Goal: Information Seeking & Learning: Learn about a topic

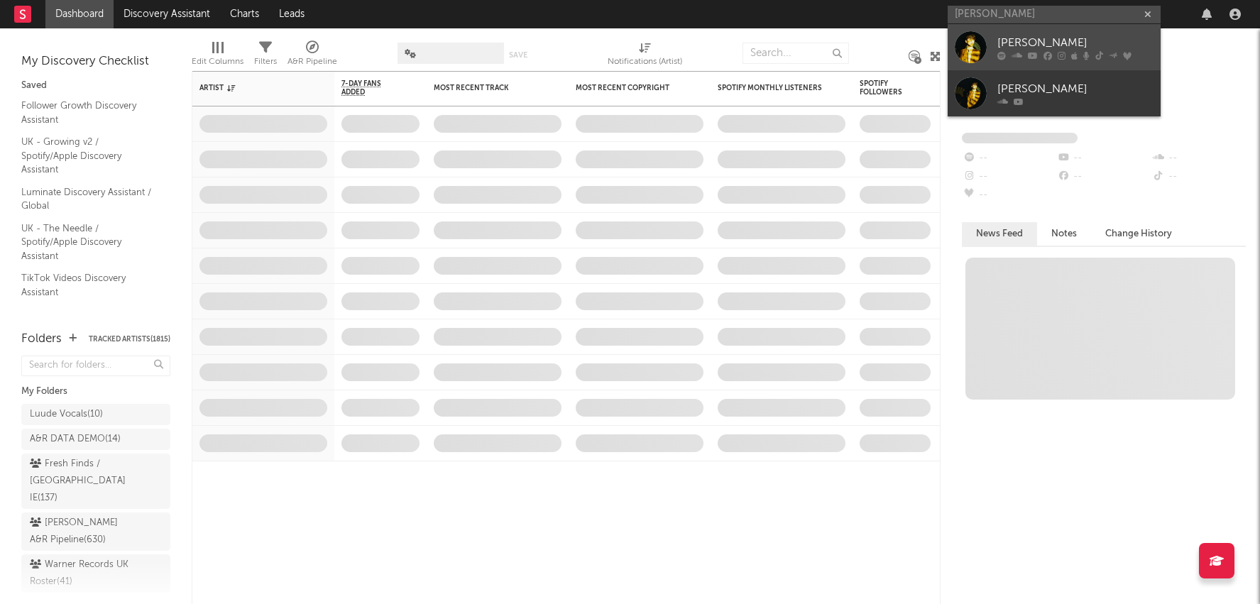
type input "declan mckenna"
click at [1020, 50] on div "[PERSON_NAME]" at bounding box center [1076, 42] width 156 height 17
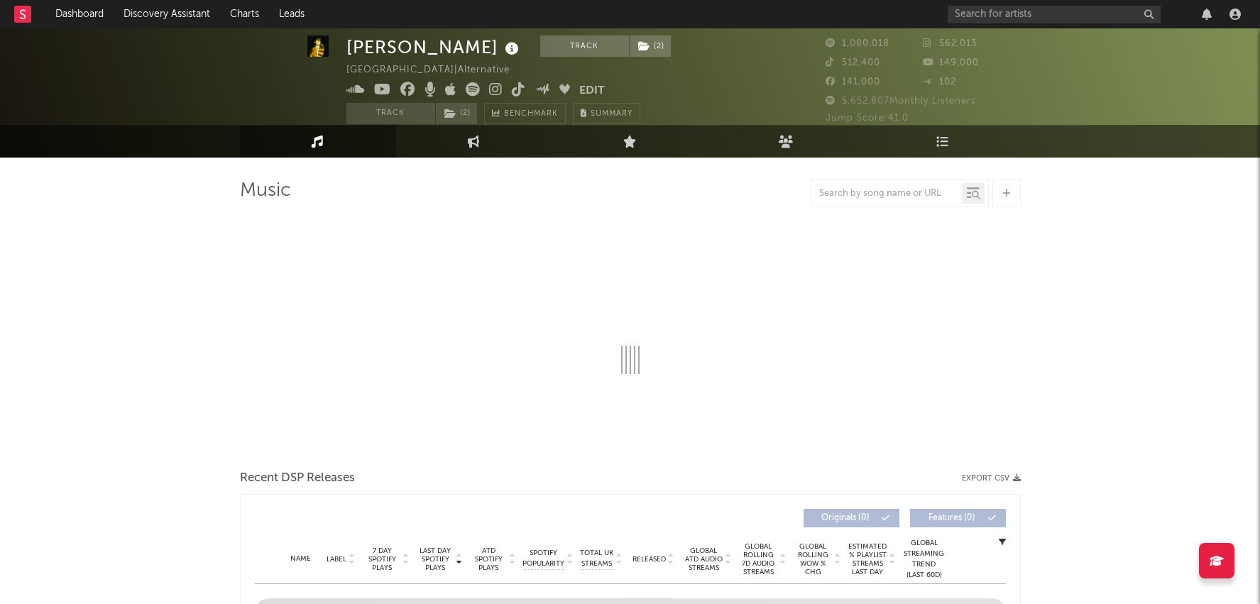
scroll to position [16, 0]
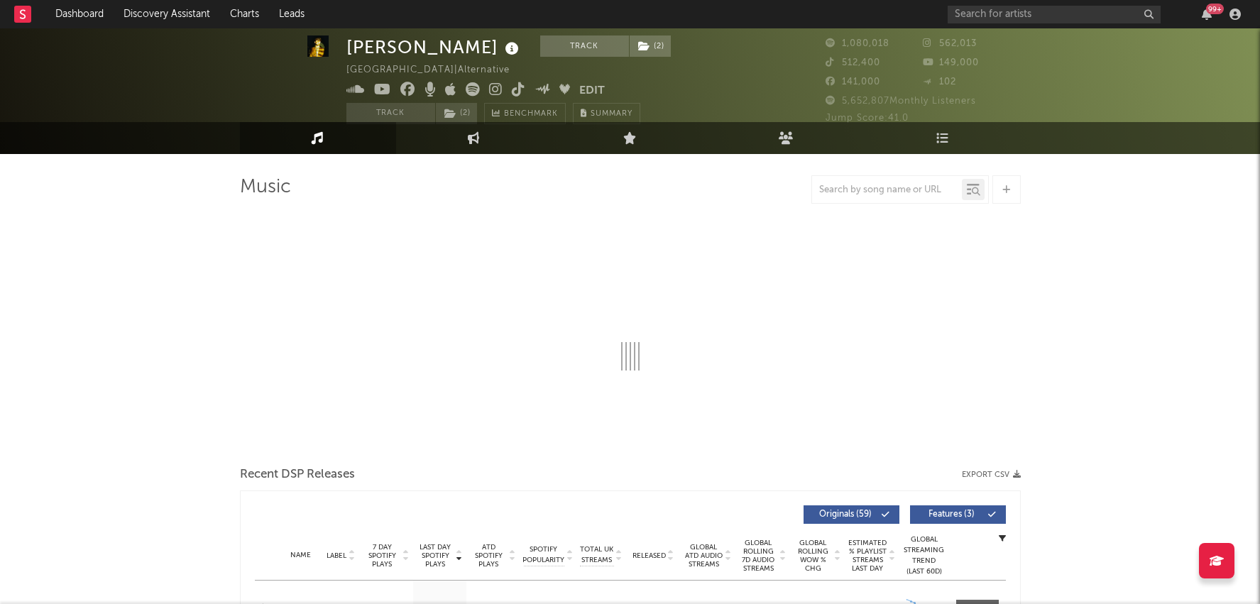
select select "6m"
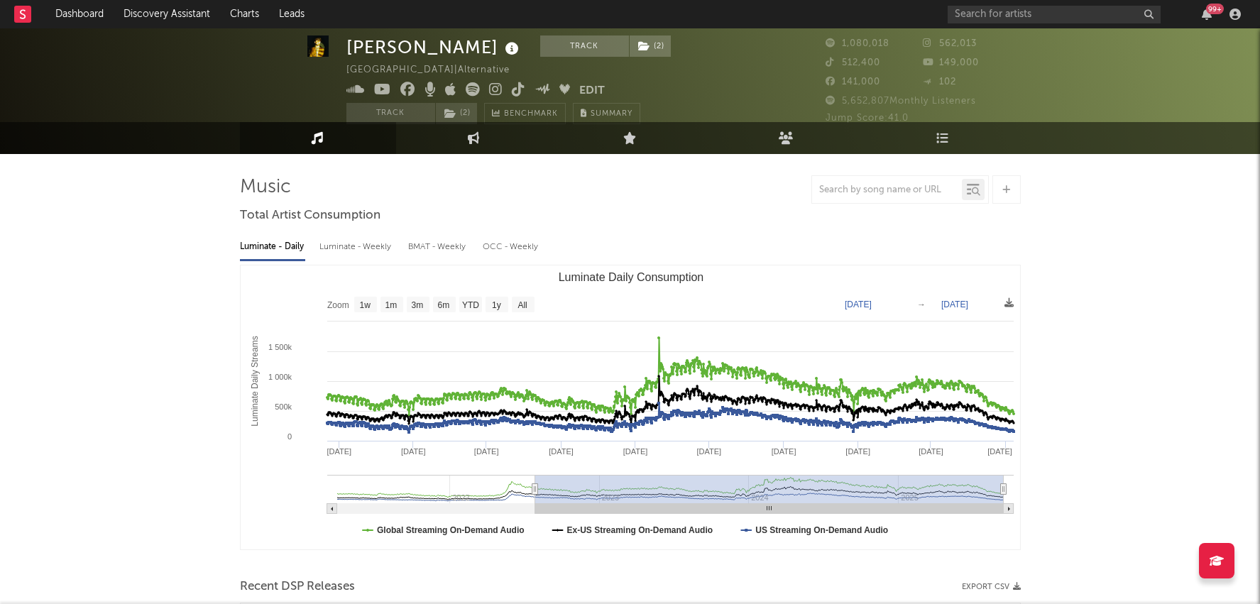
drag, startPoint x: 929, startPoint y: 484, endPoint x: 535, endPoint y: 492, distance: 393.4
click at [535, 492] on icon "Luminate Daily Consumption" at bounding box center [535, 489] width 6 height 11
type input "2022-07-29"
click at [466, 136] on link "Engagement" at bounding box center [474, 138] width 156 height 32
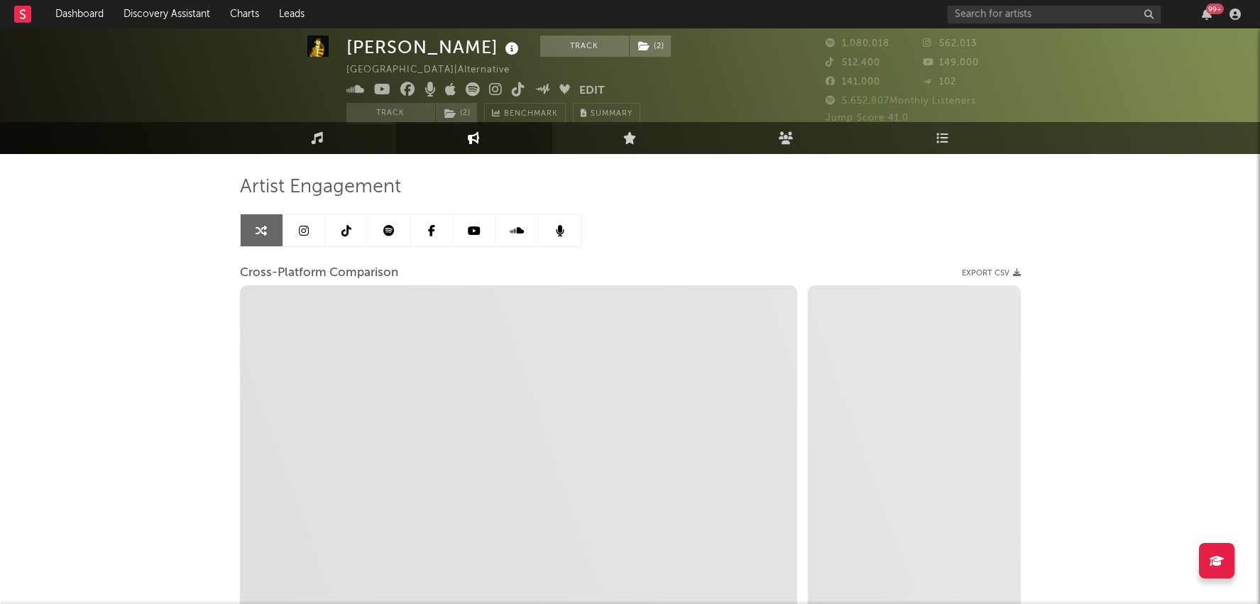
select select "1w"
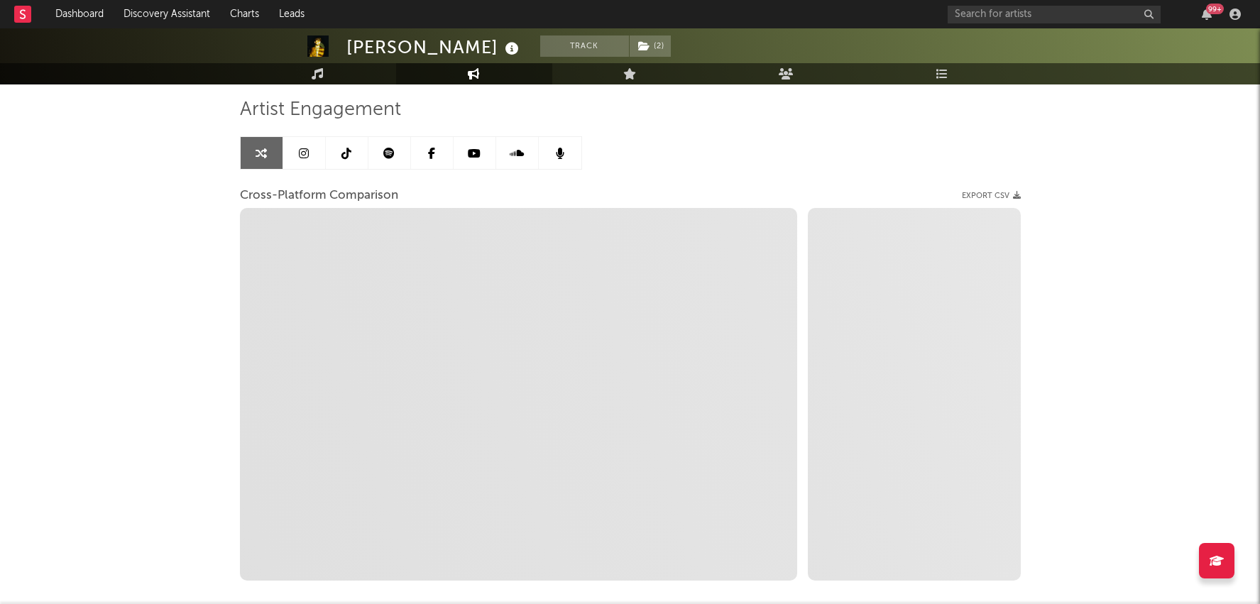
scroll to position [97, 0]
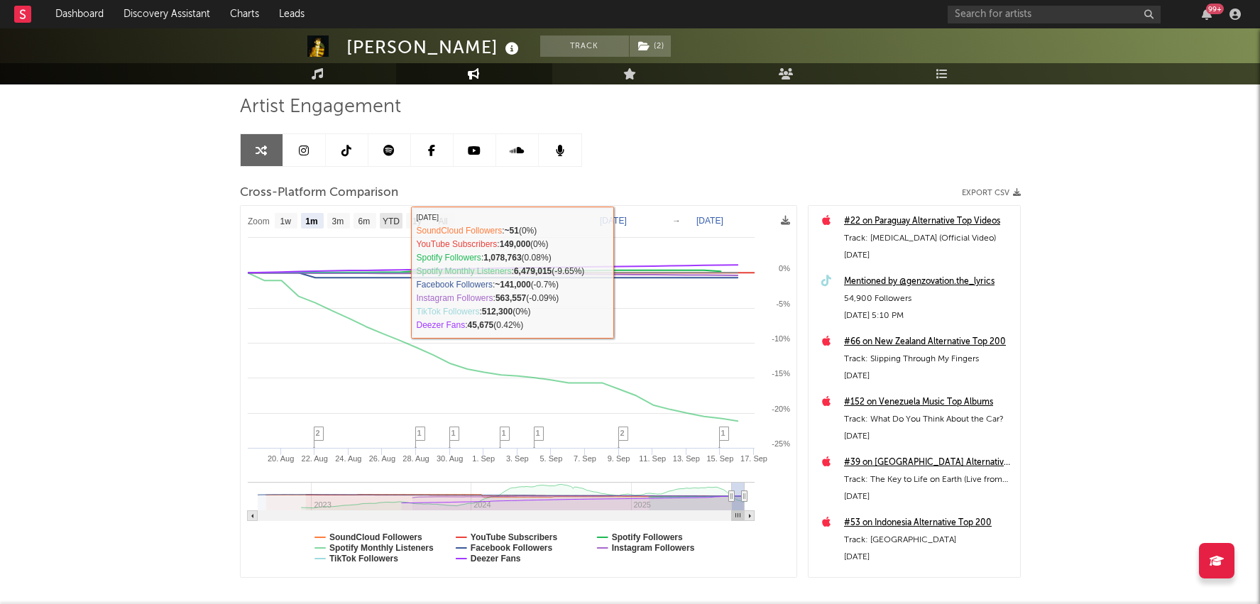
click at [401, 220] on rect at bounding box center [391, 221] width 23 height 16
select select "YTD"
type input "[DATE]"
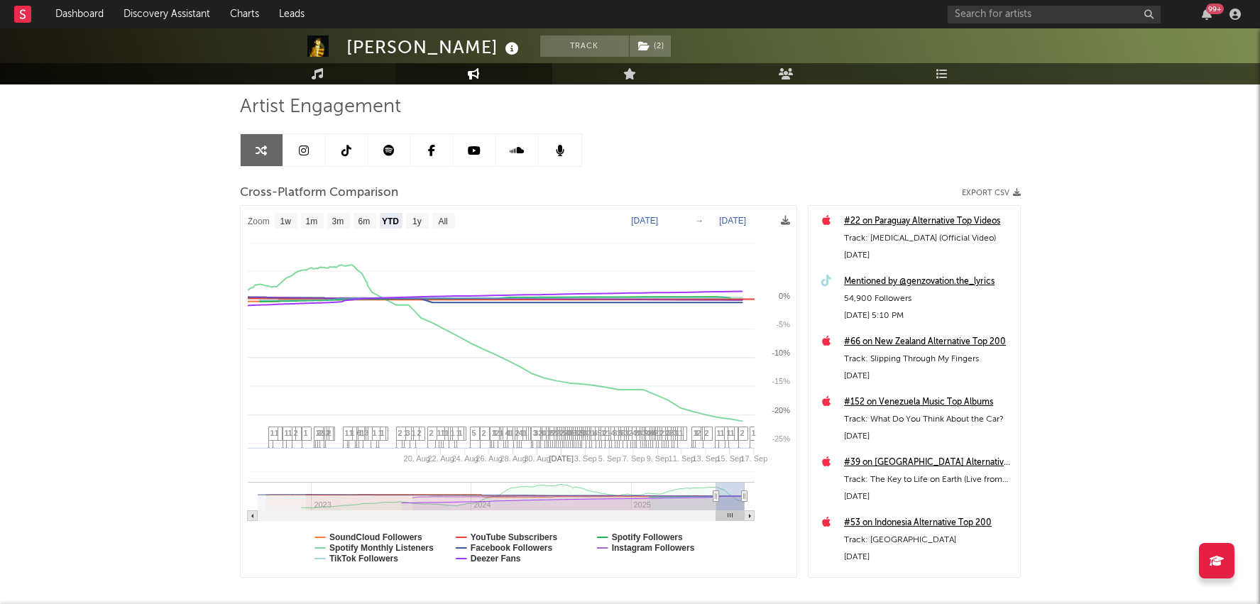
select select "1w"
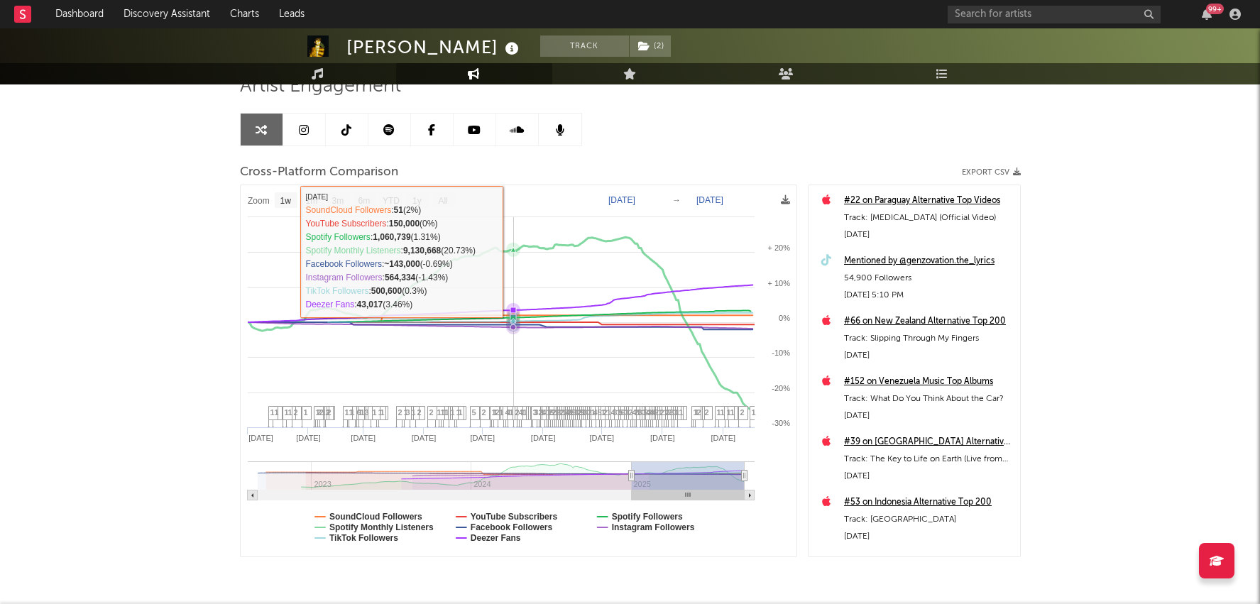
scroll to position [135, 0]
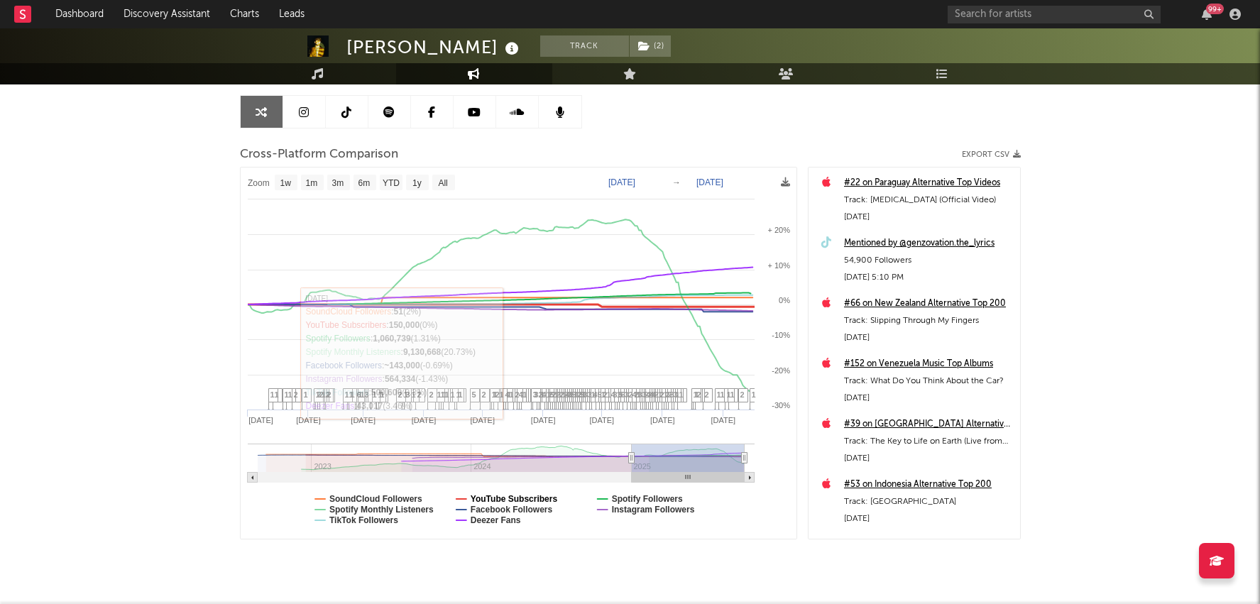
click at [510, 498] on text "YouTube Subscribers" at bounding box center [513, 499] width 87 height 10
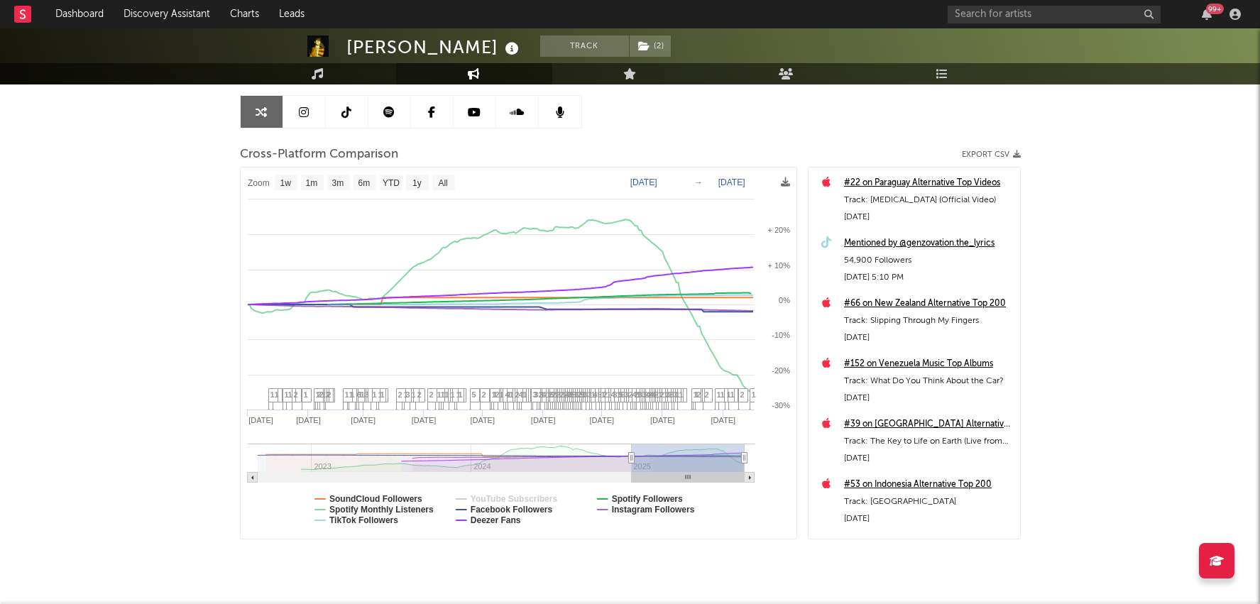
select select "1w"
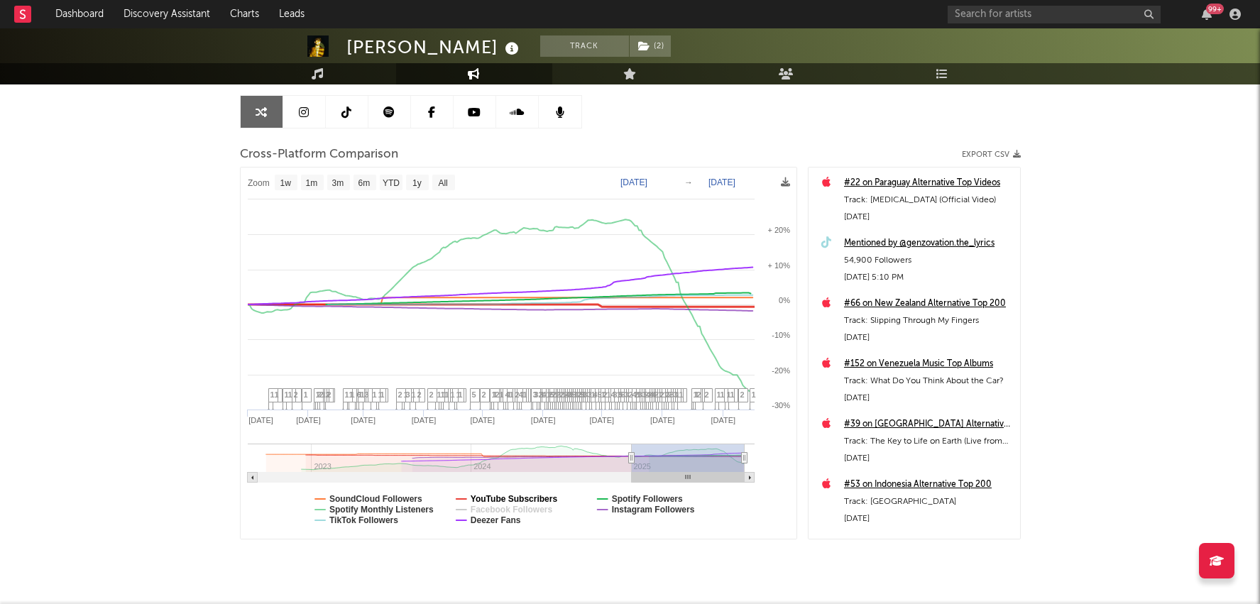
select select "1w"
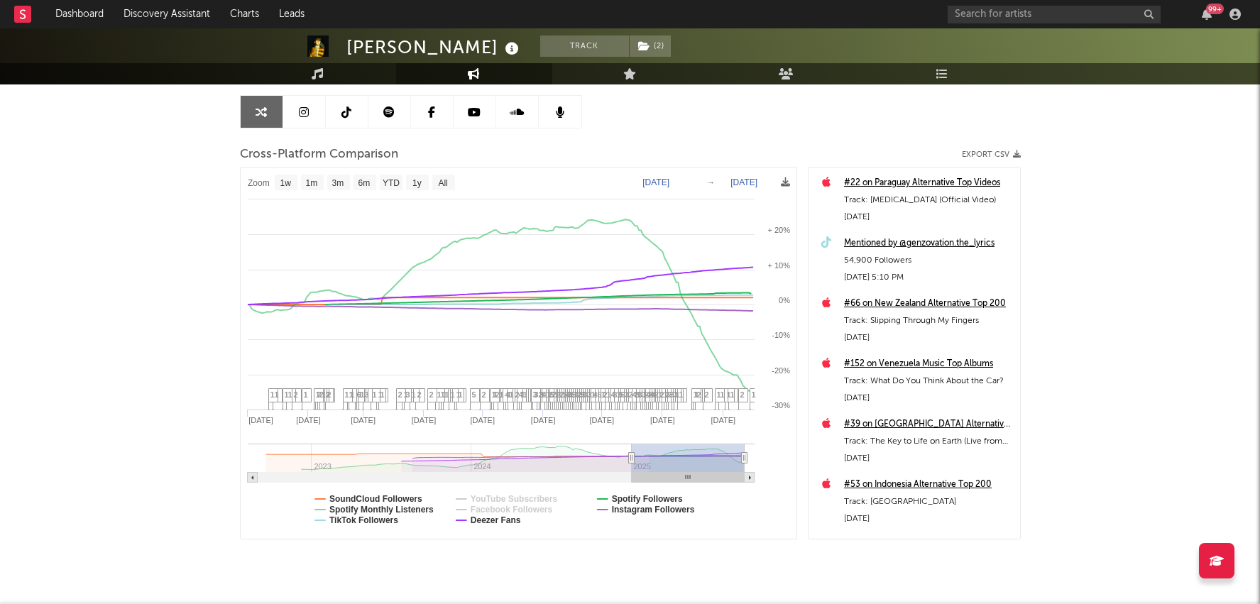
select select "1w"
click at [383, 494] on text "SoundCloud Followers" at bounding box center [375, 499] width 93 height 10
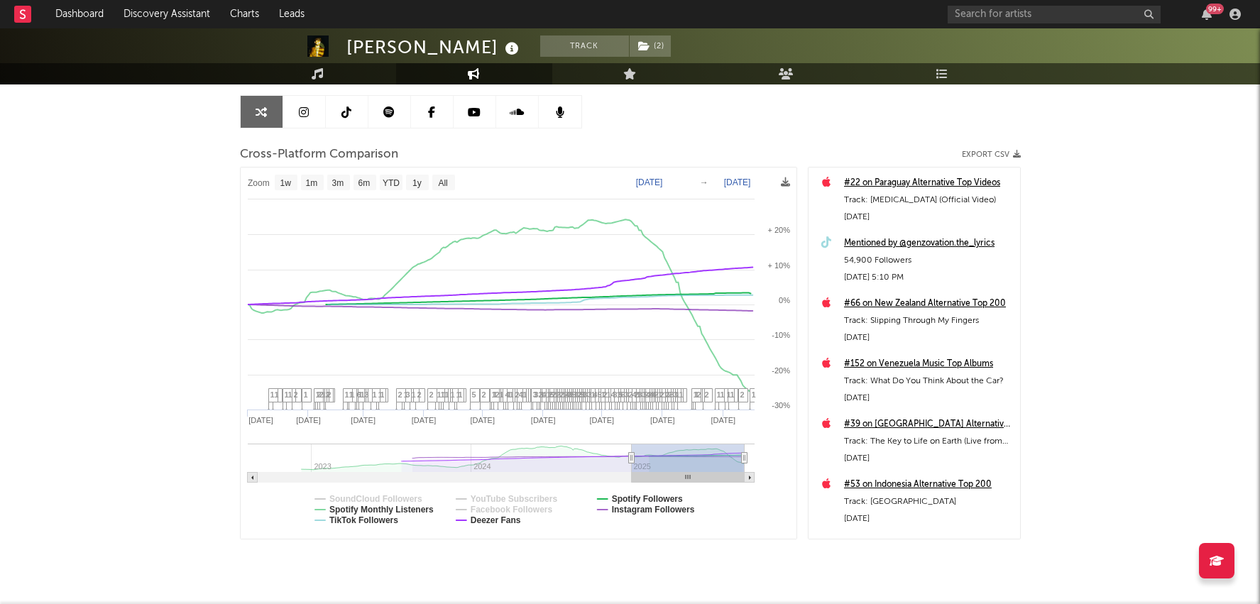
select select "1w"
click at [472, 521] on text "Deezer Fans" at bounding box center [495, 520] width 50 height 10
select select "1w"
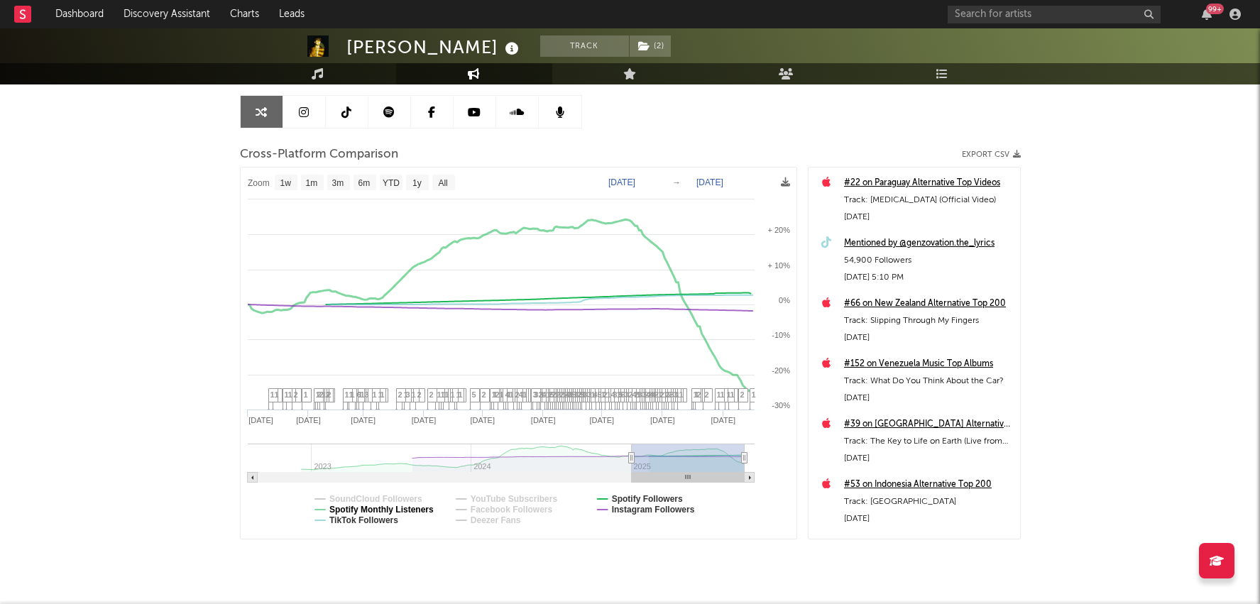
click at [421, 506] on text "Spotify Monthly Listeners" at bounding box center [381, 510] width 104 height 10
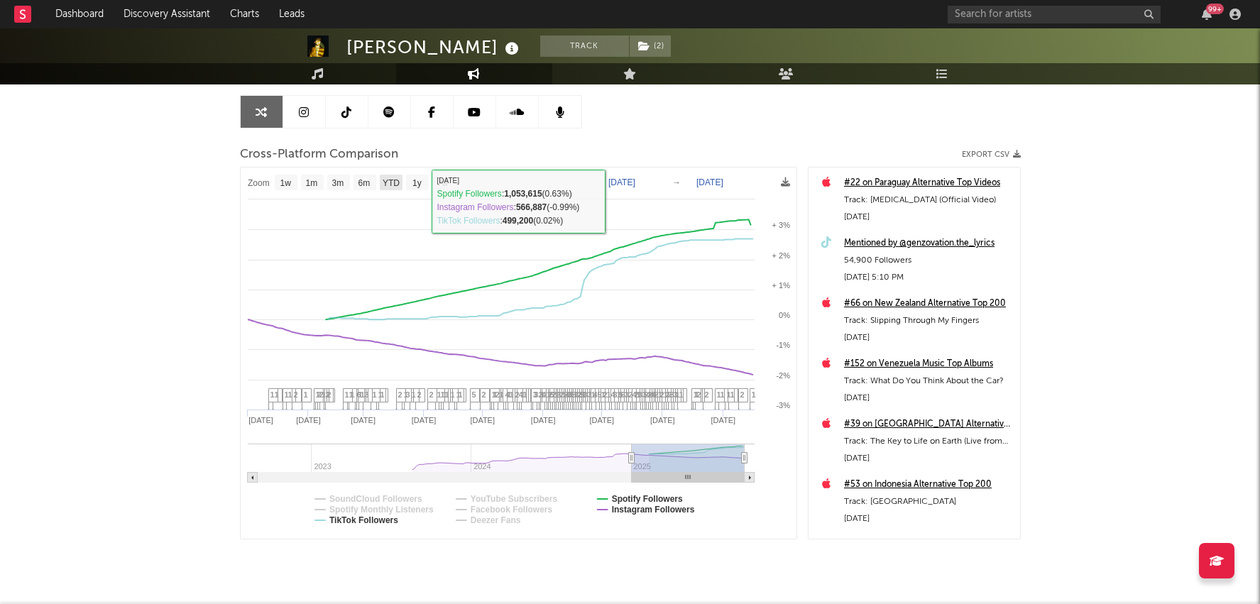
click at [392, 182] on text "YTD" at bounding box center [390, 183] width 17 height 10
select select "YTD"
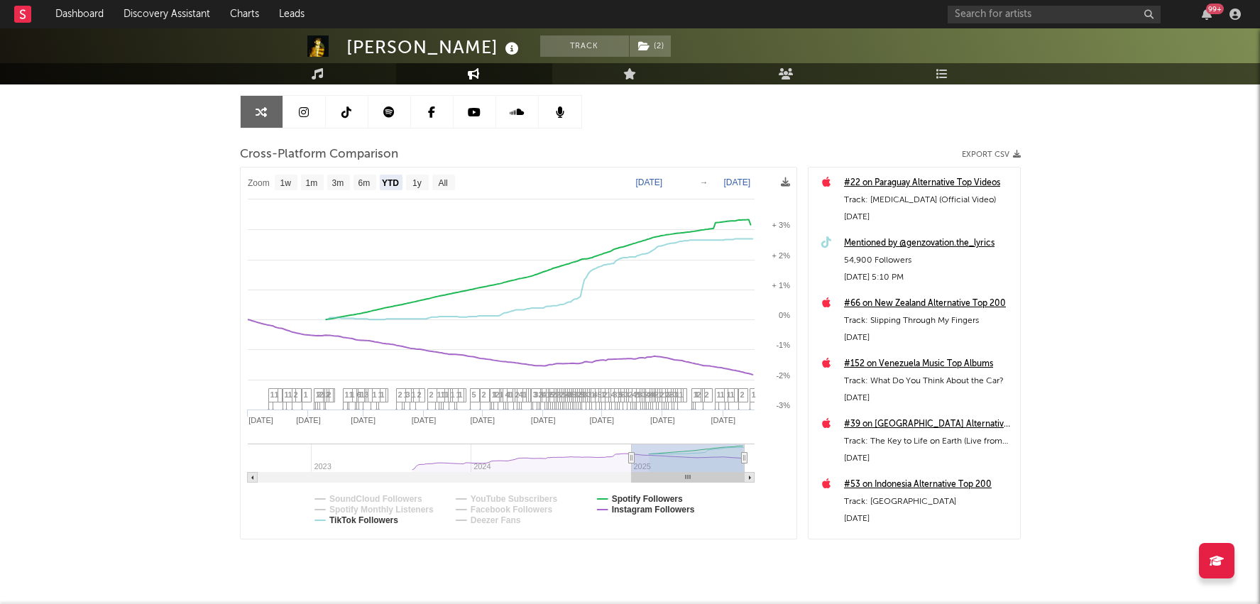
select select "1w"
click at [1034, 8] on input "text" at bounding box center [1054, 15] width 213 height 18
click at [1027, 3] on div "USER 99 +" at bounding box center [1097, 14] width 298 height 28
click at [1012, 9] on input "USER" at bounding box center [1054, 15] width 213 height 18
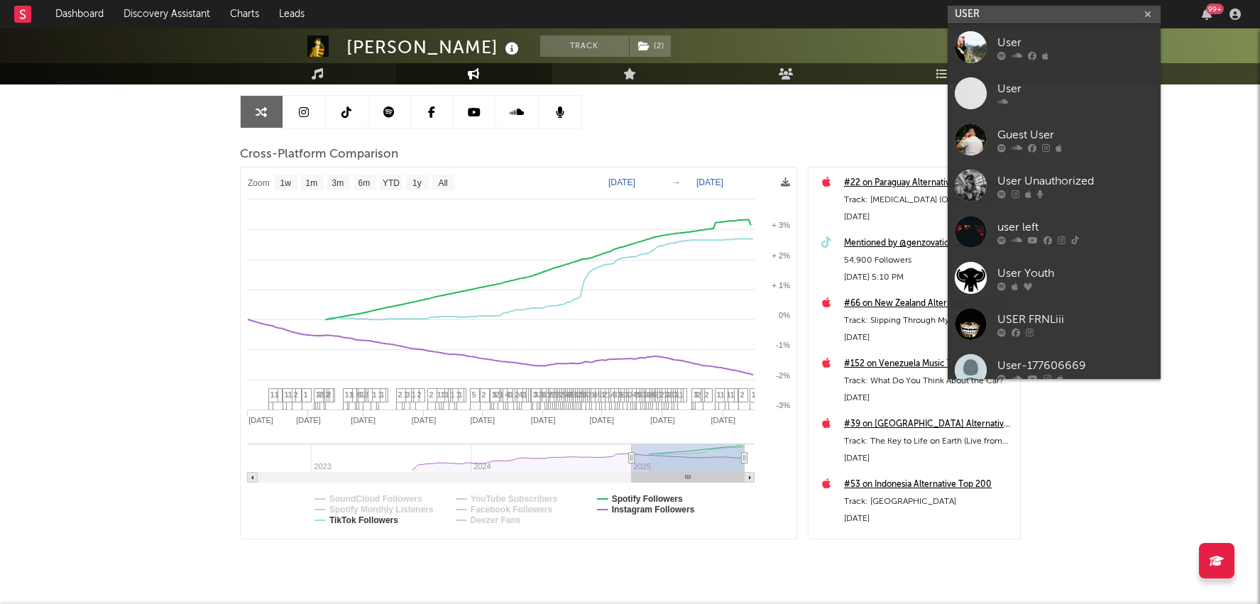
click at [1012, 9] on input "USER" at bounding box center [1054, 15] width 213 height 18
paste input "https://www.tiktok.com/@user872244777?_t=ZG-8sW7JFOSb2G&_r=1"
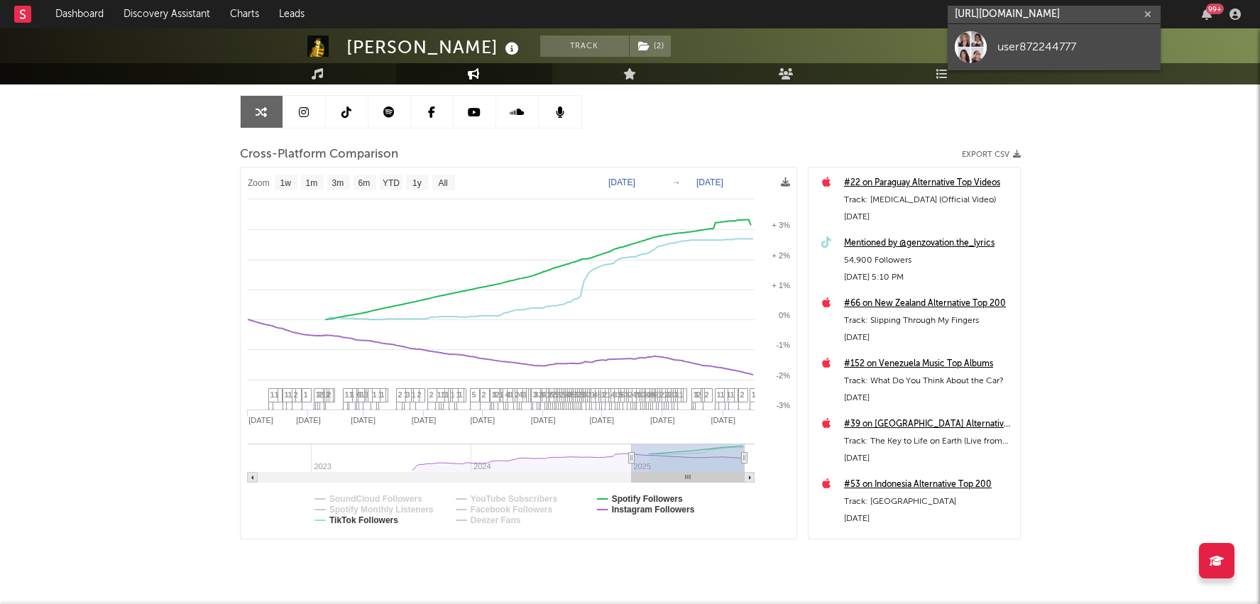
type input "https://www.tiktok.com/@user872244777?_t=ZG-8sW7JFOSb2G&_r=1"
click at [1027, 40] on div "user872244777" at bounding box center [1076, 46] width 156 height 17
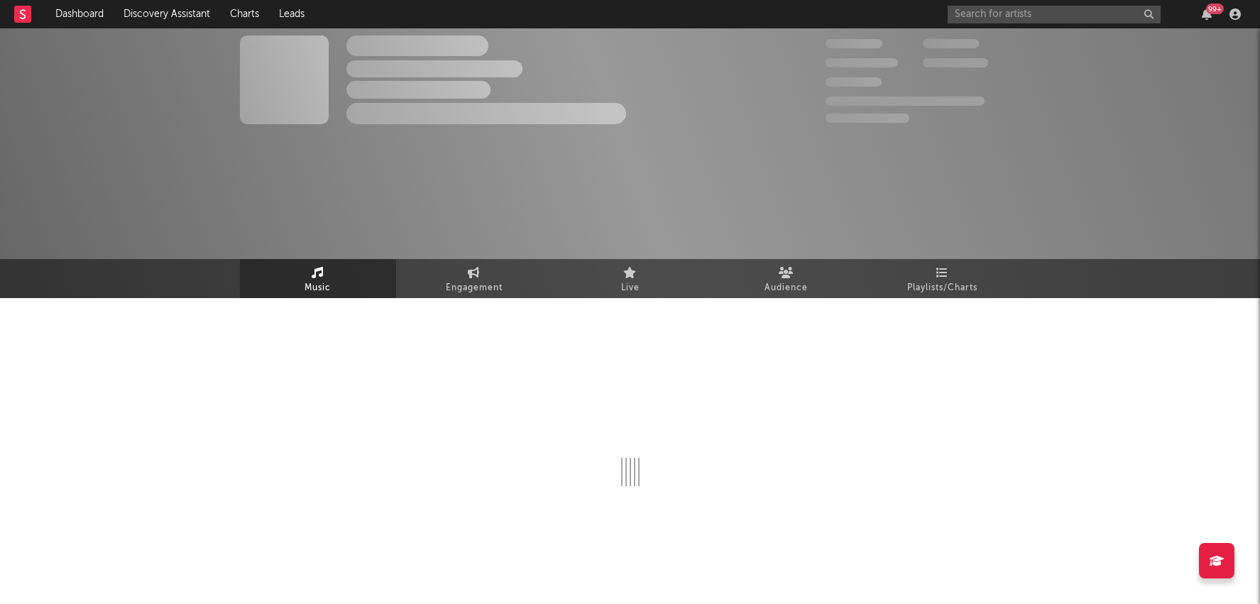
select select "1w"
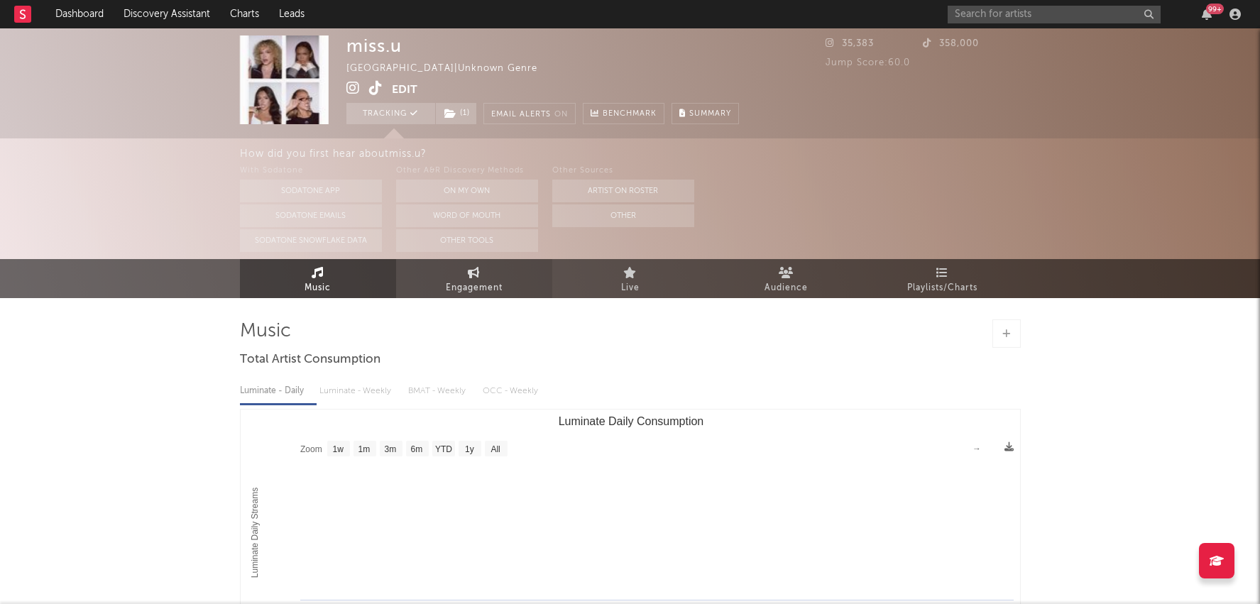
click at [520, 277] on link "Engagement" at bounding box center [474, 278] width 156 height 39
select select "1w"
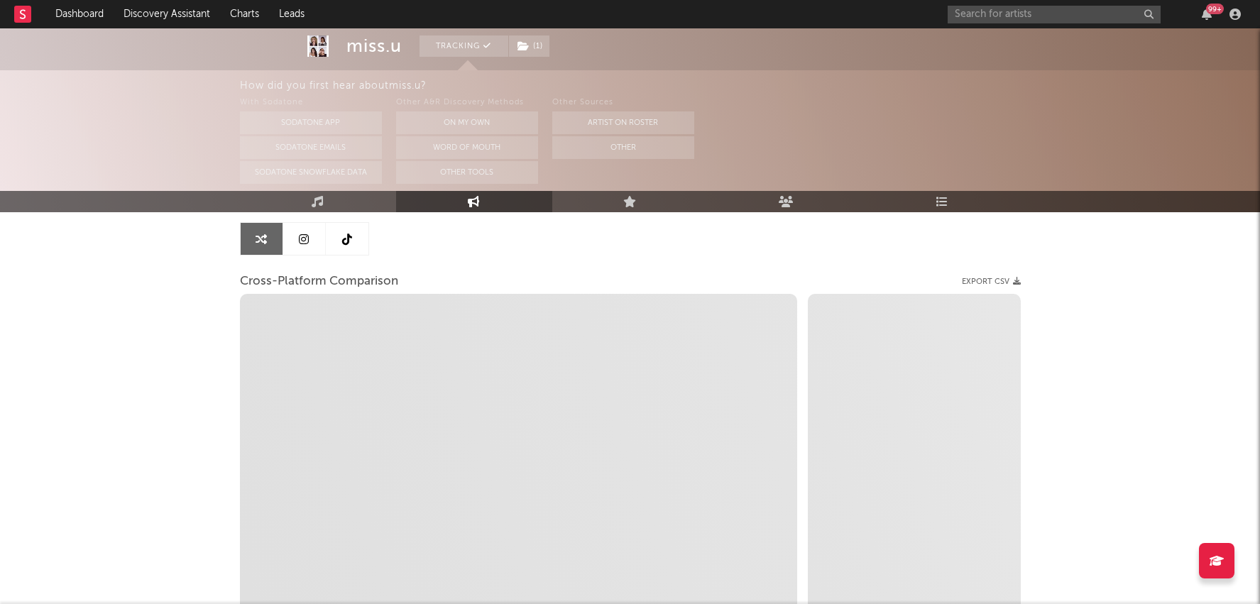
select select "1m"
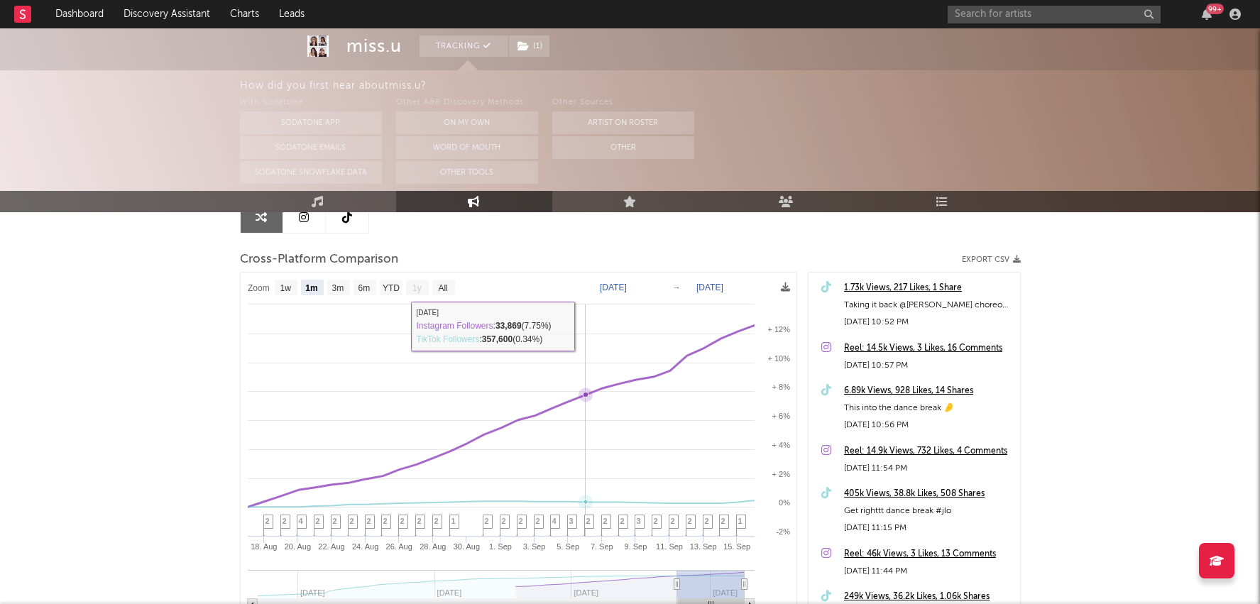
scroll to position [165, 0]
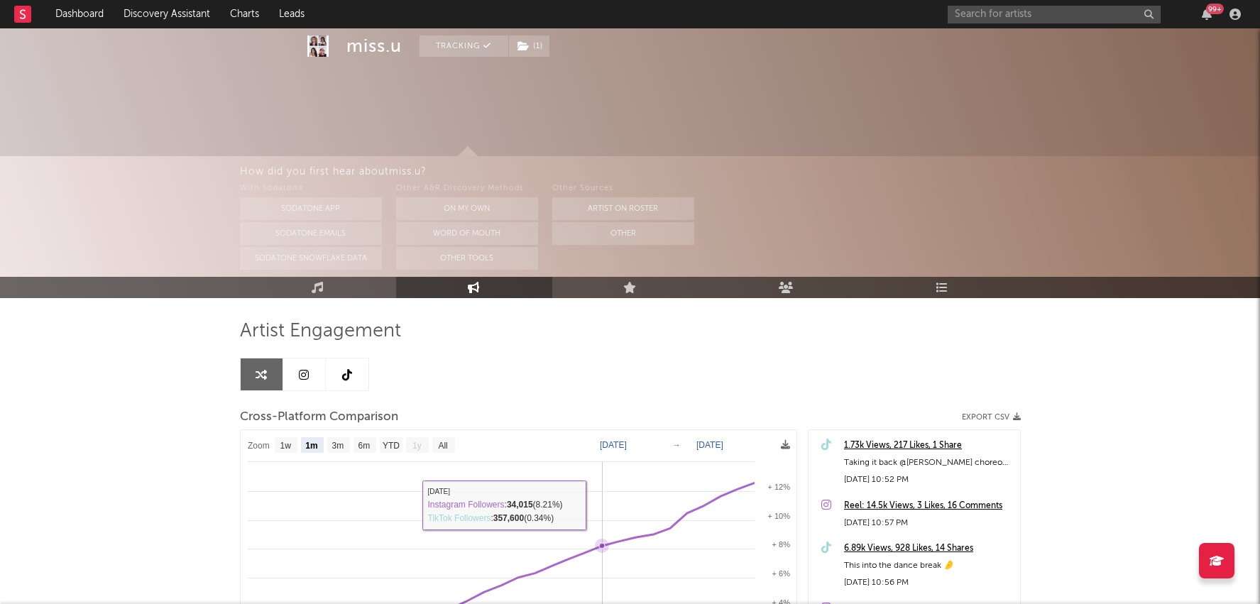
scroll to position [165, 0]
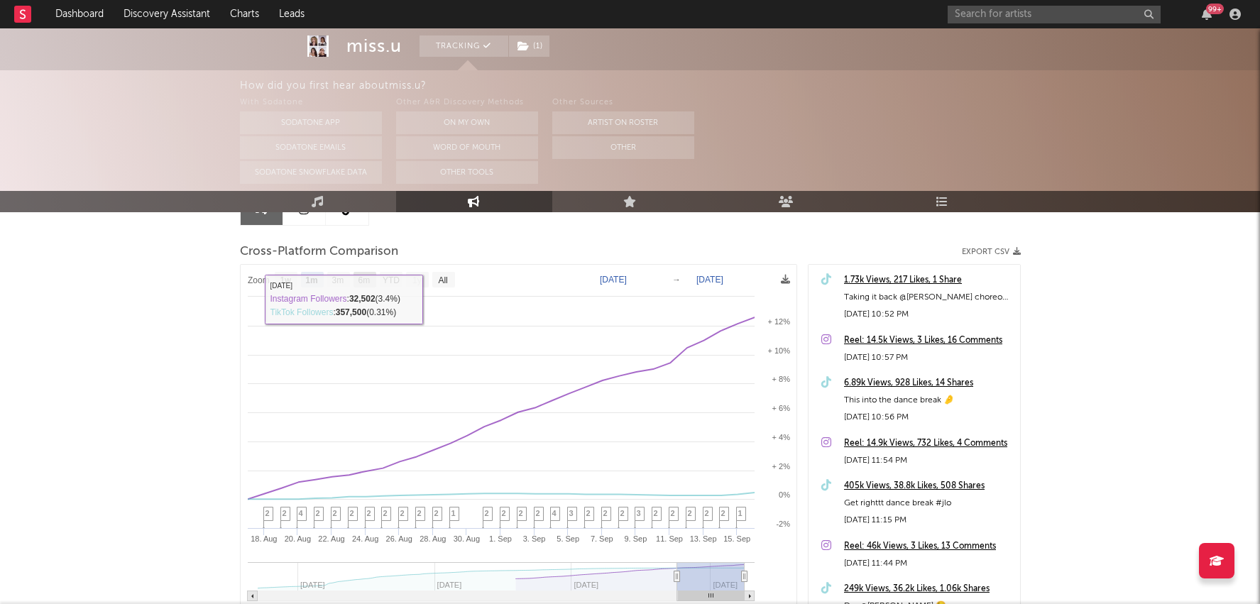
click at [355, 278] on rect at bounding box center [365, 280] width 23 height 16
select select "6m"
type input "[DATE]"
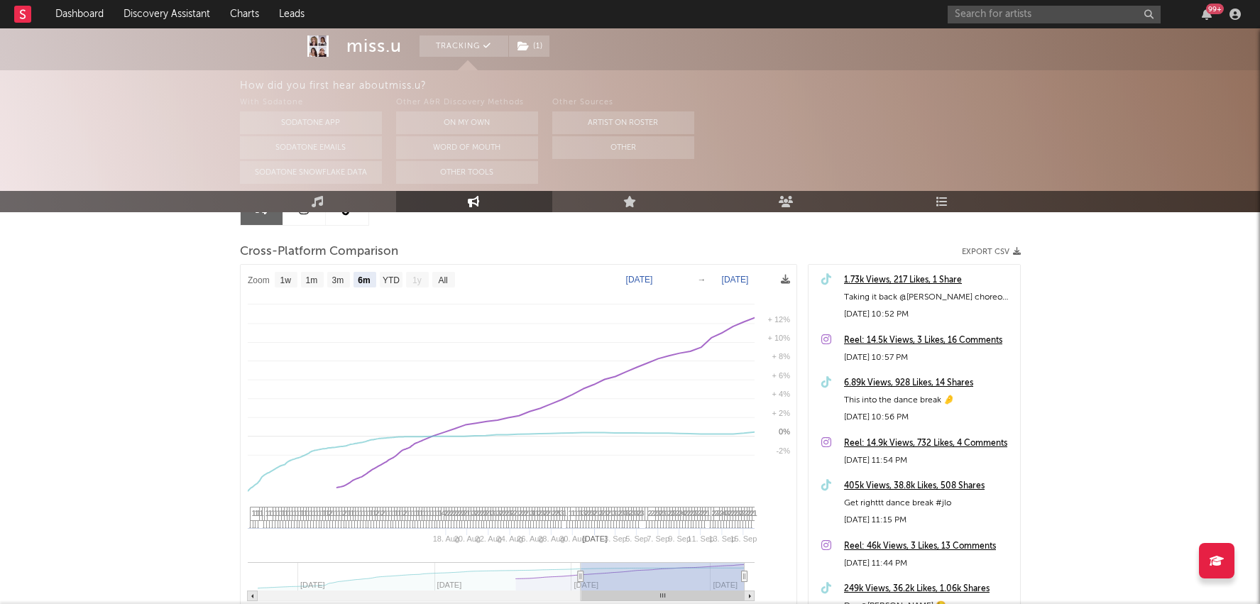
select select "6m"
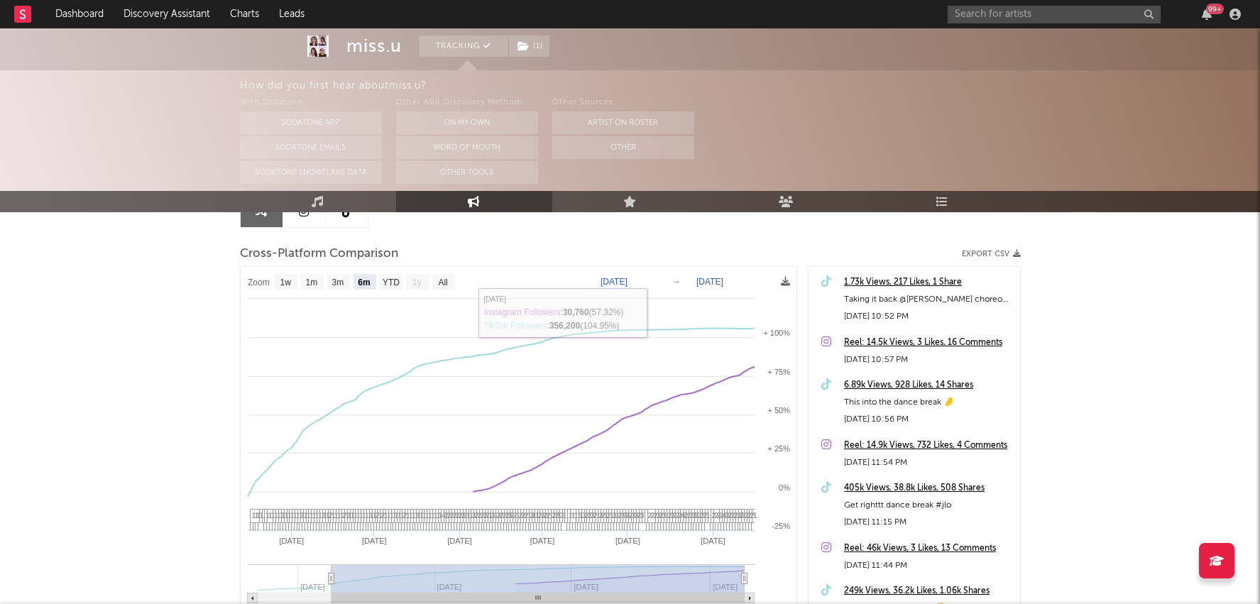
scroll to position [151, 0]
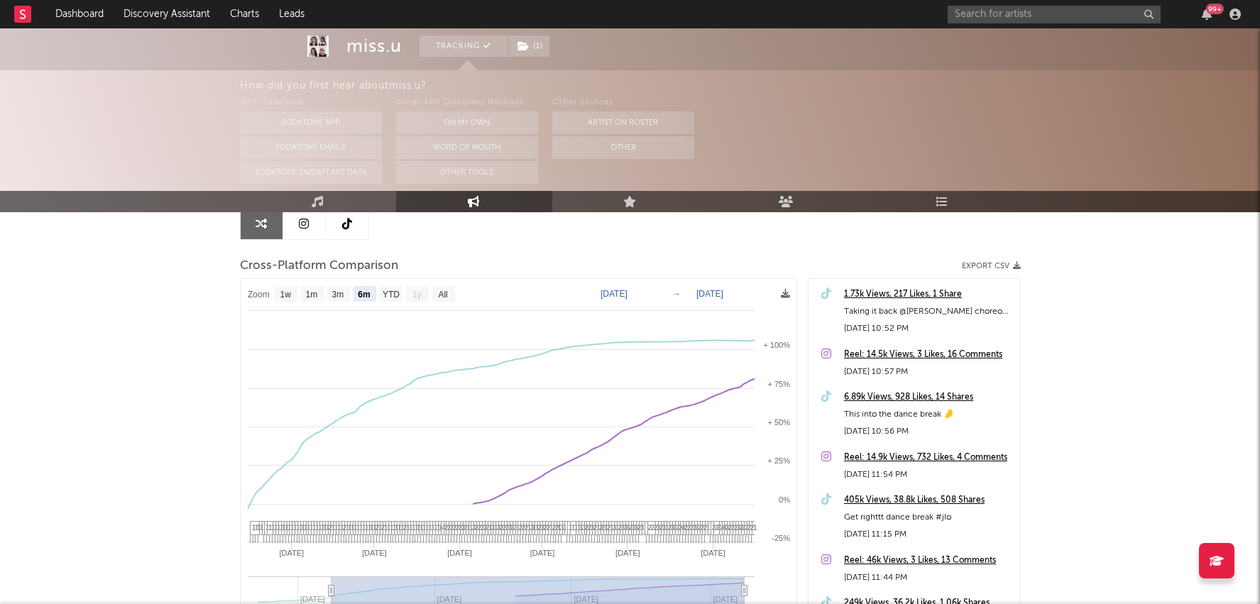
click at [337, 233] on link at bounding box center [347, 223] width 43 height 32
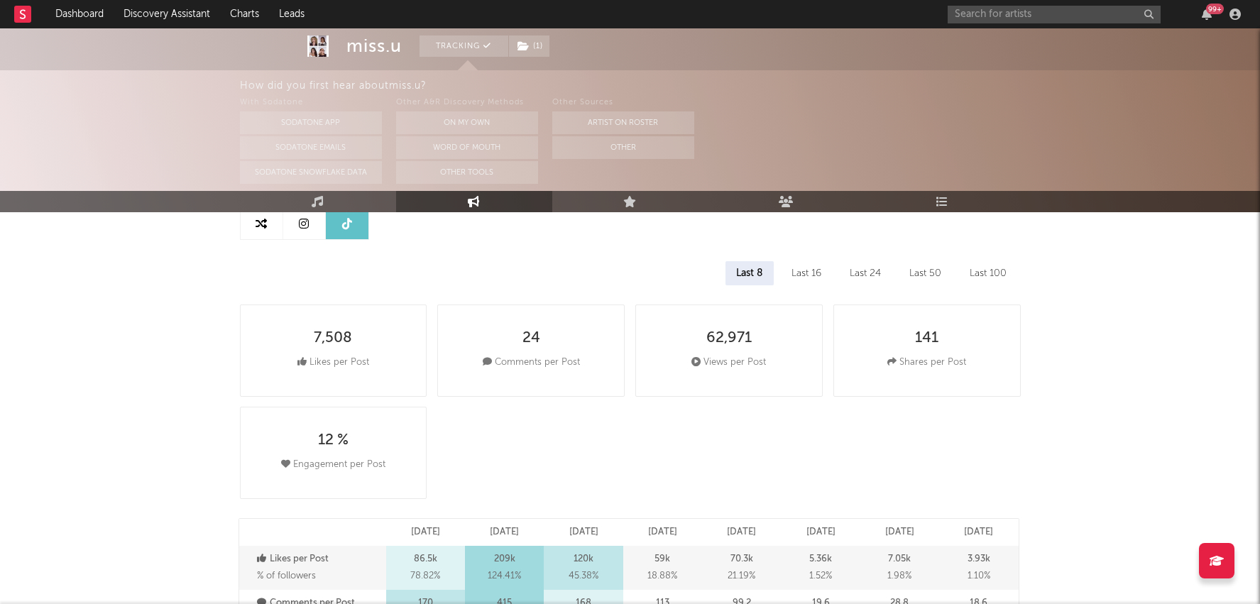
select select "6m"
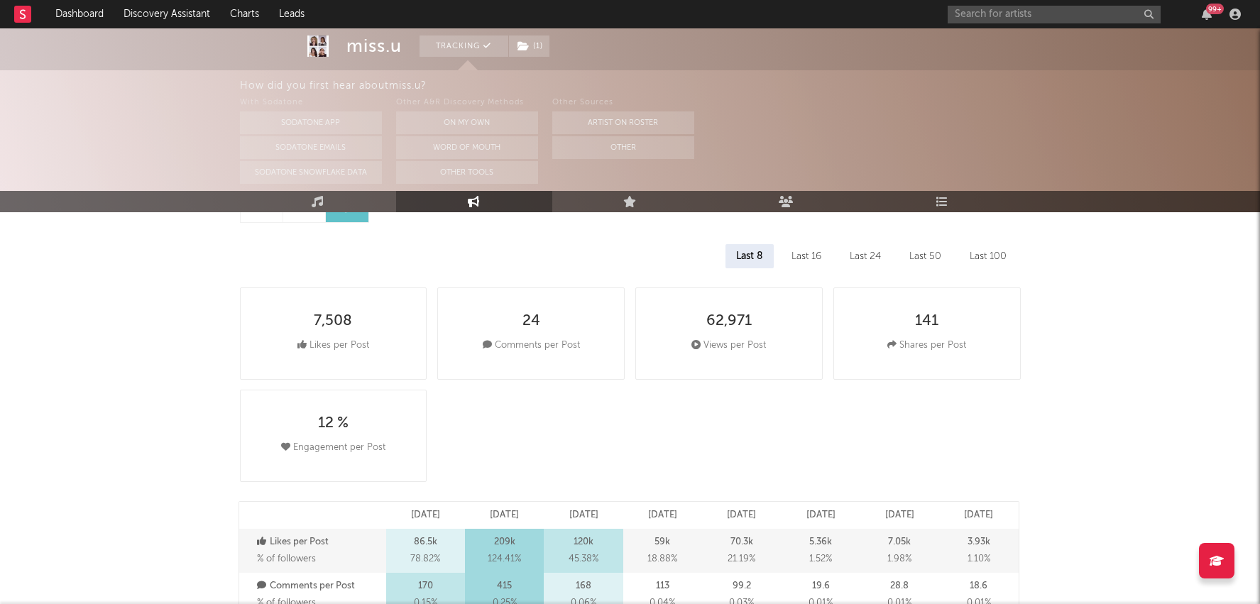
scroll to position [171, 0]
click at [819, 251] on div "Last 16" at bounding box center [806, 253] width 51 height 24
click at [873, 253] on div "Last 24" at bounding box center [865, 253] width 53 height 24
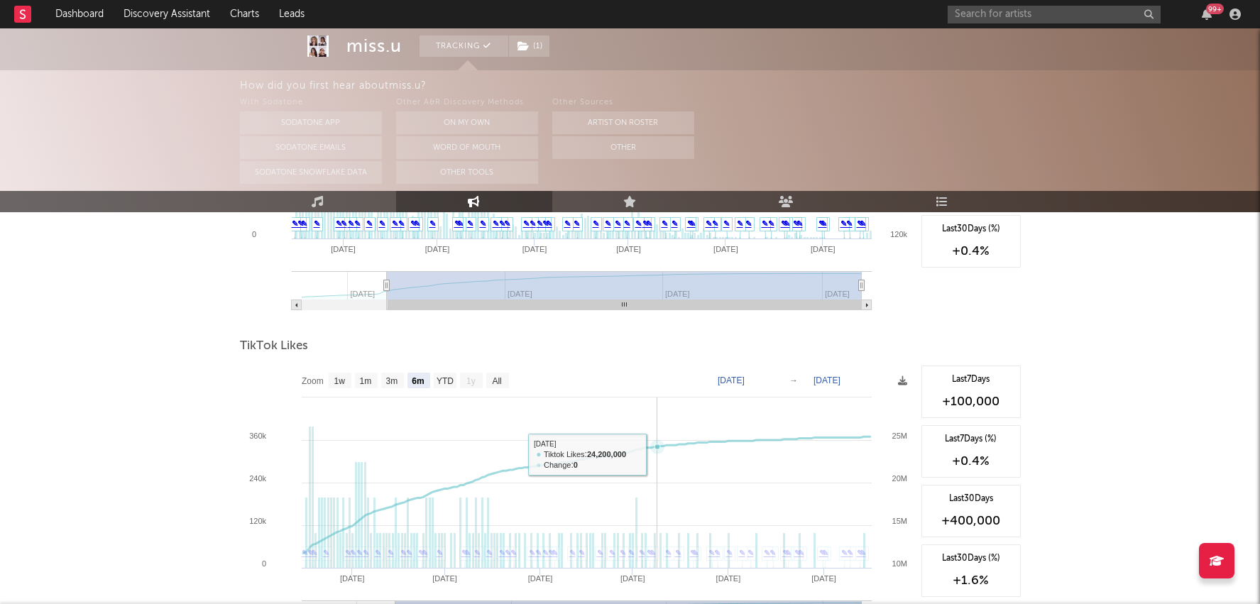
scroll to position [1213, 0]
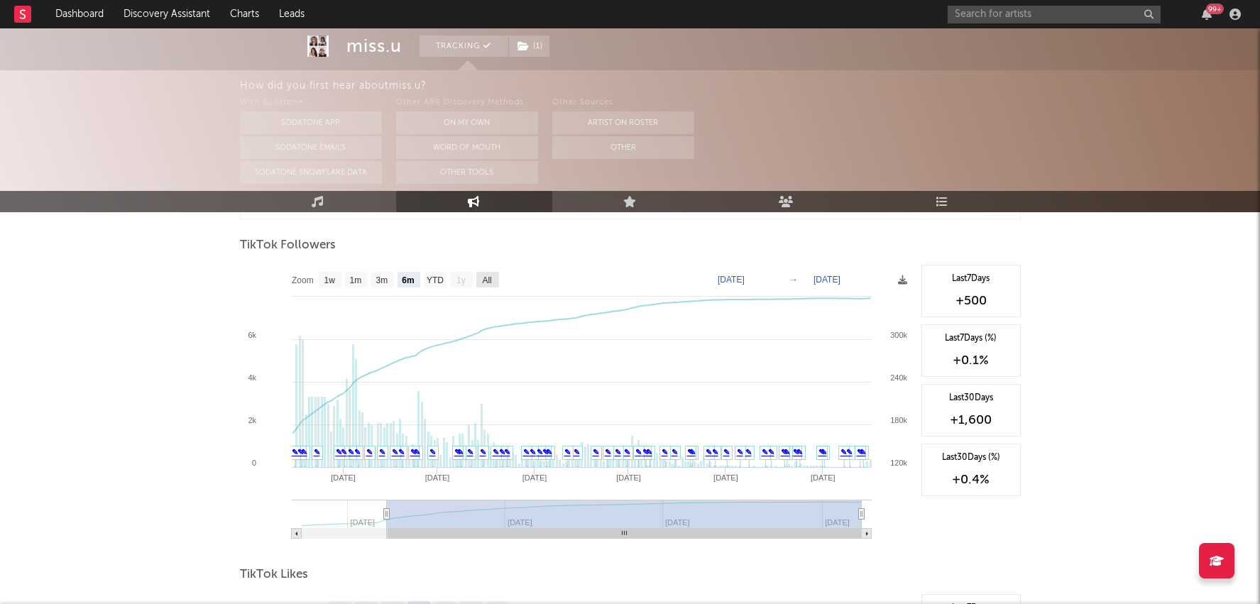
click at [496, 280] on rect at bounding box center [487, 280] width 23 height 16
select select "All"
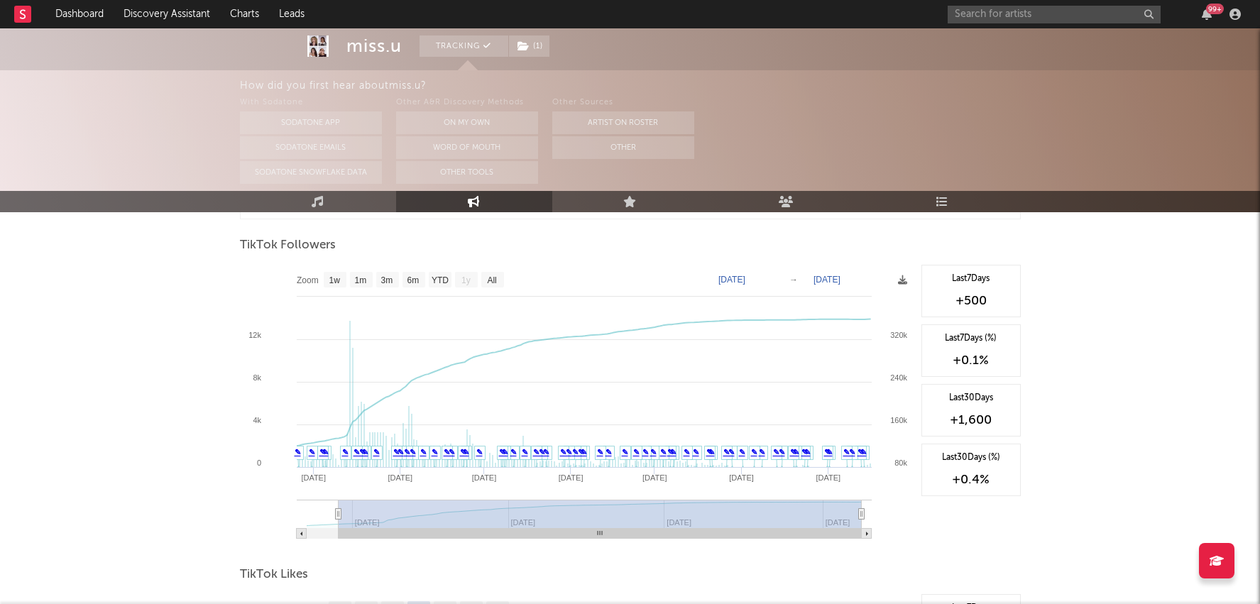
type input "[DATE]"
select select "6m"
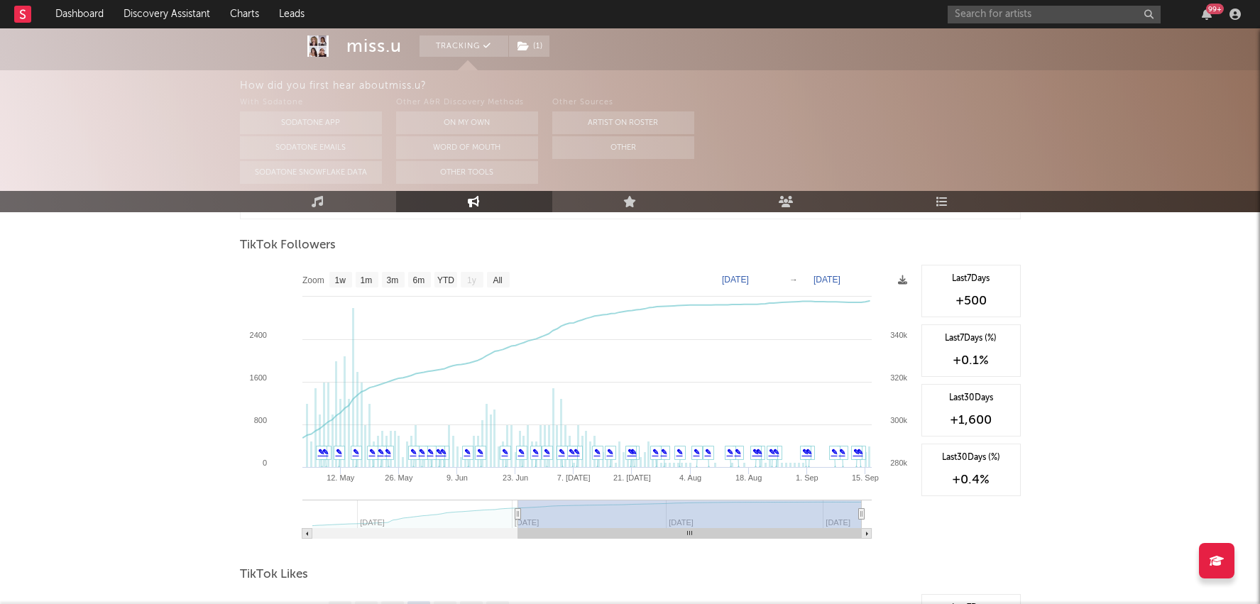
type input "[DATE]"
drag, startPoint x: 303, startPoint y: 510, endPoint x: 514, endPoint y: 518, distance: 211.0
click at [514, 518] on g at bounding box center [586, 519] width 569 height 39
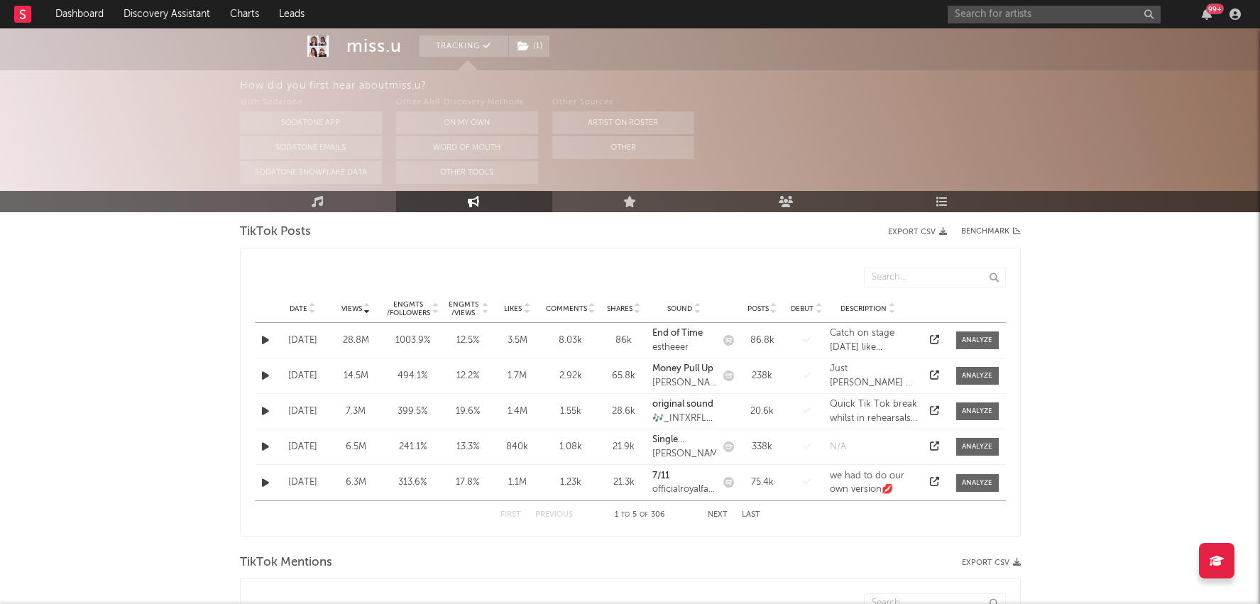
scroll to position [717, 0]
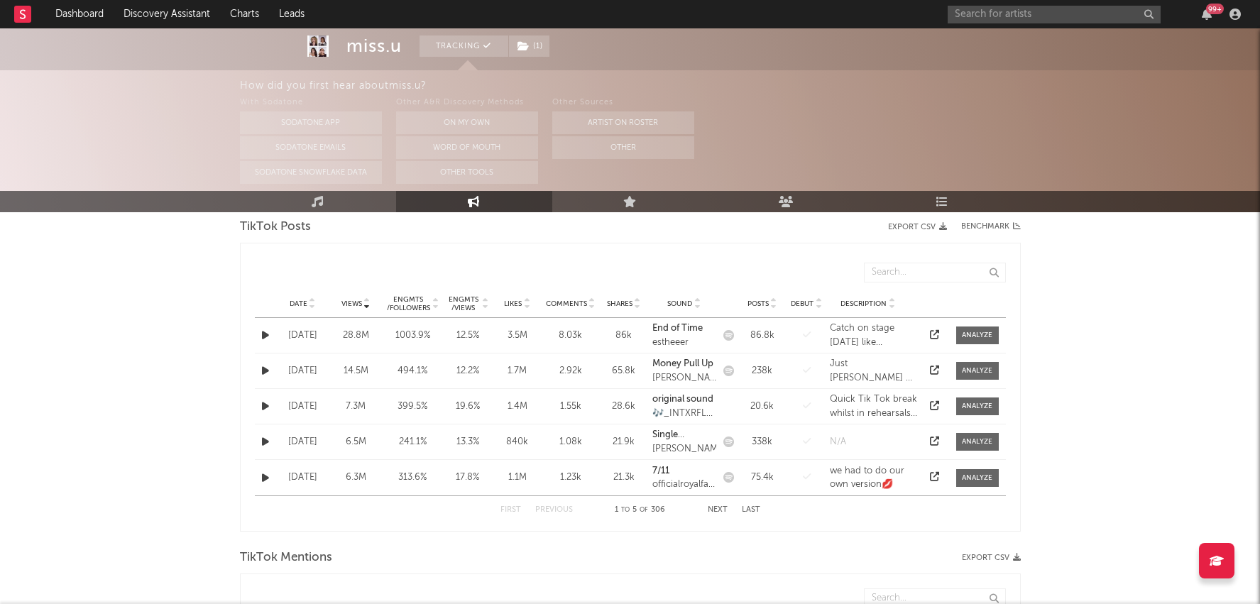
click at [305, 300] on span "Date" at bounding box center [299, 304] width 18 height 9
click at [939, 403] on icon at bounding box center [934, 405] width 9 height 9
click at [1010, 19] on input "text" at bounding box center [1054, 15] width 213 height 18
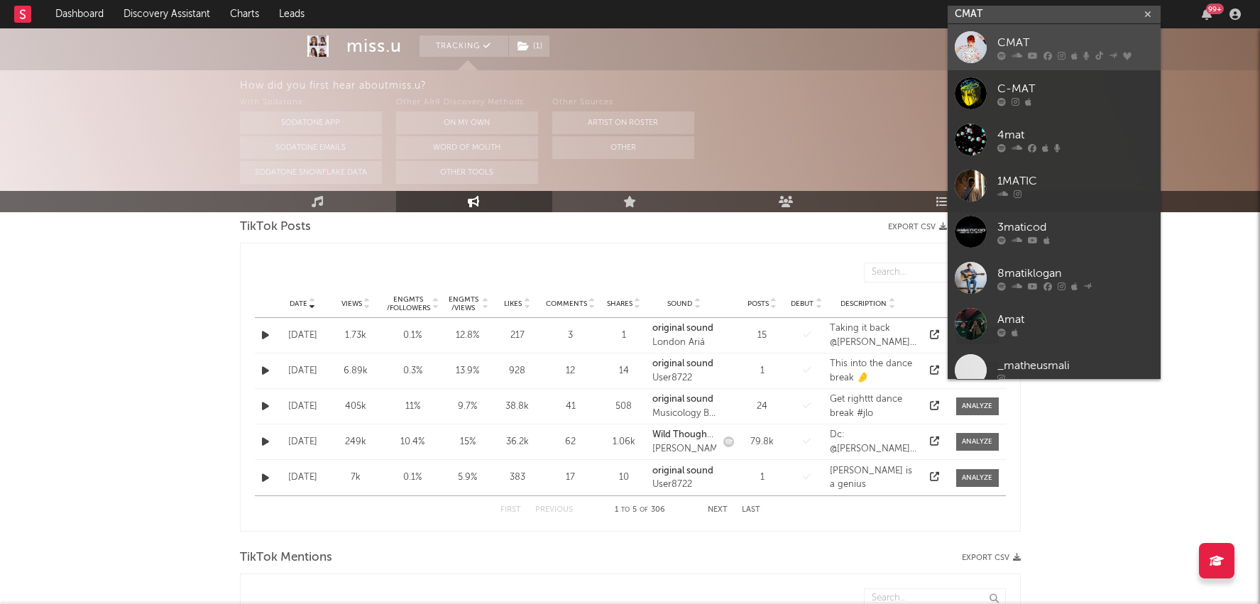
type input "CMAT"
click at [998, 44] on div "CMAT" at bounding box center [1076, 42] width 156 height 17
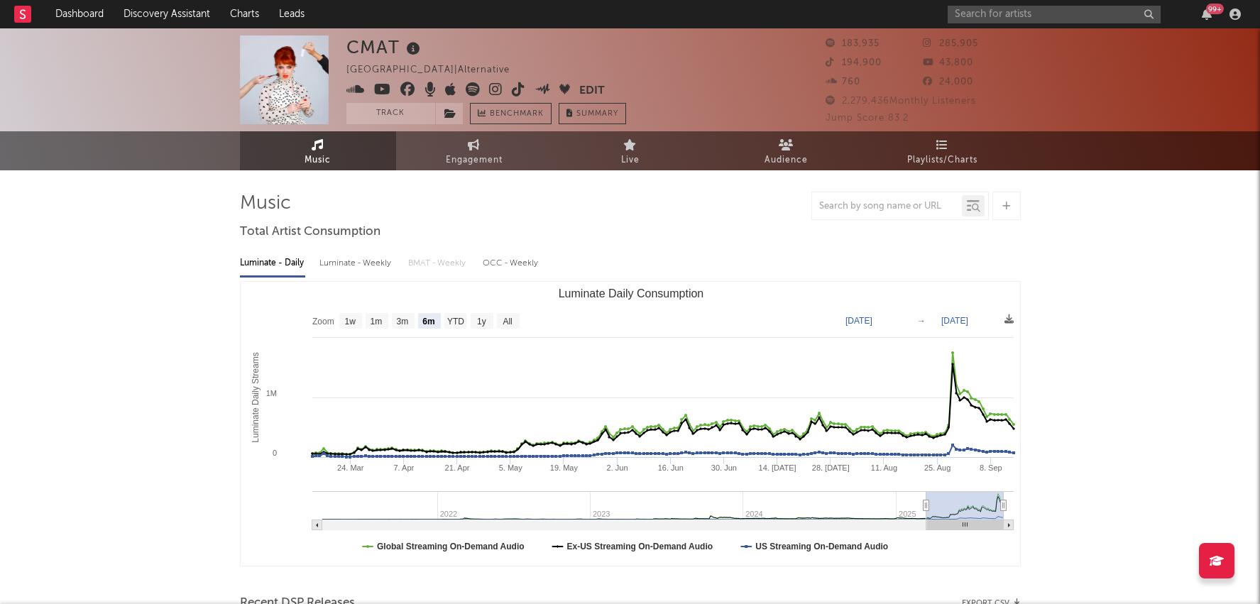
select select "6m"
click at [465, 150] on link "Engagement" at bounding box center [474, 150] width 156 height 39
select select "1w"
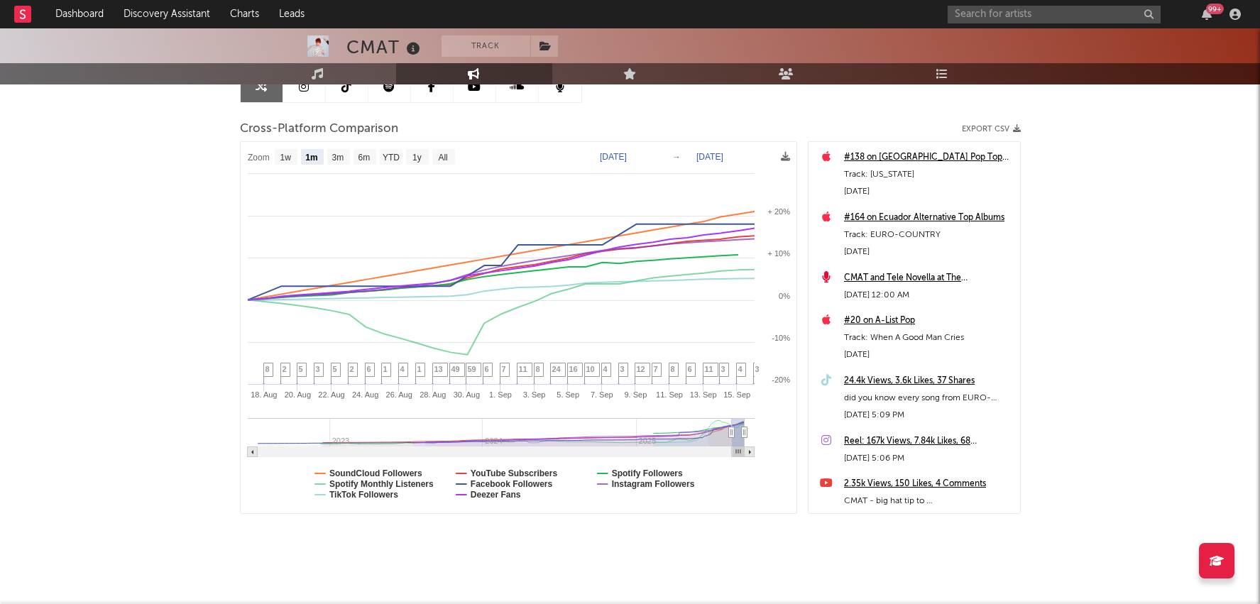
scroll to position [159, 0]
click at [395, 160] on text "YTD" at bounding box center [390, 159] width 17 height 10
select select "YTD"
type input "[DATE]"
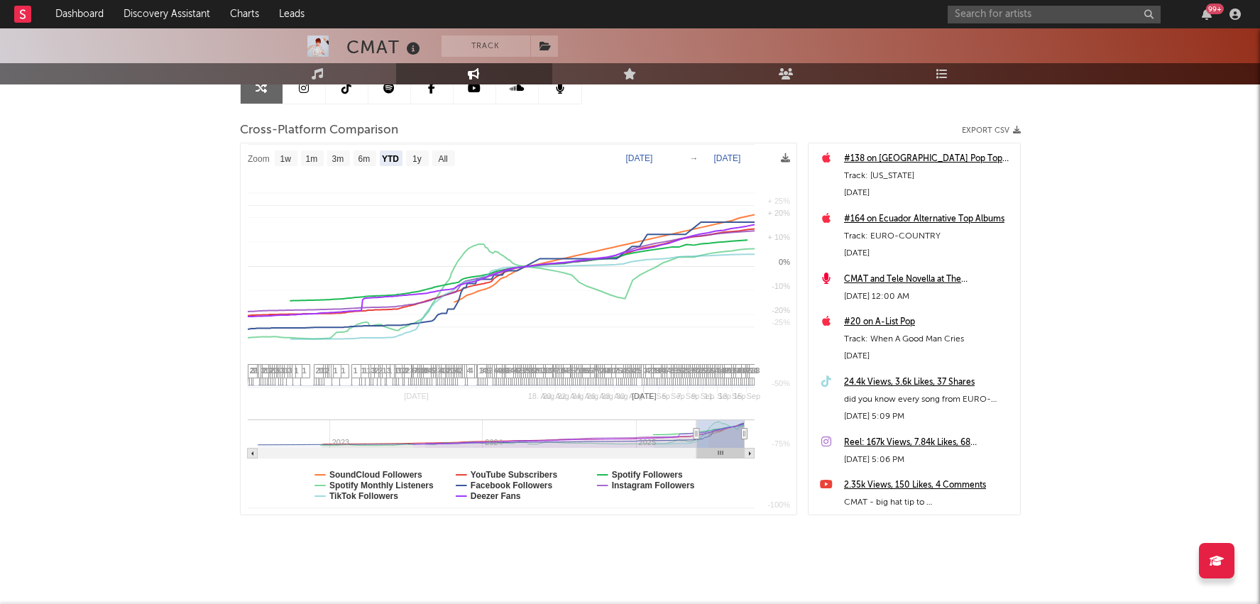
select select "1w"
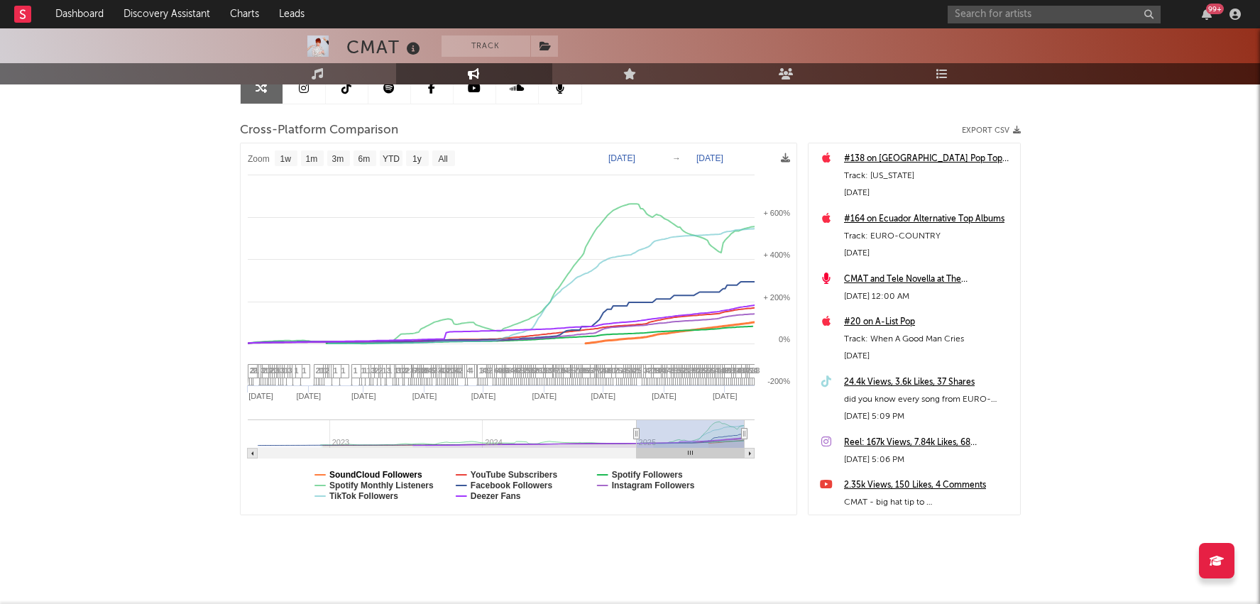
click at [376, 474] on text "SoundCloud Followers" at bounding box center [375, 475] width 93 height 10
click at [381, 470] on text "SoundCloud Followers" at bounding box center [375, 475] width 93 height 10
select select "1w"
click at [381, 470] on text "SoundCloud Followers" at bounding box center [375, 475] width 93 height 10
select select "1w"
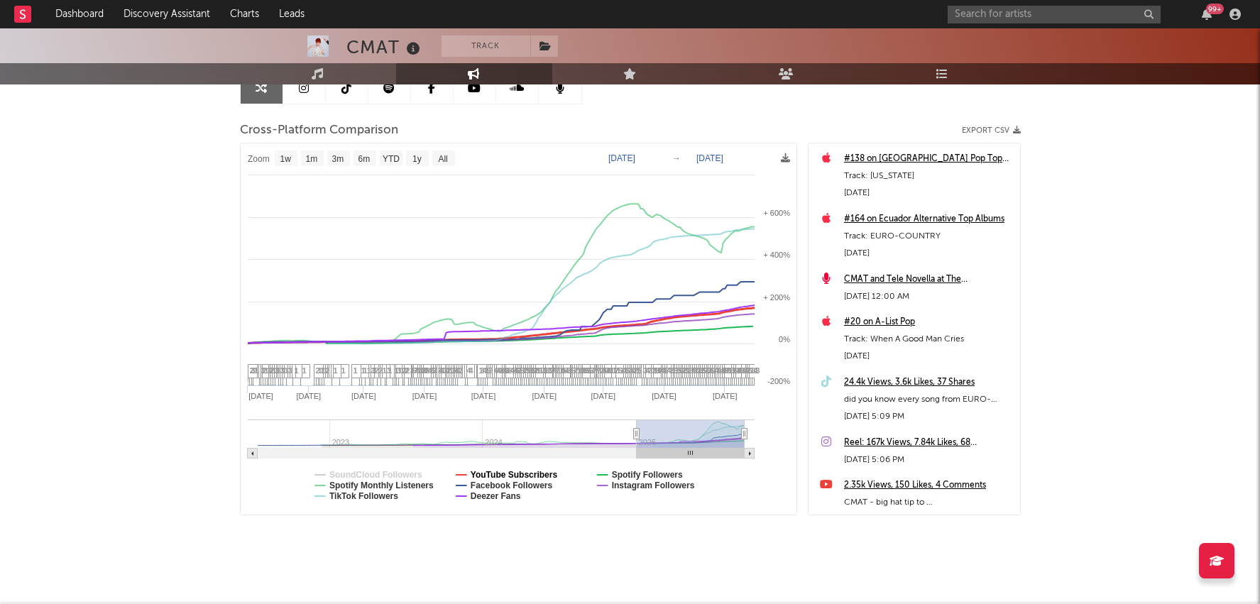
click at [496, 470] on text "YouTube Subscribers" at bounding box center [513, 475] width 87 height 10
select select "1w"
click at [533, 473] on text "YouTube Subscribers" at bounding box center [513, 475] width 87 height 10
select select "1w"
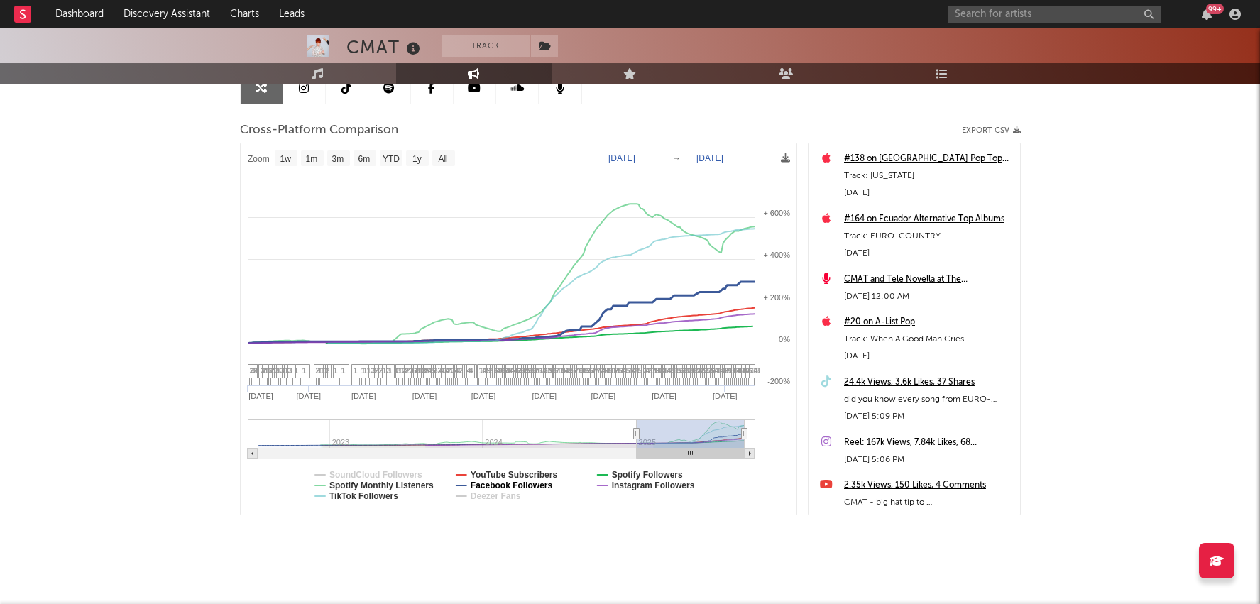
click at [483, 483] on text "Facebook Followers" at bounding box center [511, 486] width 82 height 10
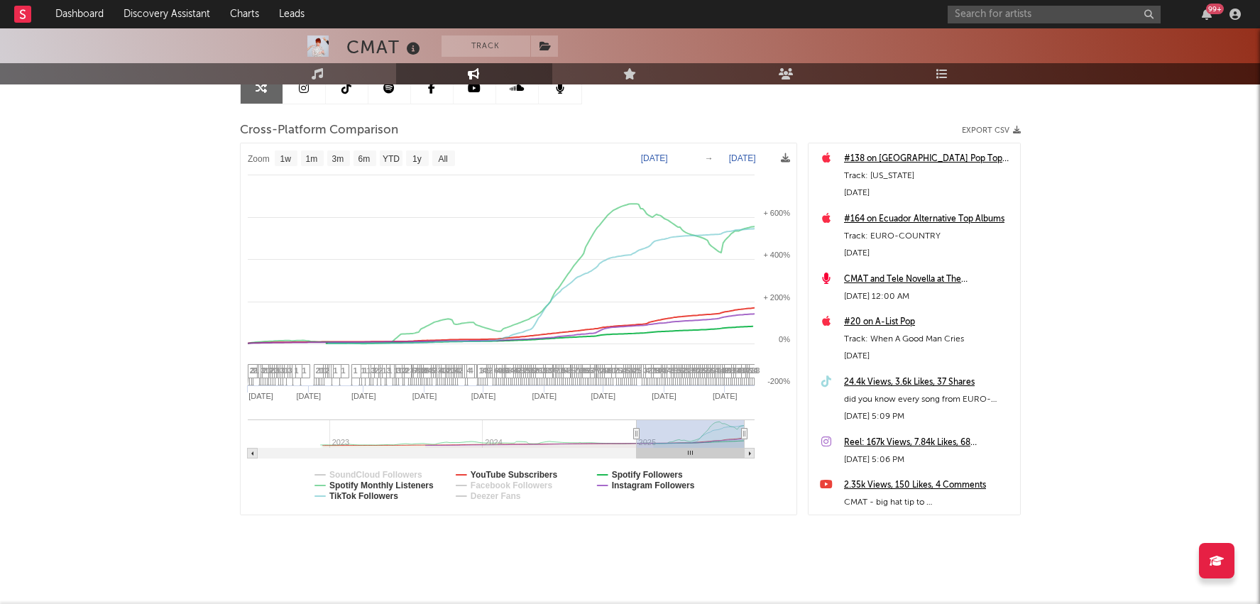
select select "1w"
drag, startPoint x: 523, startPoint y: 475, endPoint x: 525, endPoint y: 556, distance: 81.0
click at [525, 556] on div "Artist Engagement Cross-Platform Comparison Export CSV Zoom 1w 1m 3m 6m YTD 1y …" at bounding box center [630, 291] width 781 height 561
click at [402, 485] on text "Spotify Monthly Listeners" at bounding box center [381, 486] width 104 height 10
select select "1w"
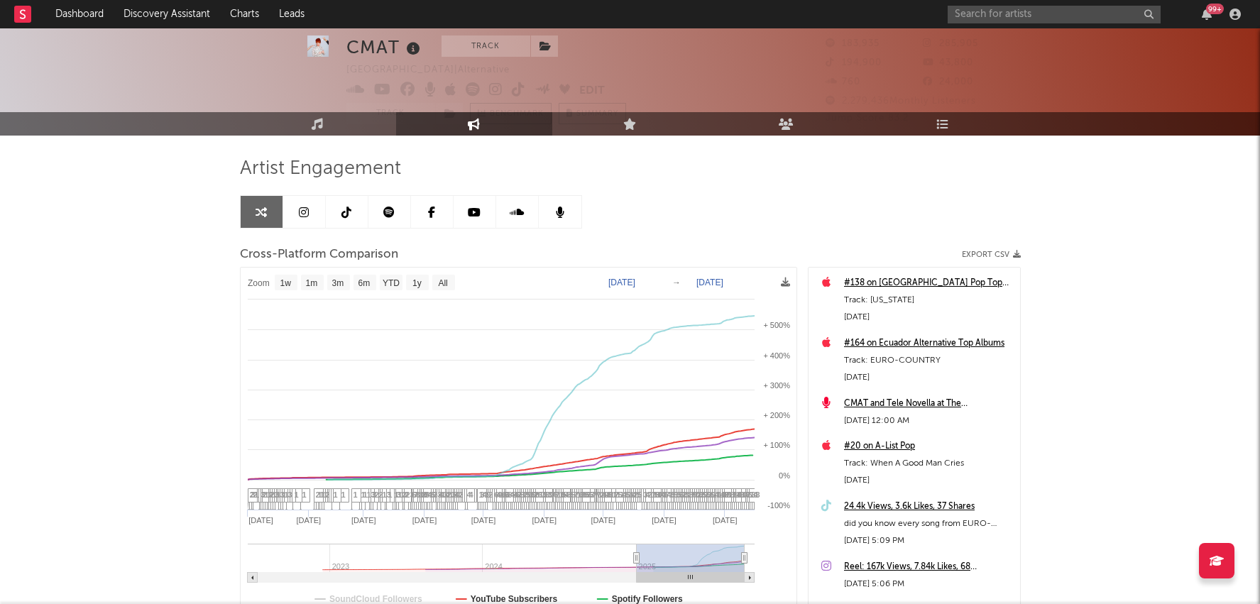
scroll to position [33, 0]
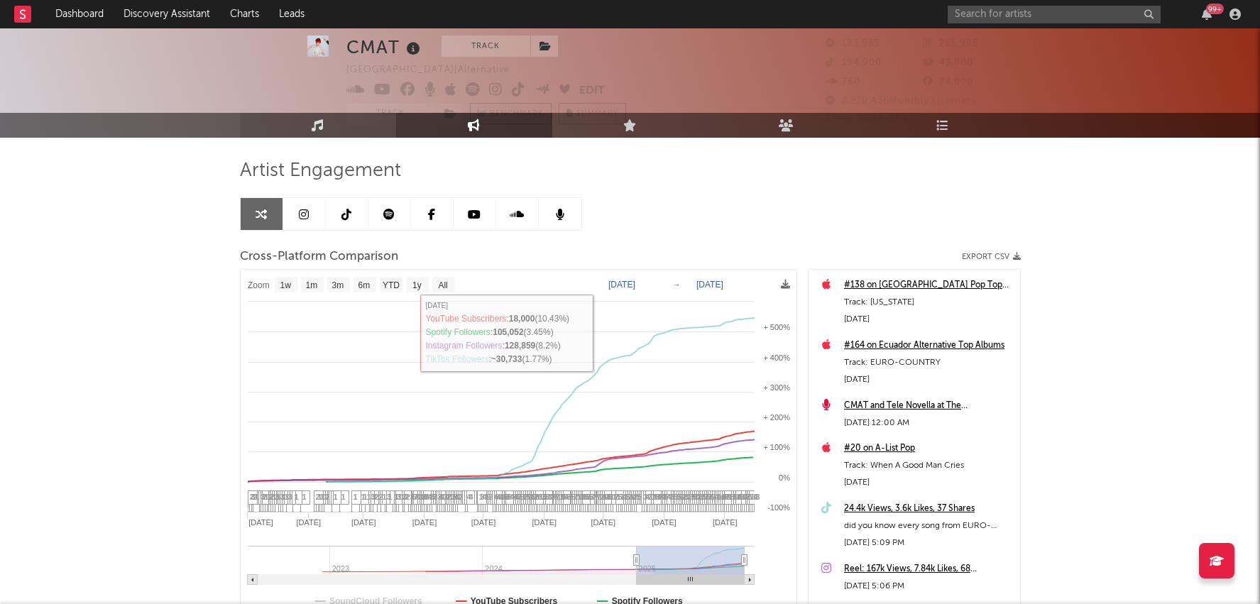
click at [339, 117] on link "Music" at bounding box center [318, 125] width 156 height 25
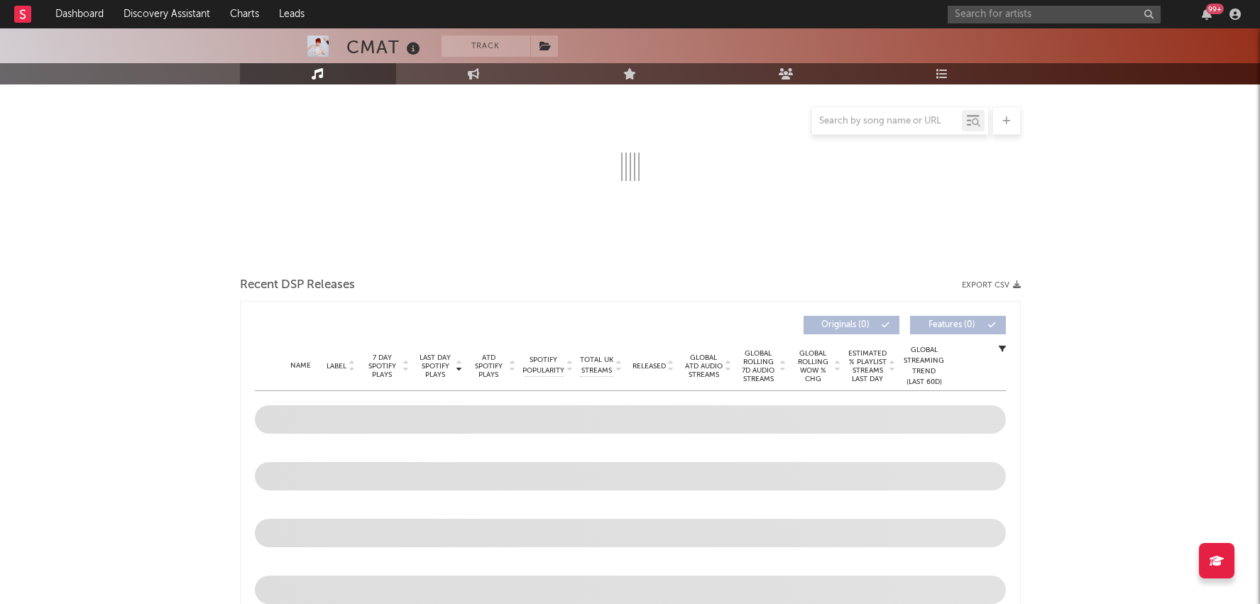
scroll to position [235, 0]
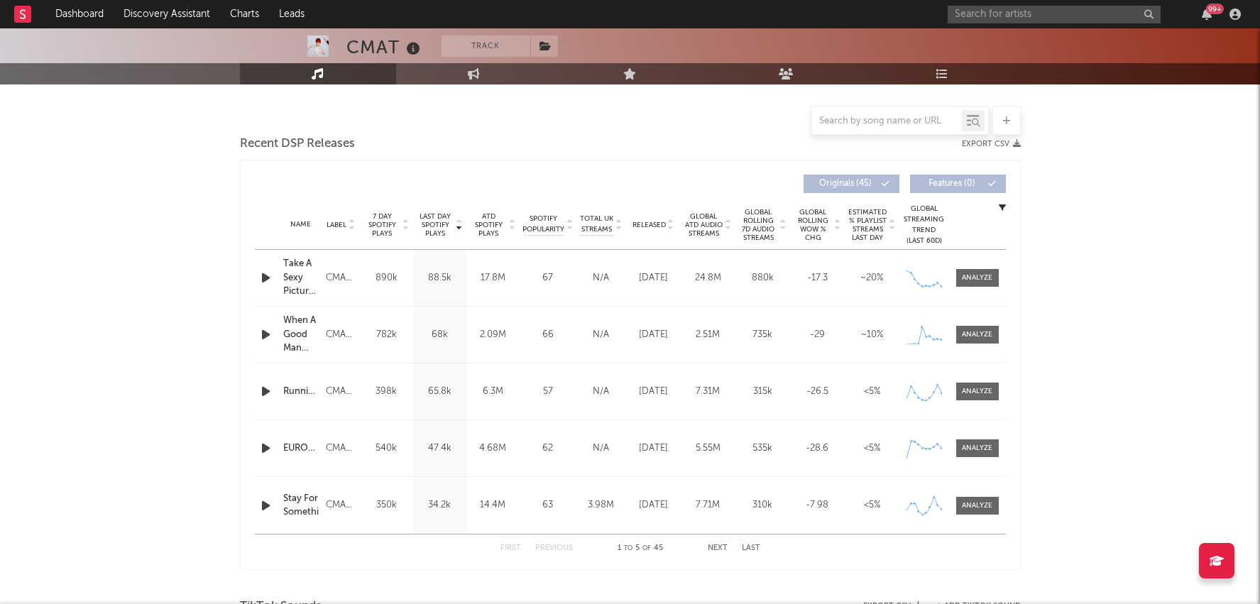
select select "6m"
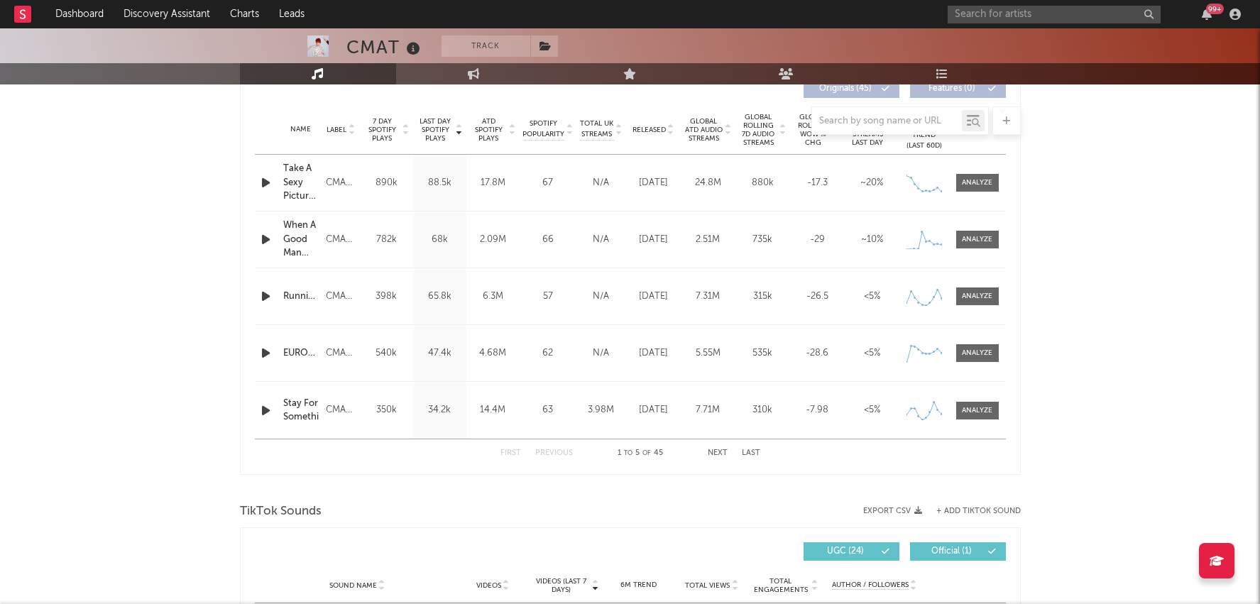
scroll to position [533, 0]
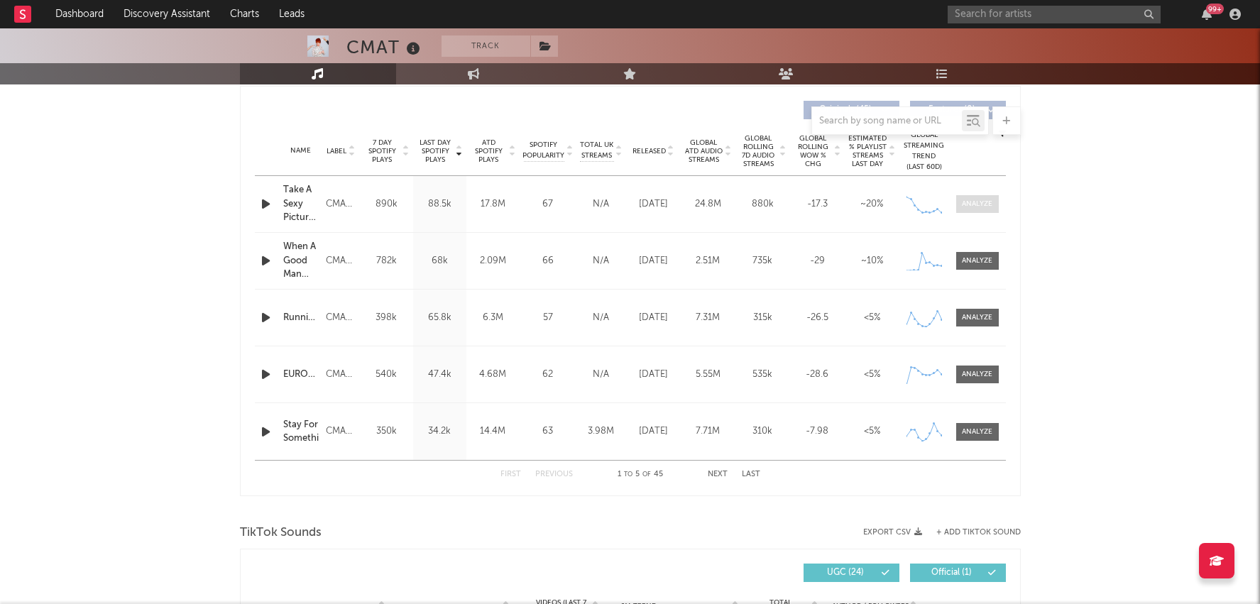
click at [981, 197] on span at bounding box center [977, 204] width 43 height 18
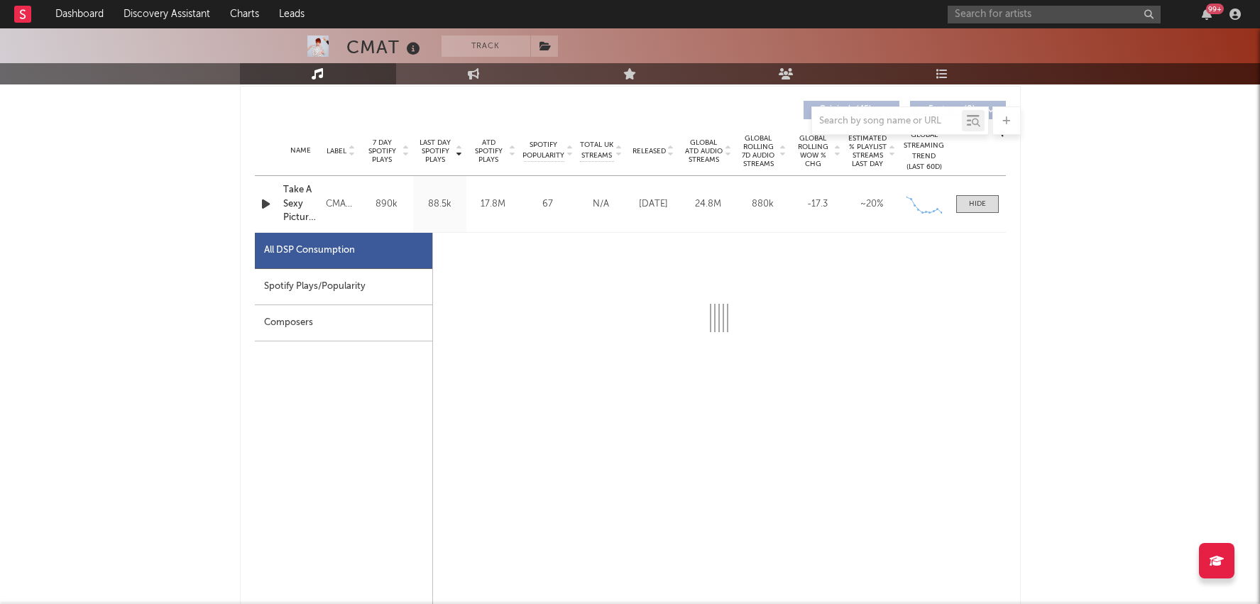
scroll to position [535, 0]
select select "1w"
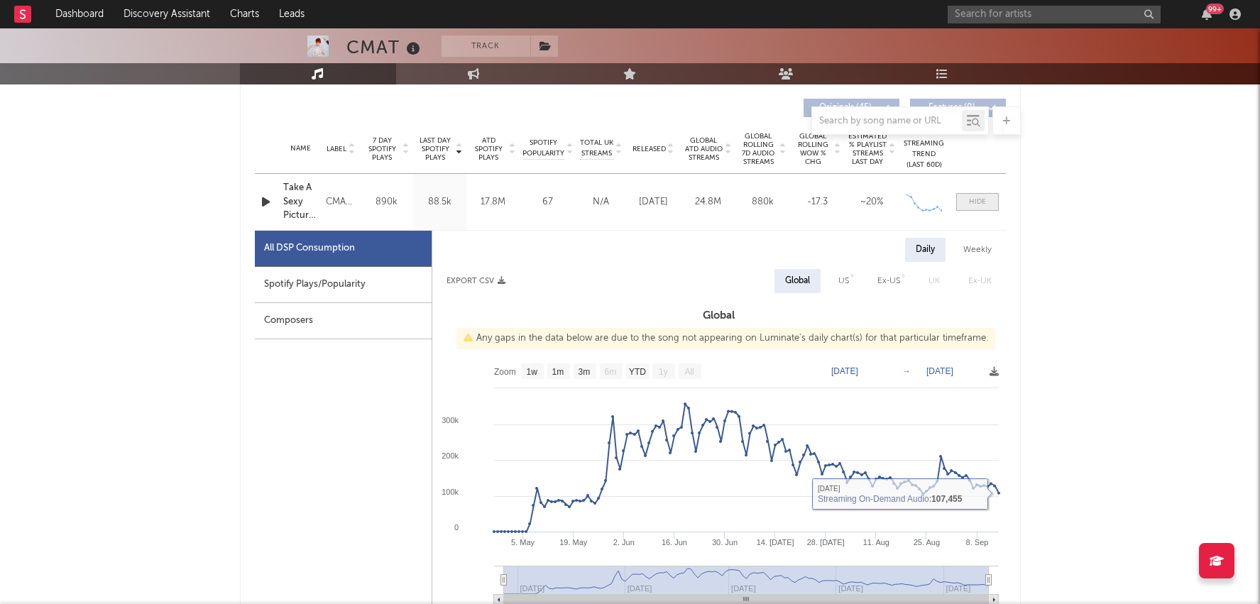
click at [974, 193] on span at bounding box center [977, 202] width 43 height 18
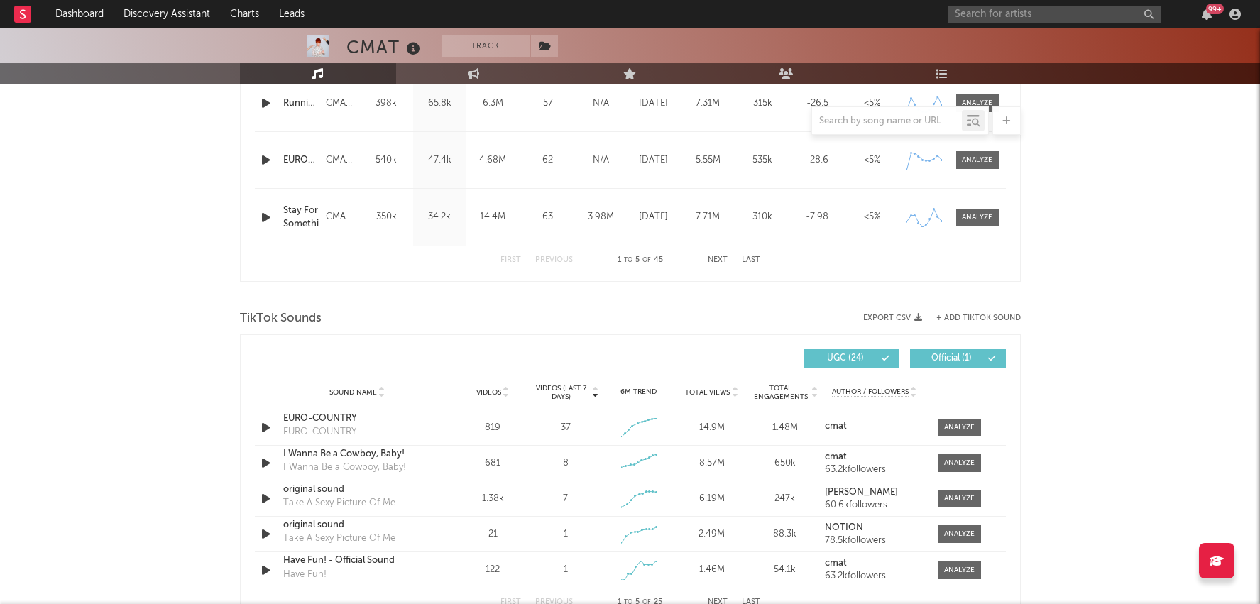
scroll to position [749, 0]
click at [499, 396] on div "Sound Name Videos Videos (last 7 days) Weekly Growth % 6M Trend Total Views Tot…" at bounding box center [630, 390] width 751 height 35
click at [498, 394] on div "Videos" at bounding box center [493, 391] width 66 height 11
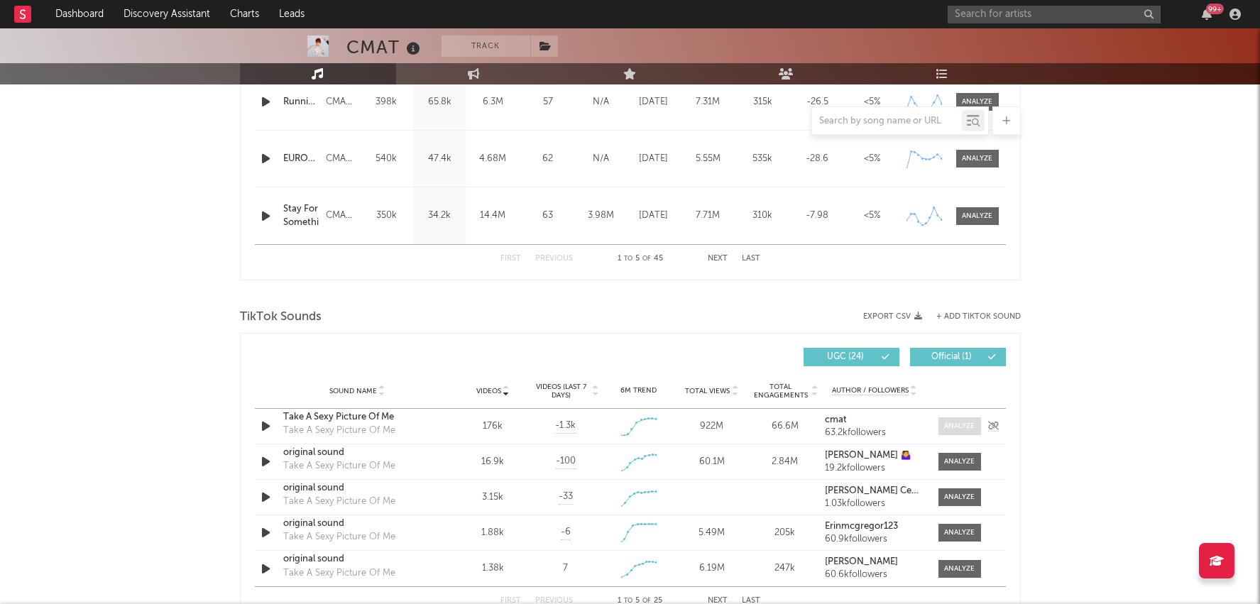
click at [967, 425] on div at bounding box center [959, 426] width 31 height 11
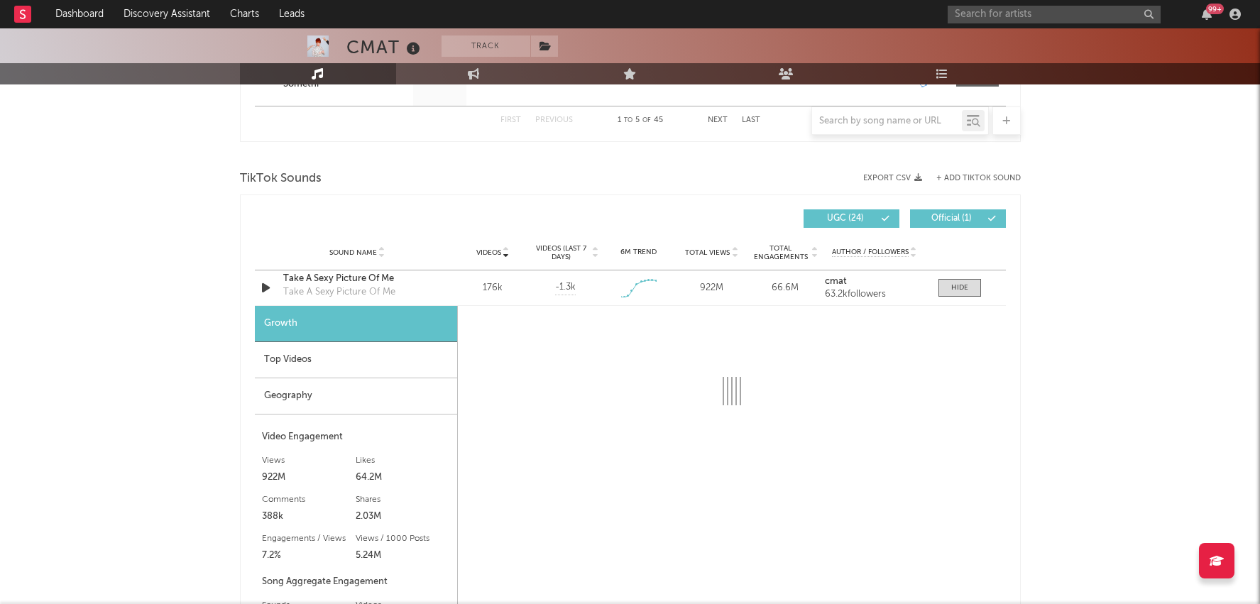
select select "1w"
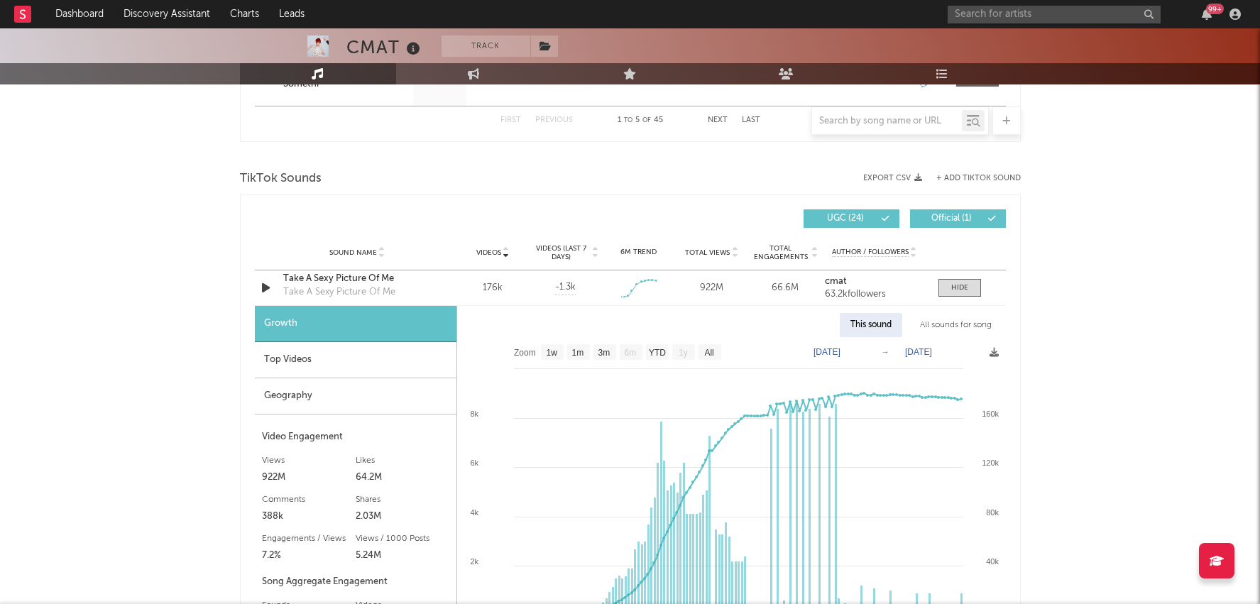
scroll to position [939, 0]
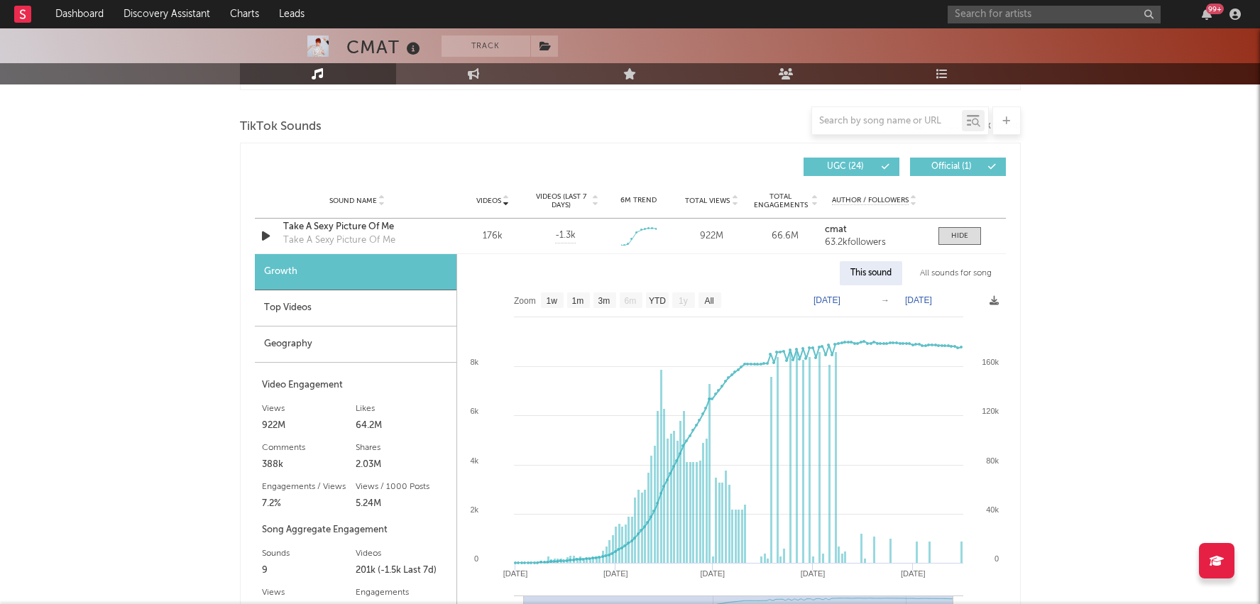
click at [361, 344] on div "Geography" at bounding box center [356, 345] width 202 height 36
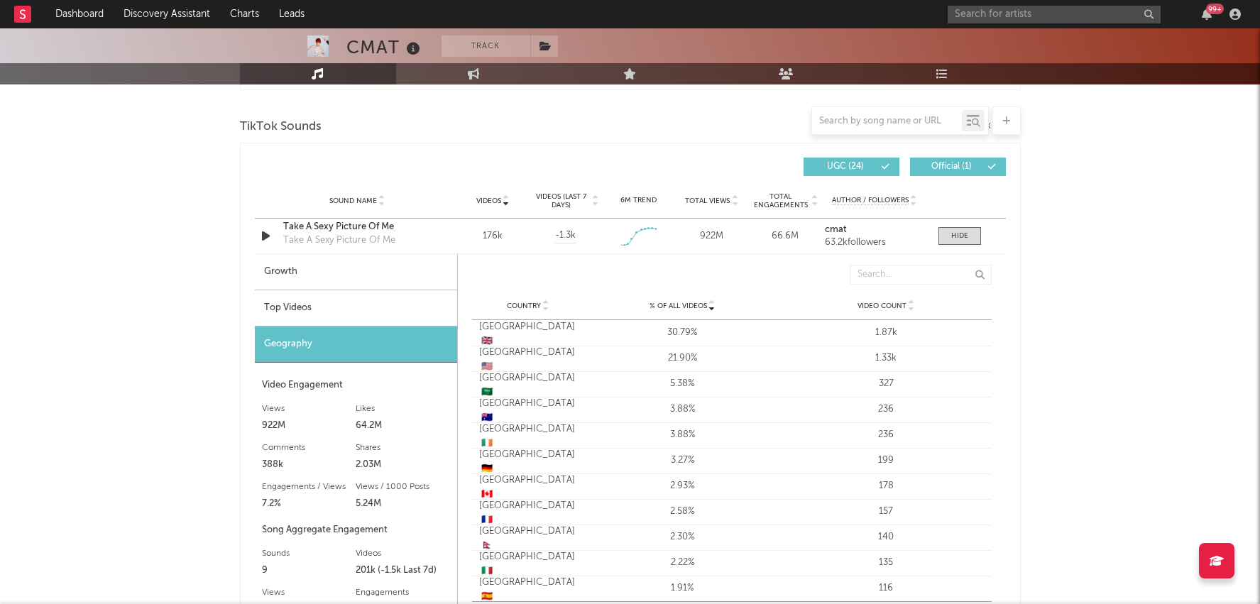
click at [353, 318] on div "Top Videos" at bounding box center [356, 308] width 202 height 36
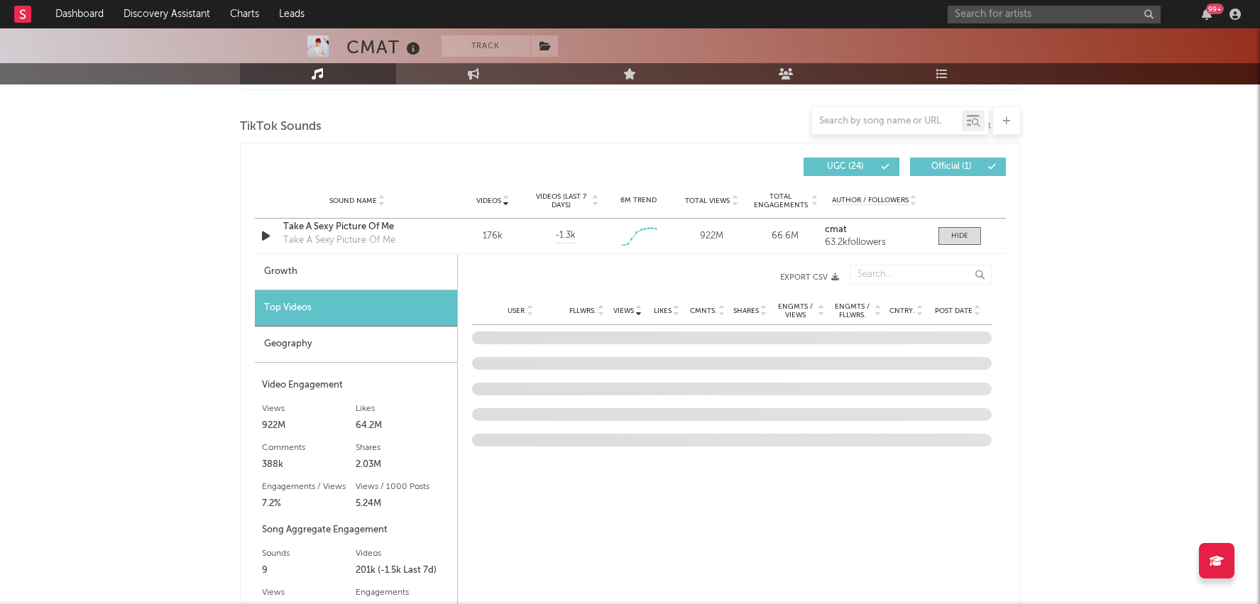
click at [359, 345] on div "Geography" at bounding box center [356, 345] width 202 height 36
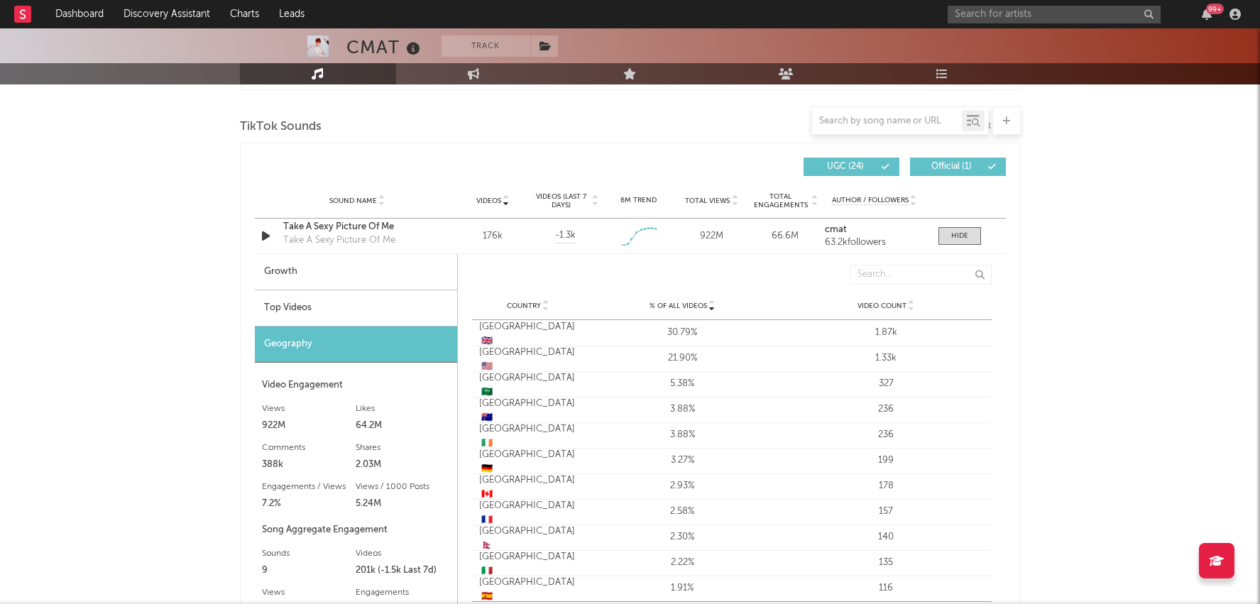
click at [353, 276] on div "Growth" at bounding box center [356, 272] width 202 height 36
select select "1w"
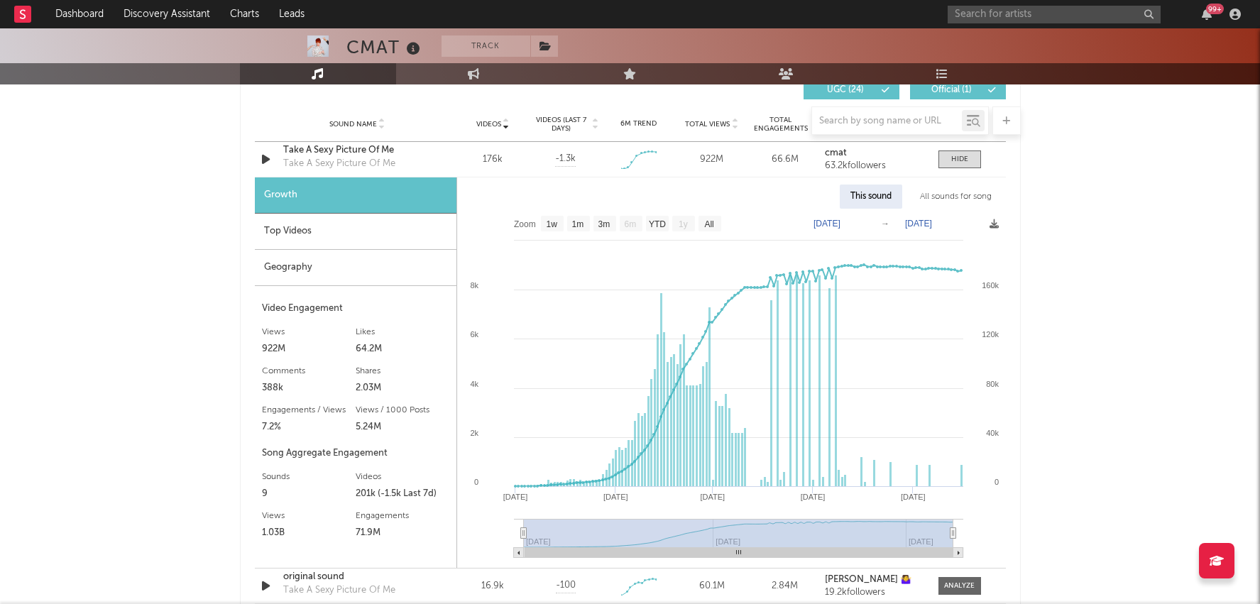
scroll to position [1017, 0]
click at [302, 223] on div "Top Videos" at bounding box center [356, 230] width 202 height 36
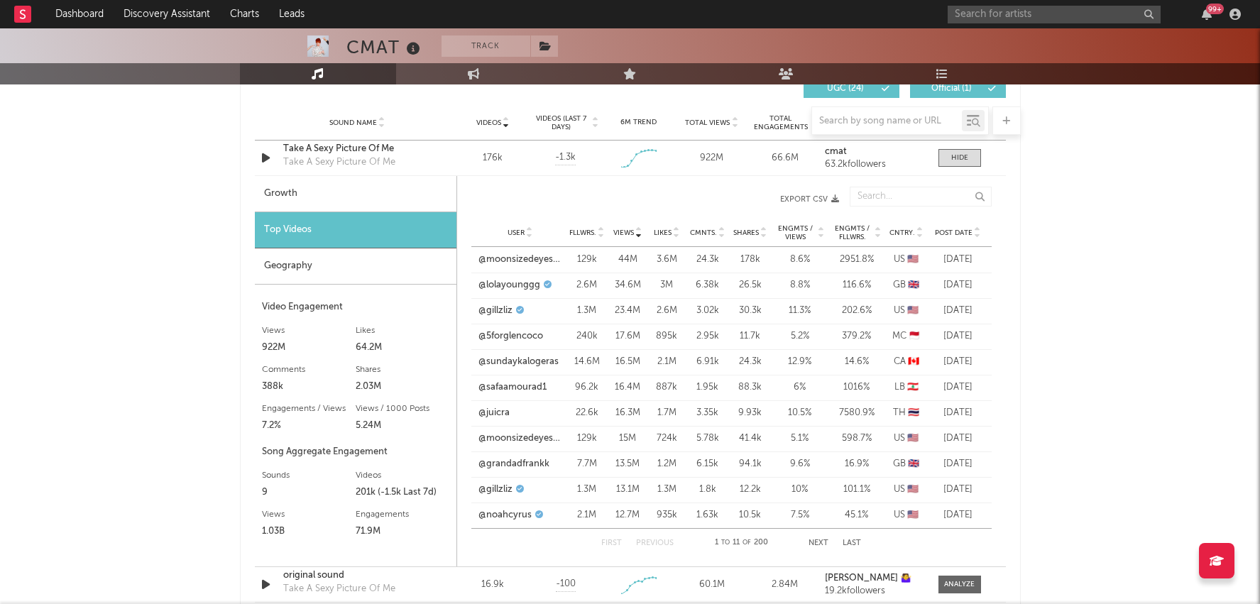
click at [593, 229] on span "Fllwrs." at bounding box center [582, 233] width 27 height 9
click at [821, 535] on div "First Previous 1 to 11 of 200 Next Last" at bounding box center [731, 543] width 260 height 28
click at [821, 542] on button "Next" at bounding box center [819, 544] width 20 height 8
click at [807, 532] on div "First Previous 23 to 33 of 200 Next Last" at bounding box center [731, 543] width 260 height 28
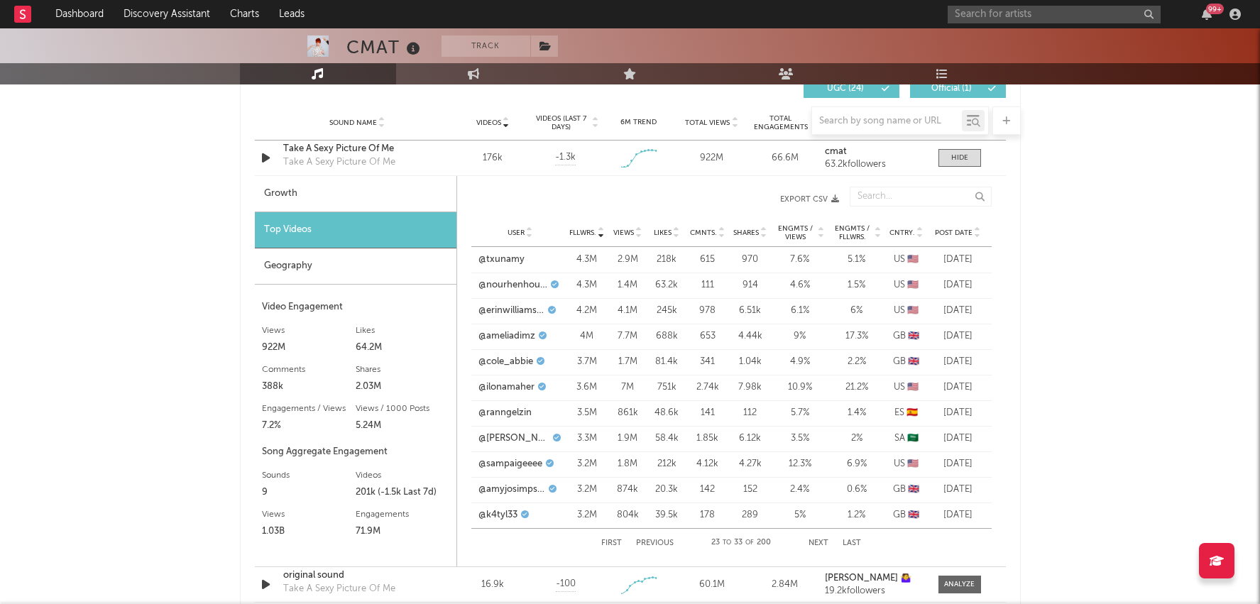
click at [815, 534] on div "First Previous 23 to 33 of 200 Next Last" at bounding box center [731, 543] width 260 height 28
click at [825, 541] on button "Next" at bounding box center [819, 544] width 20 height 8
click at [611, 536] on div "First Previous 34 to 44 of 200 Next Last" at bounding box center [731, 543] width 260 height 28
click at [611, 543] on button "First" at bounding box center [611, 544] width 21 height 8
click at [625, 233] on span "Views" at bounding box center [623, 233] width 21 height 9
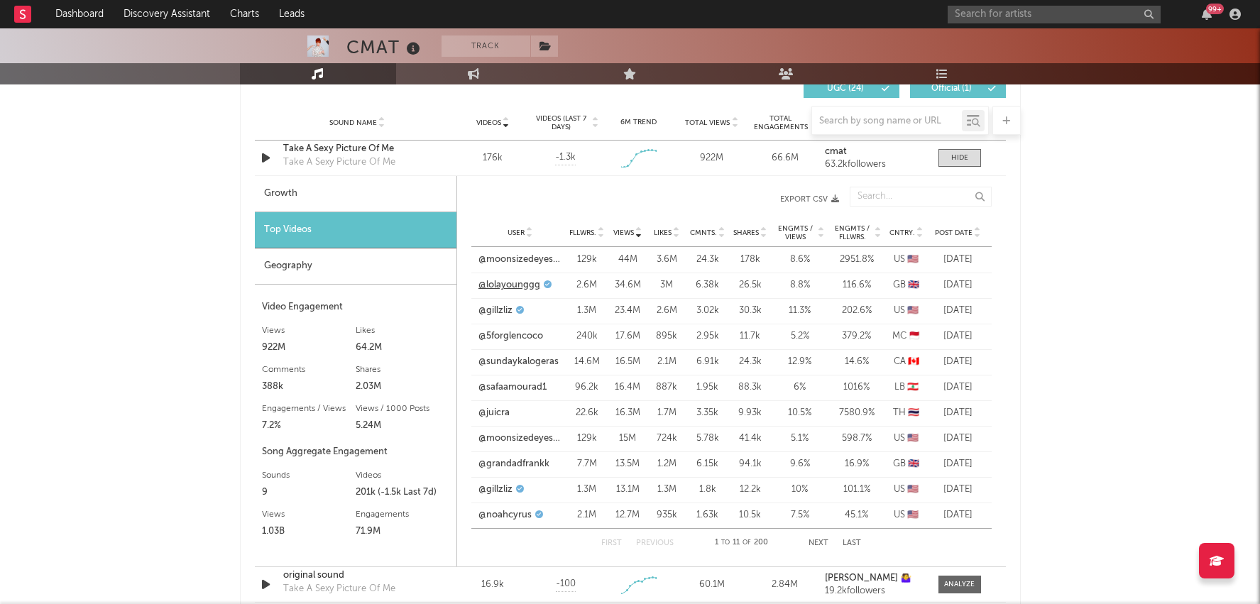
click at [520, 285] on link "@lolayounggg" at bounding box center [510, 285] width 62 height 14
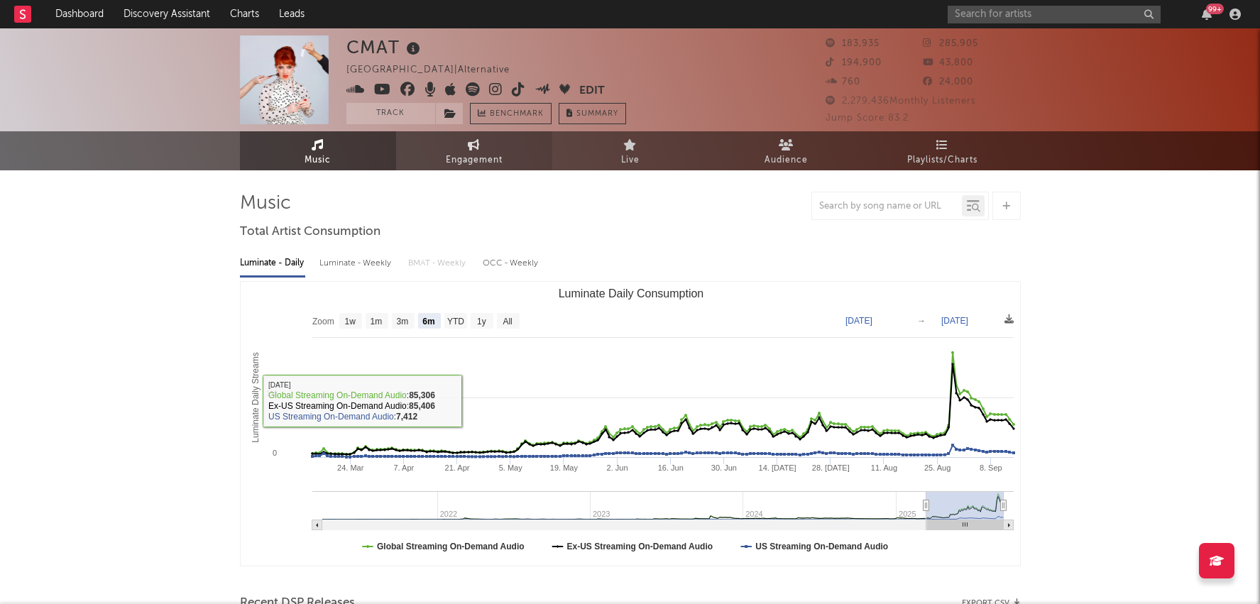
click at [461, 159] on span "Engagement" at bounding box center [474, 160] width 57 height 17
select select "1w"
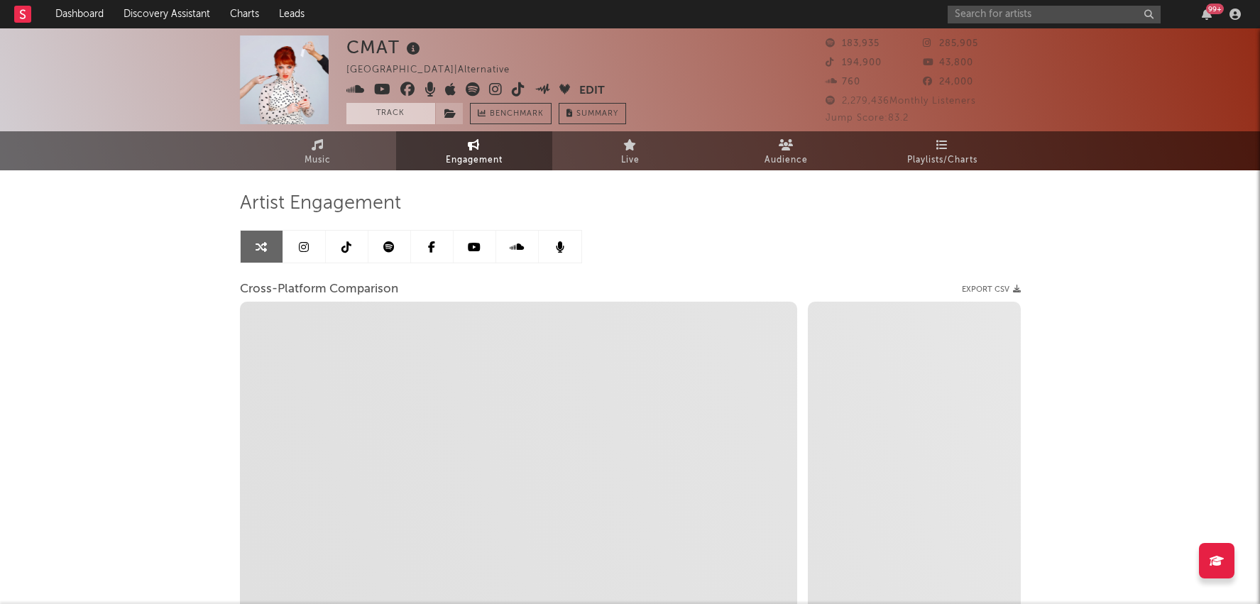
click at [389, 113] on button "Track" at bounding box center [390, 113] width 89 height 21
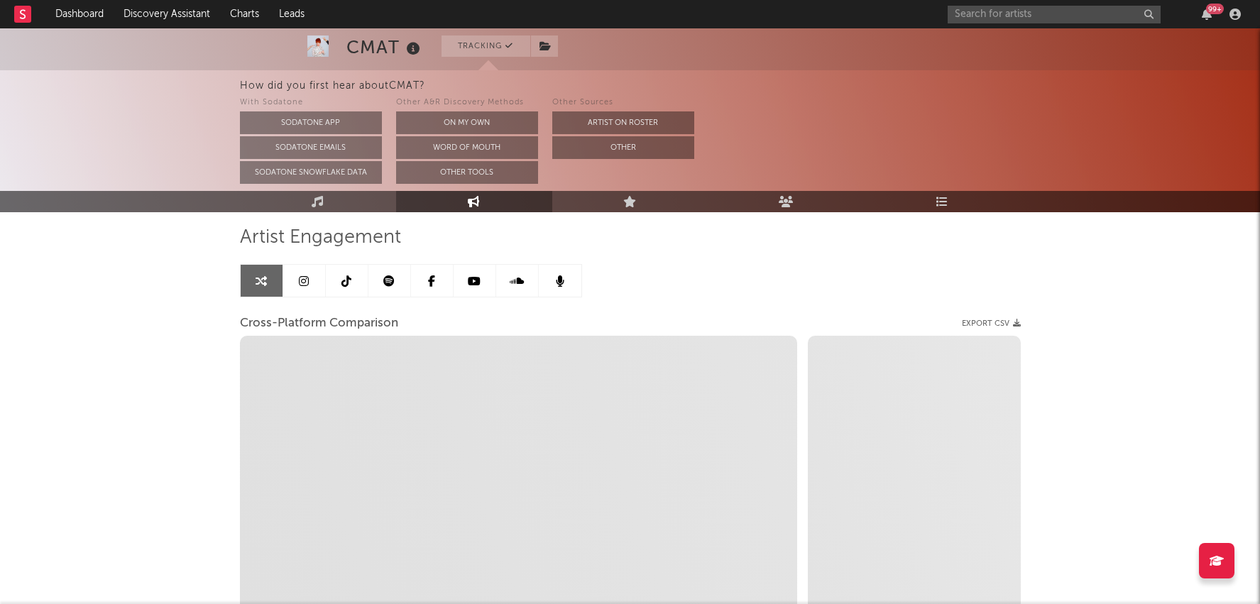
scroll to position [109, 0]
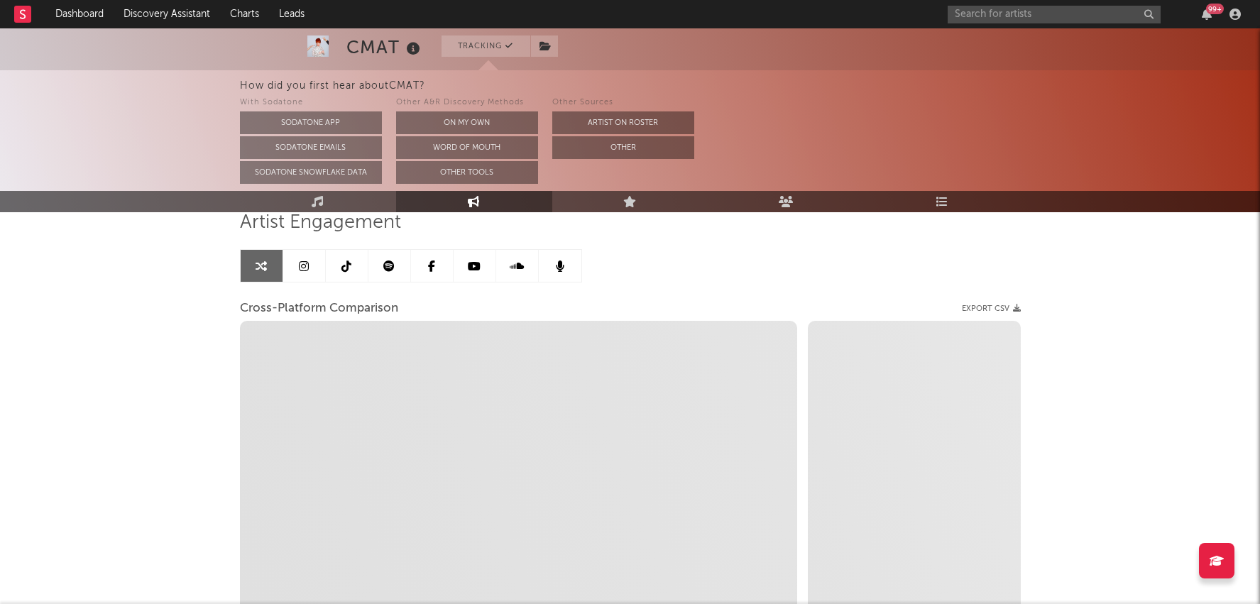
select select "1m"
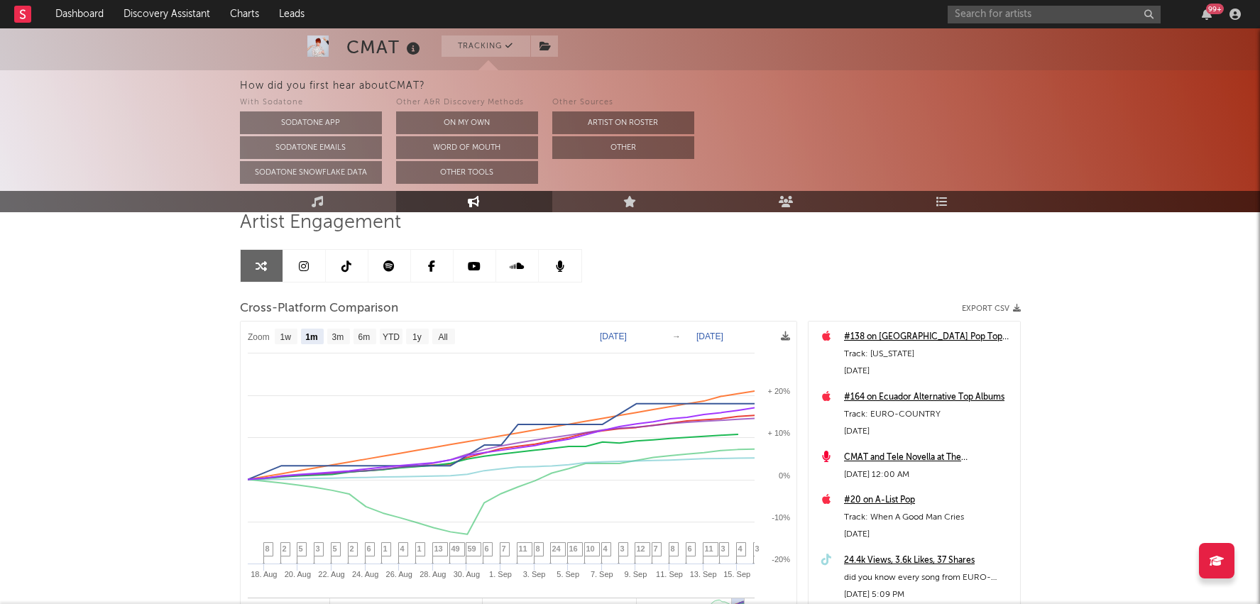
click at [344, 272] on link at bounding box center [347, 266] width 43 height 32
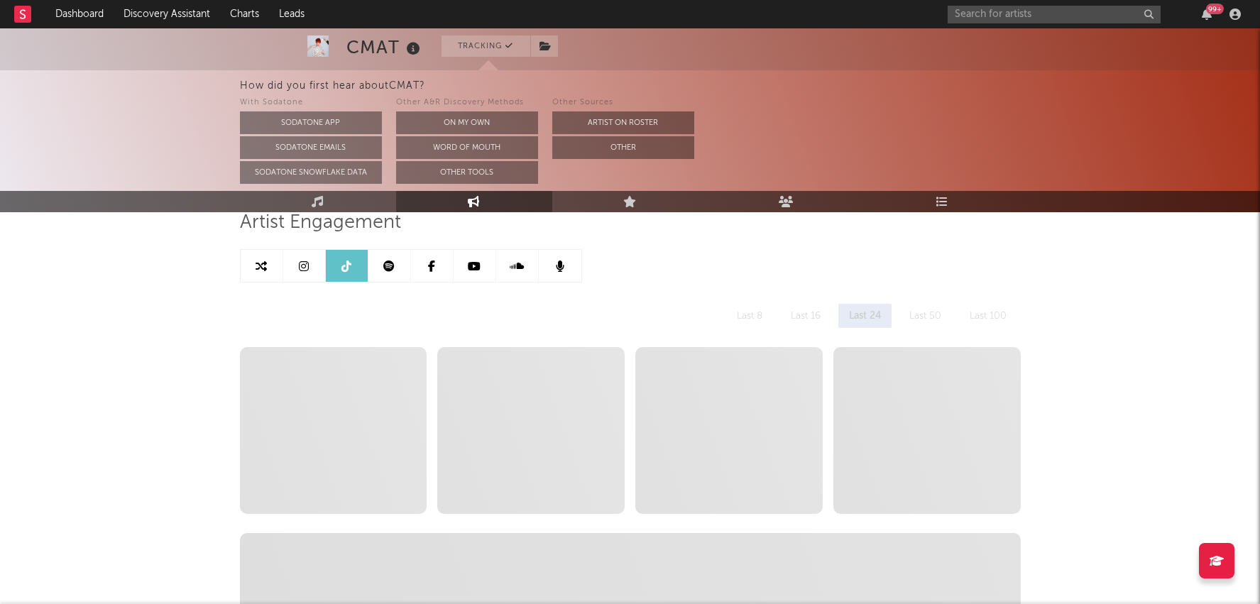
select select "6m"
click at [261, 261] on icon at bounding box center [261, 266] width 11 height 11
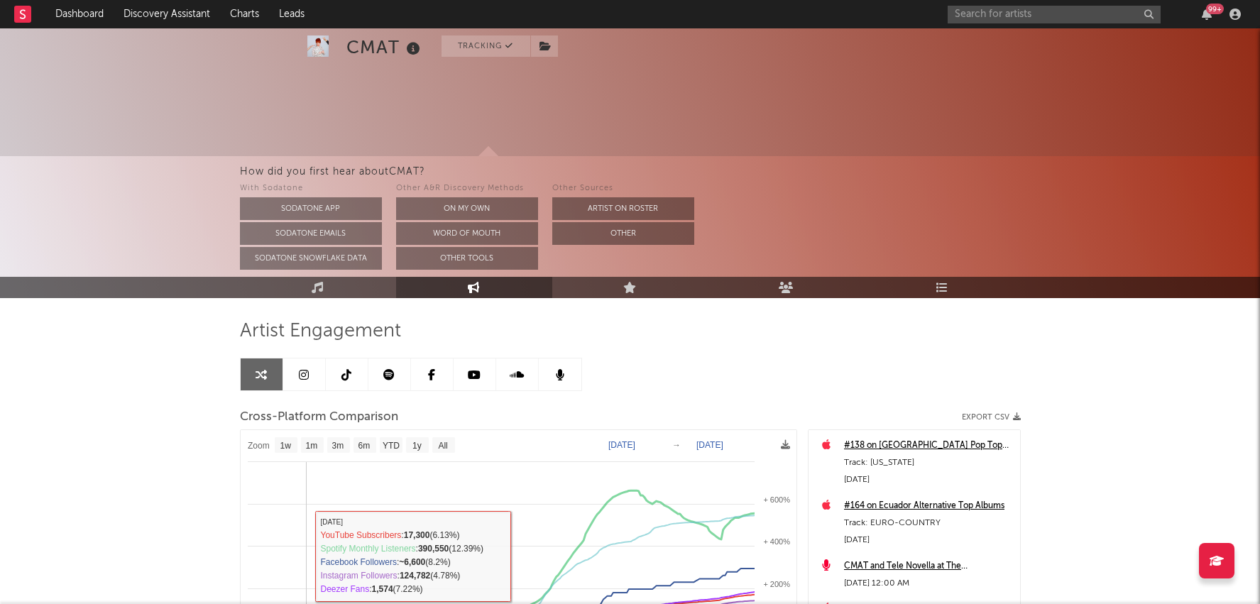
select select "1w"
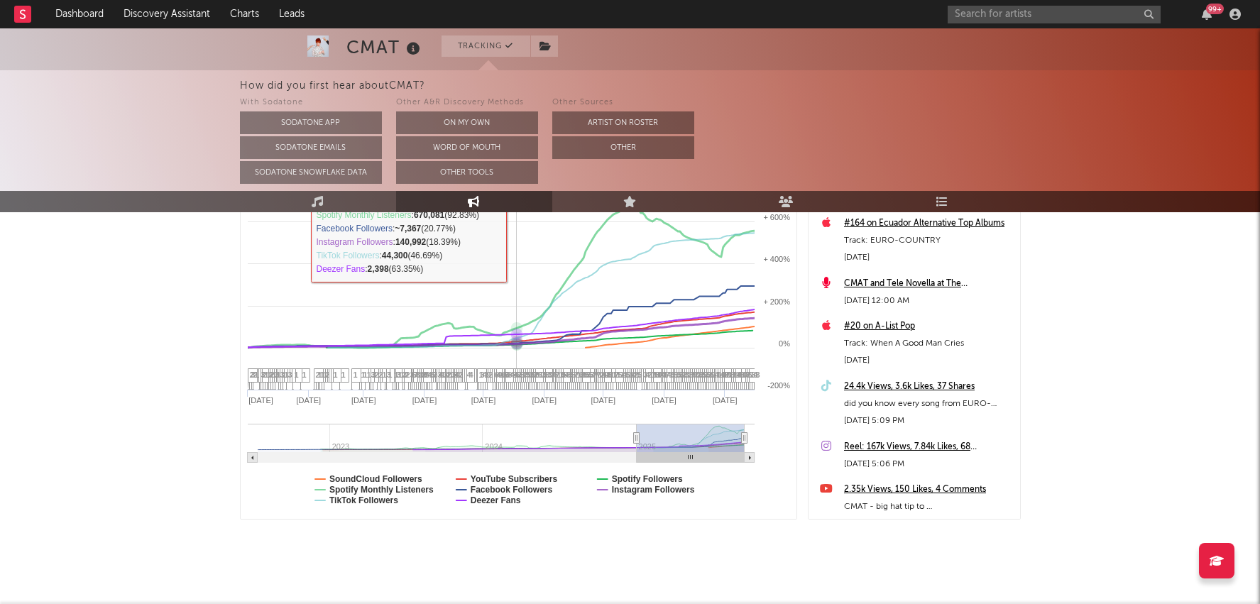
scroll to position [295, 0]
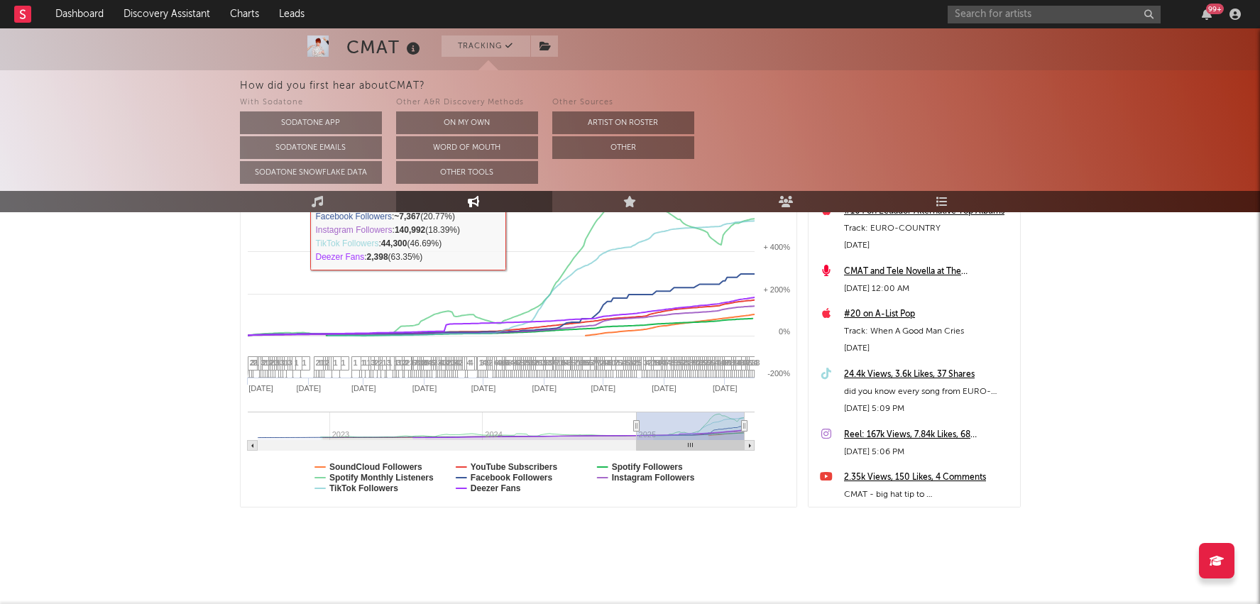
click at [415, 463] on text "SoundCloud Followers" at bounding box center [375, 467] width 93 height 10
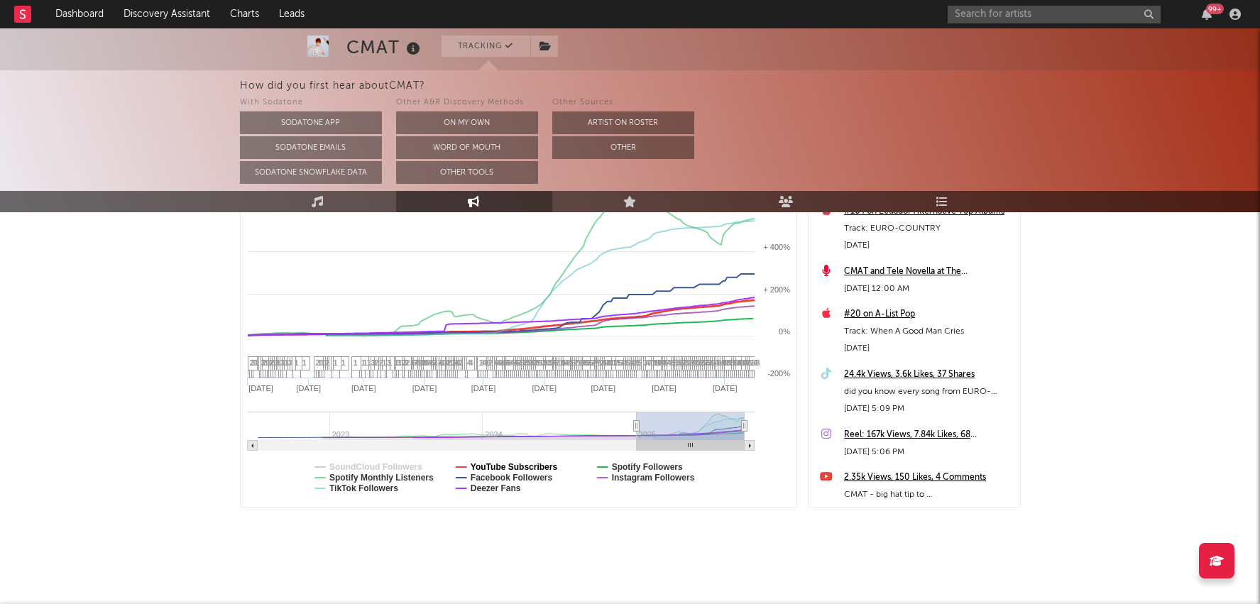
select select "1w"
click at [488, 475] on text "Facebook Followers" at bounding box center [511, 478] width 82 height 10
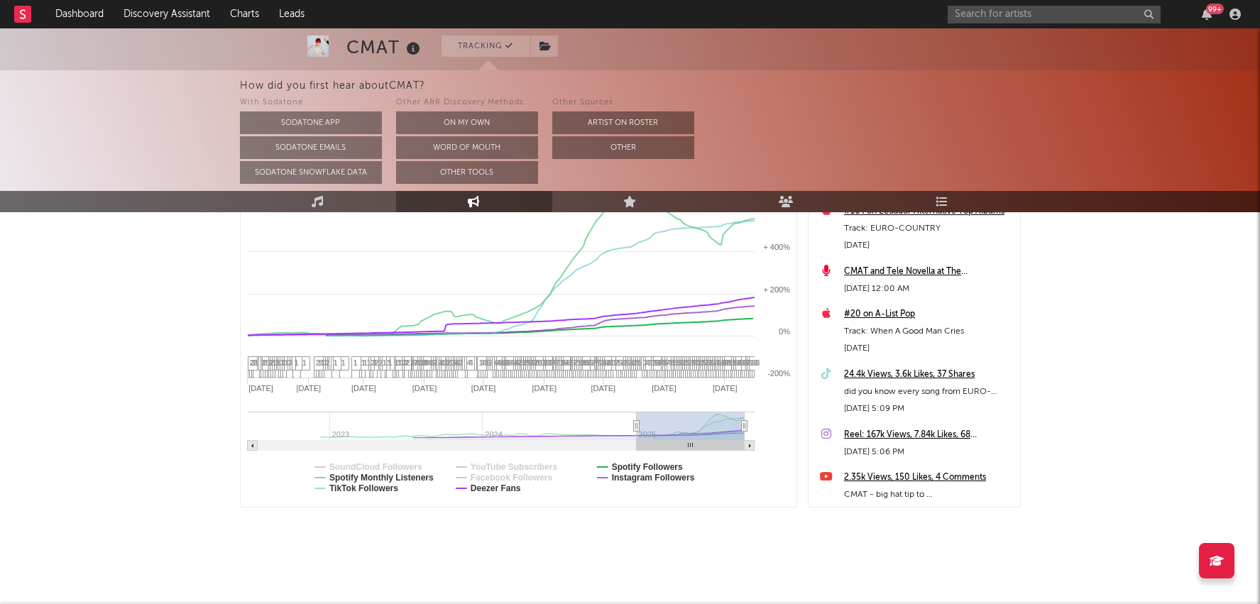
select select "1w"
click at [478, 492] on rect at bounding box center [519, 322] width 557 height 372
click at [466, 486] on rect at bounding box center [519, 322] width 557 height 372
click at [480, 486] on text "Deezer Fans" at bounding box center [495, 488] width 50 height 10
select select "1w"
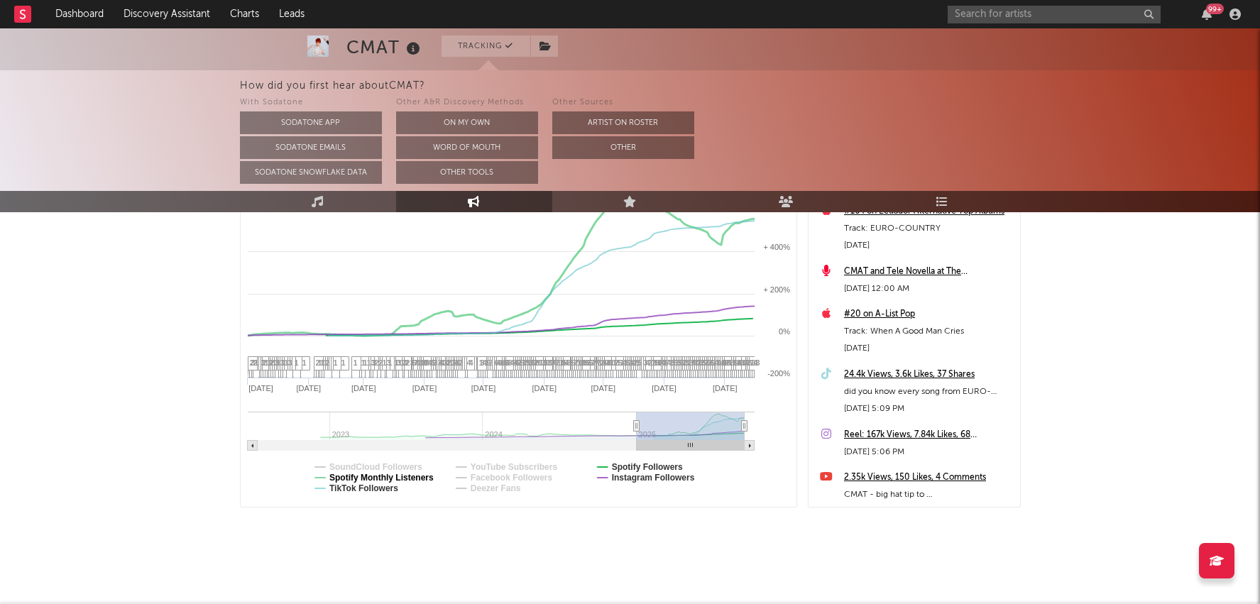
click at [411, 477] on text "Spotify Monthly Listeners" at bounding box center [381, 478] width 104 height 10
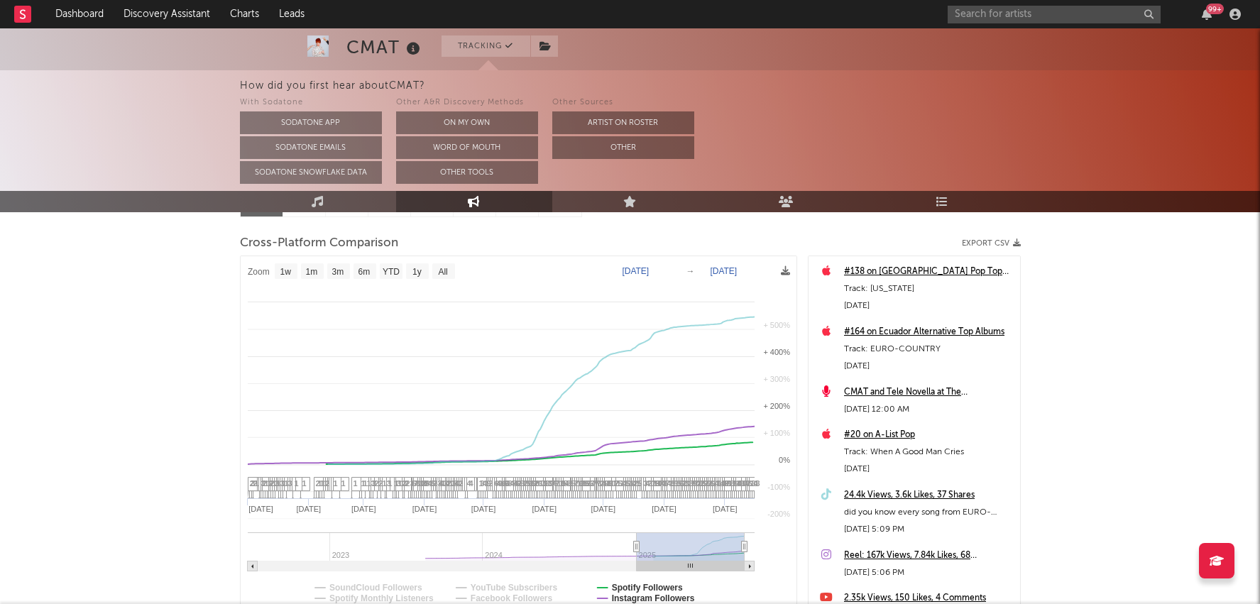
select select "1w"
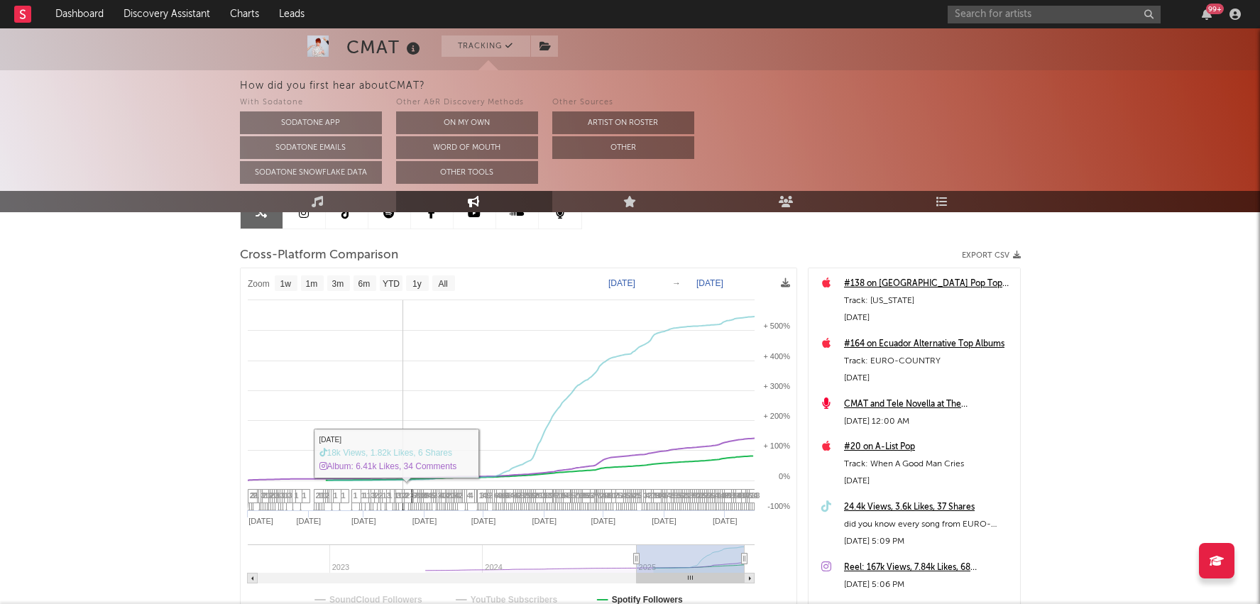
scroll to position [141, 0]
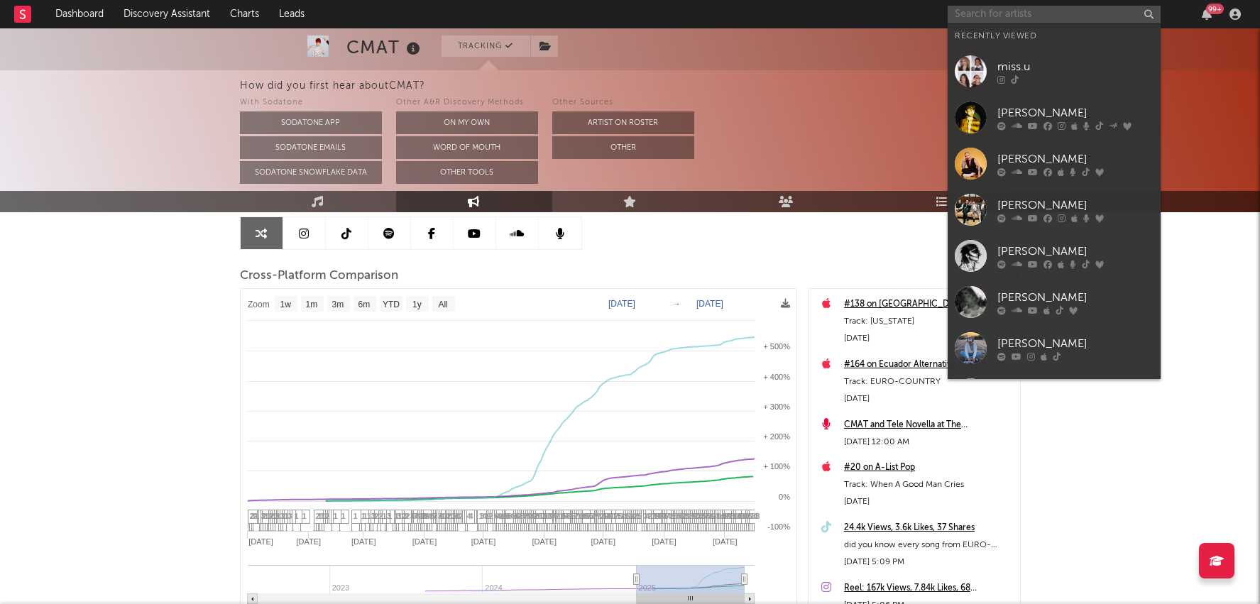
click at [999, 16] on input "text" at bounding box center [1054, 15] width 213 height 18
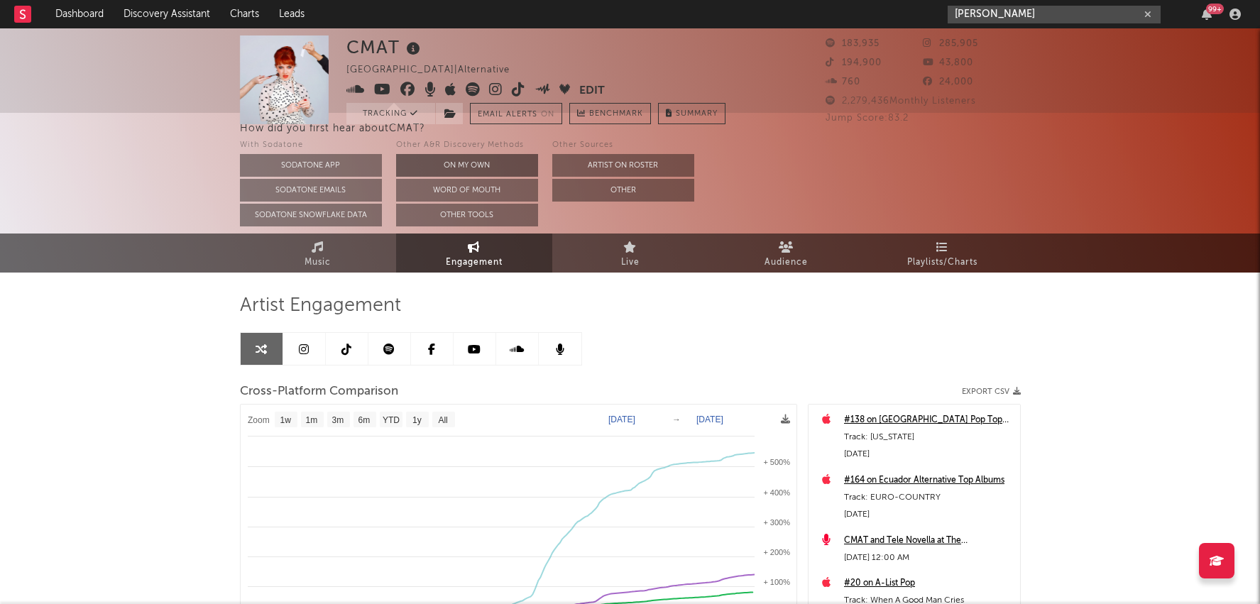
scroll to position [0, 0]
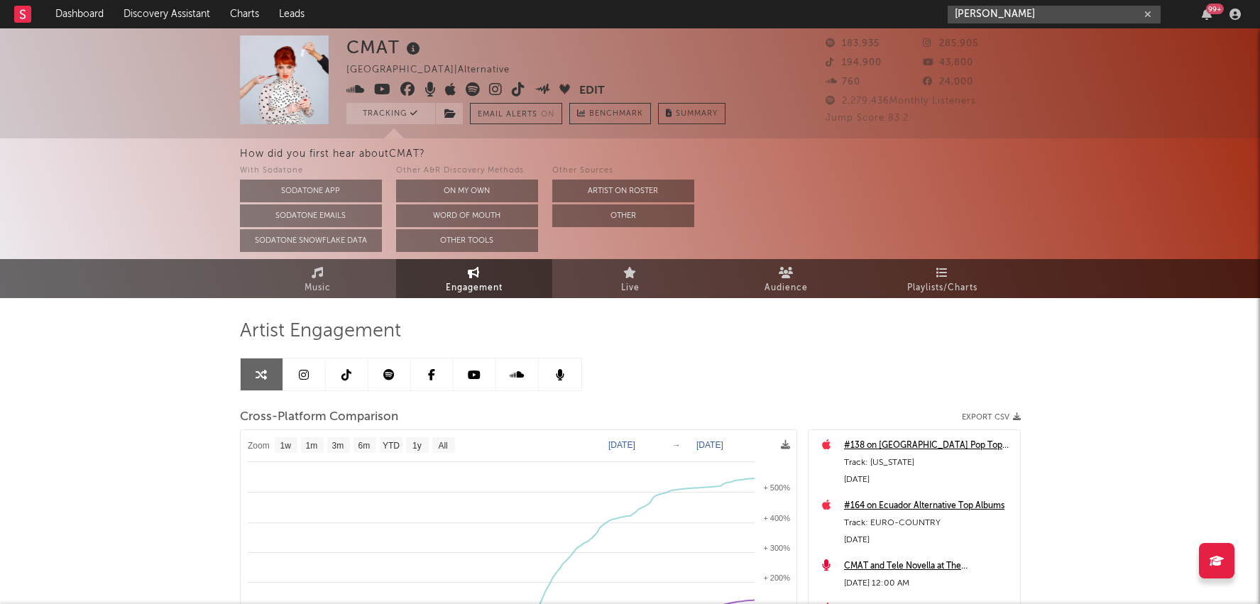
type input "fliss"
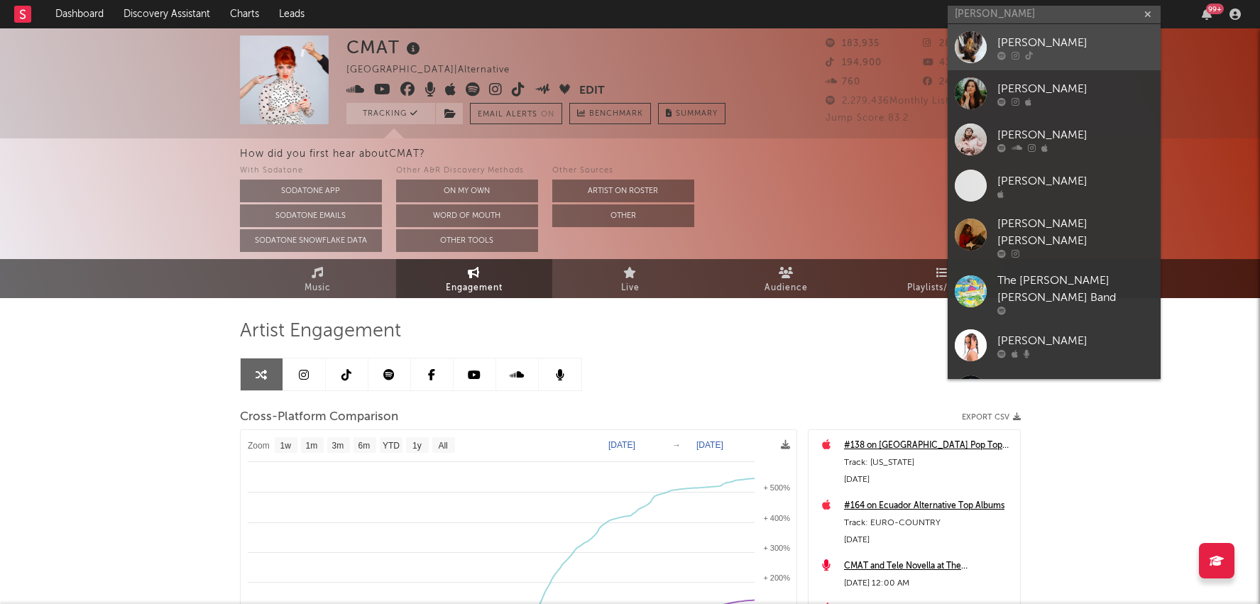
click at [1032, 58] on icon at bounding box center [1029, 55] width 8 height 9
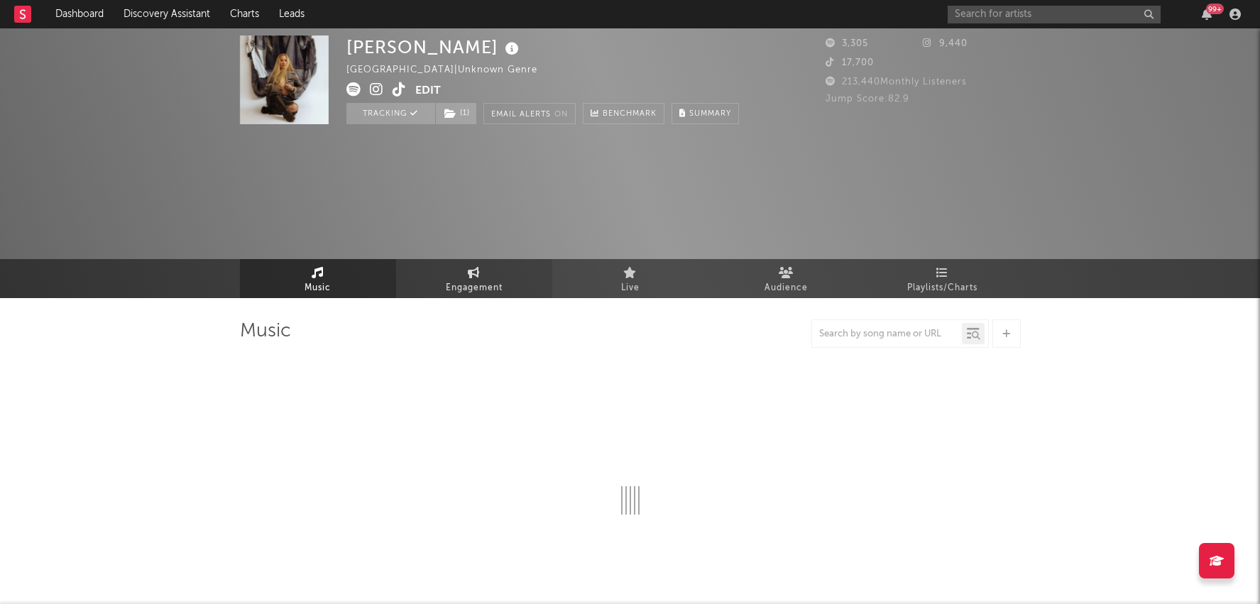
select select "1w"
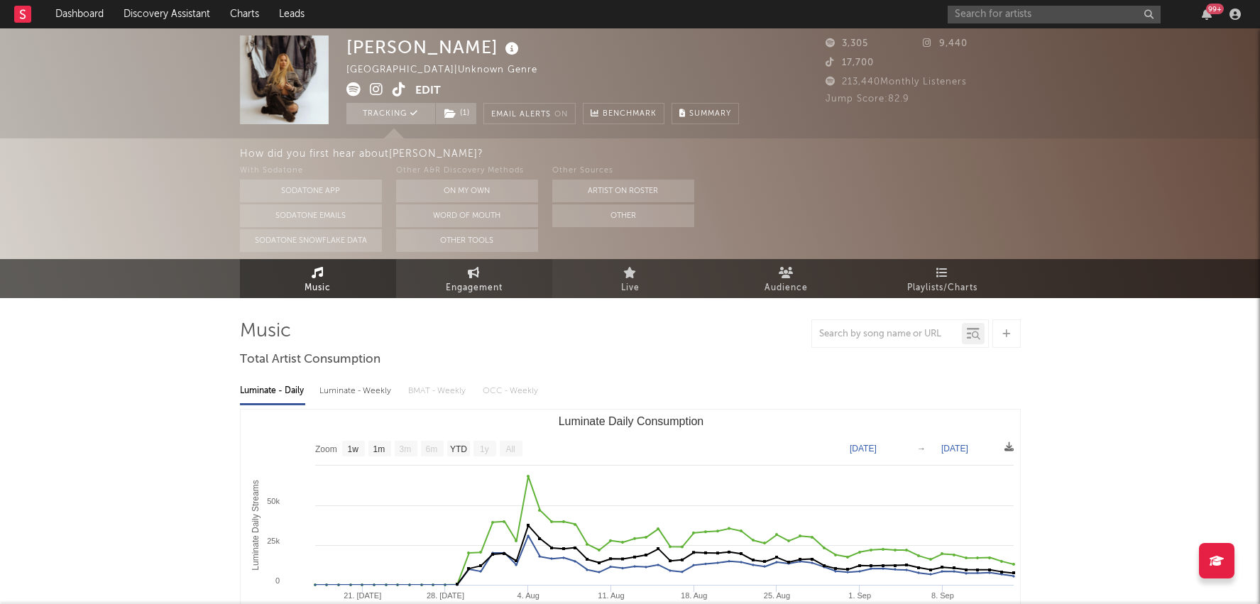
click at [466, 288] on span "Engagement" at bounding box center [474, 288] width 57 height 17
select select "1w"
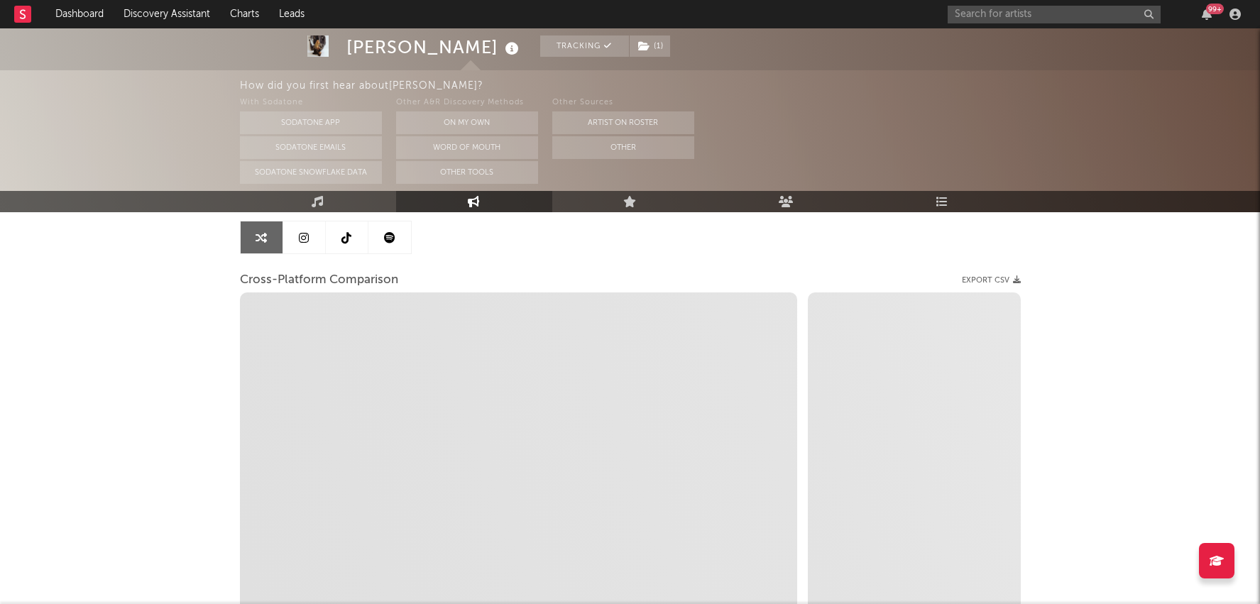
scroll to position [138, 0]
select select "1m"
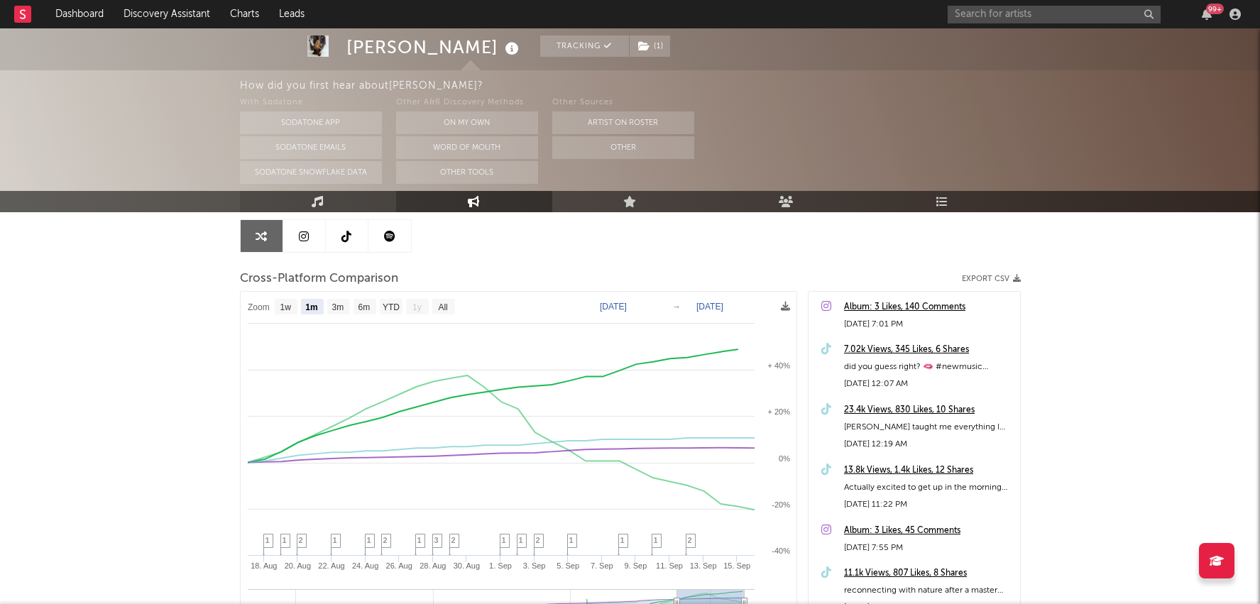
click at [339, 194] on link "Music" at bounding box center [318, 201] width 156 height 21
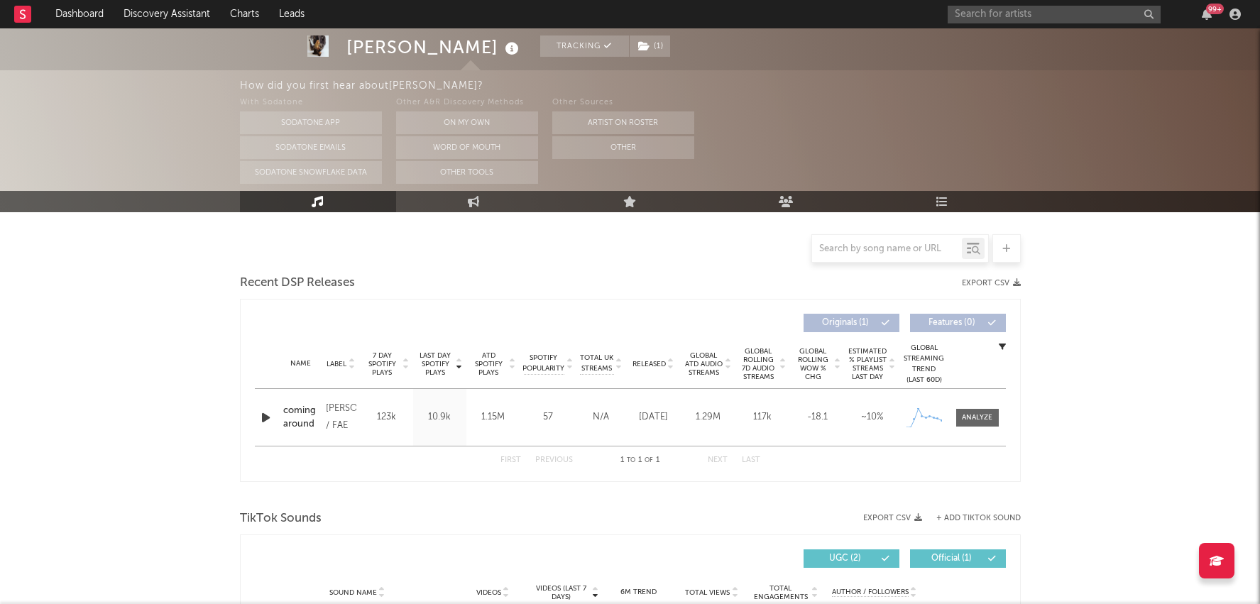
select select "1w"
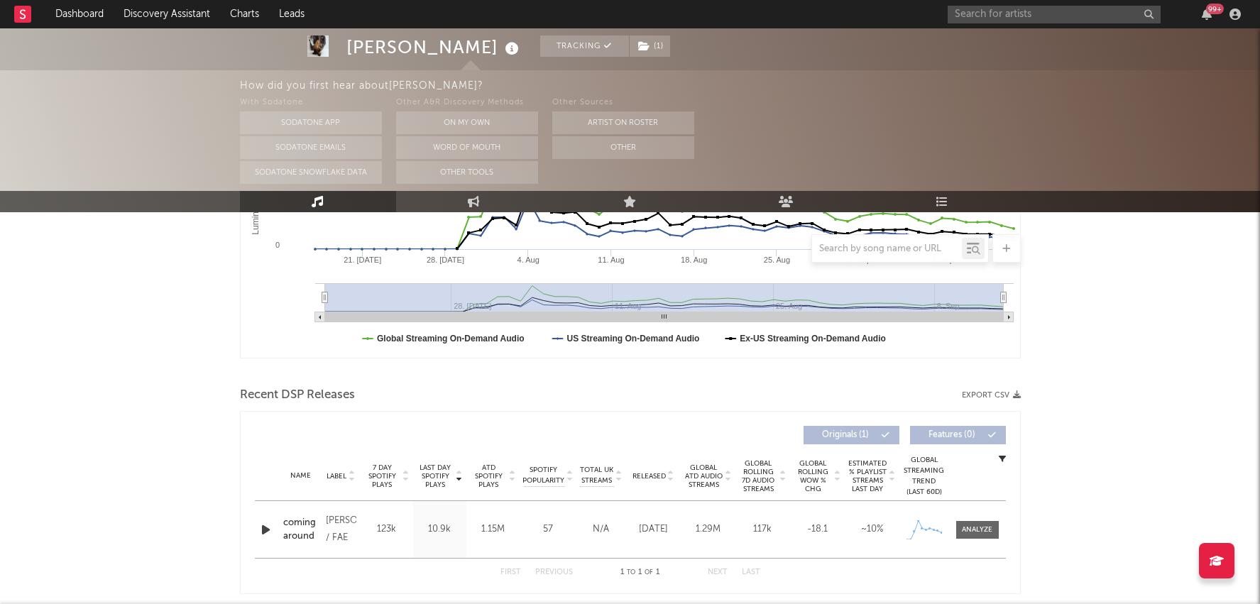
scroll to position [473, 0]
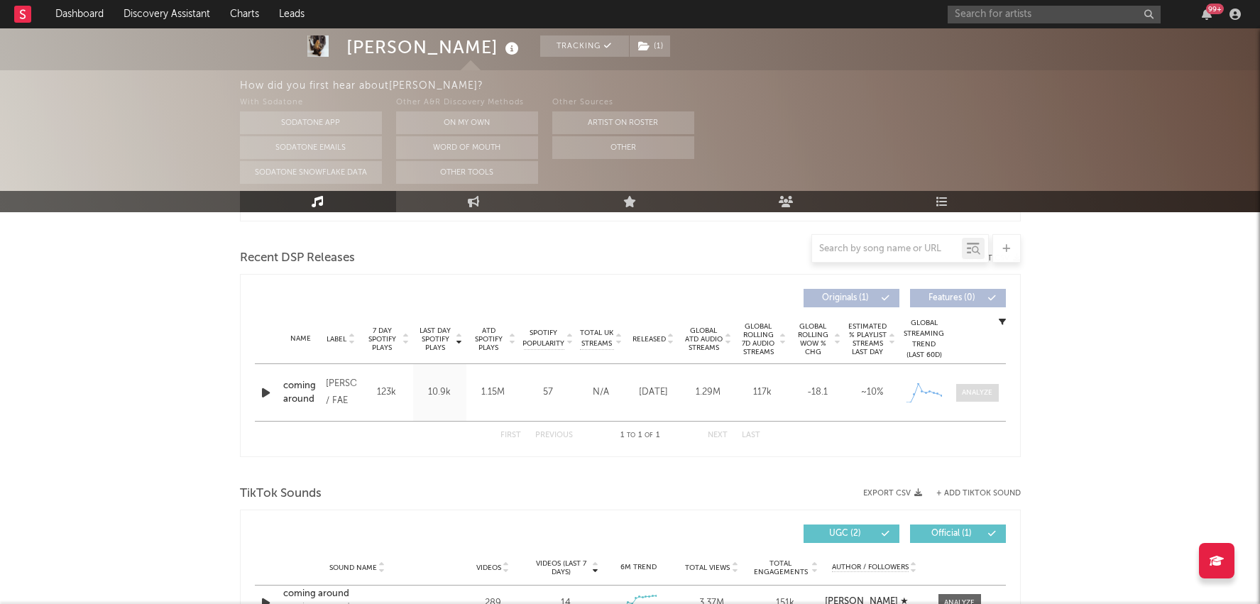
click at [983, 385] on span at bounding box center [977, 393] width 43 height 18
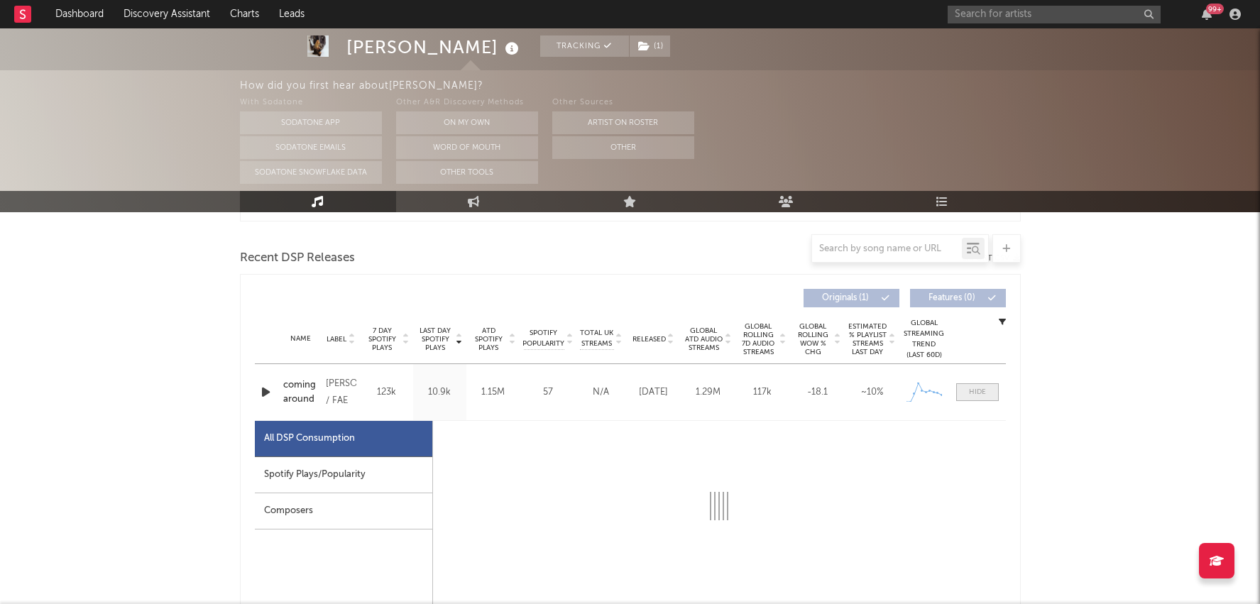
select select "1w"
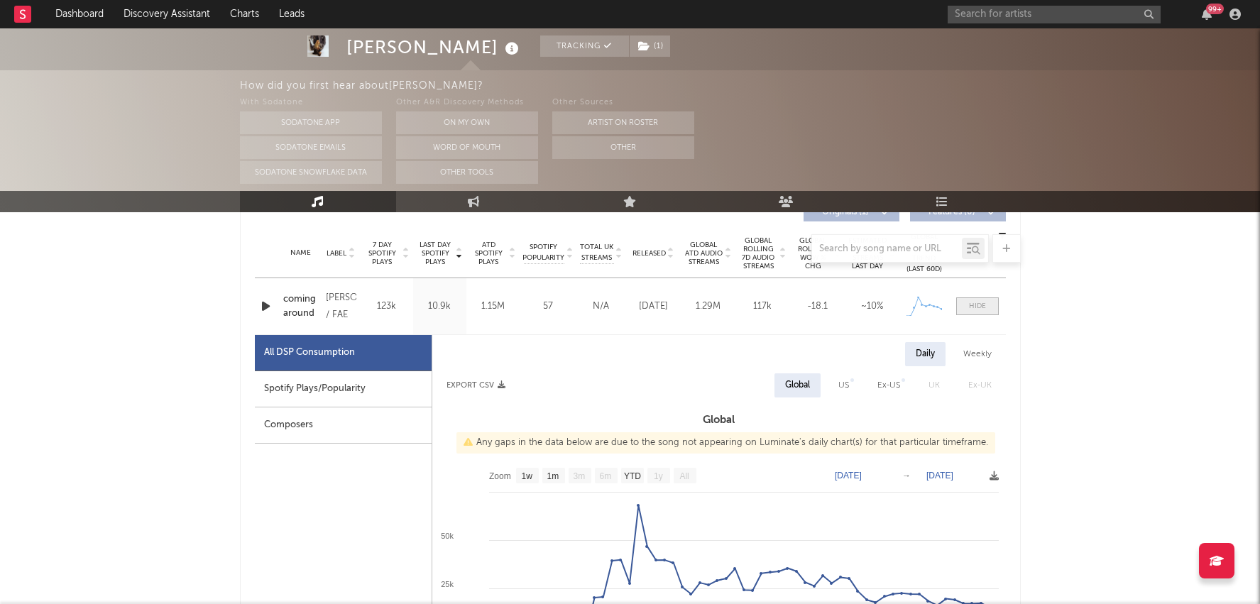
scroll to position [584, 0]
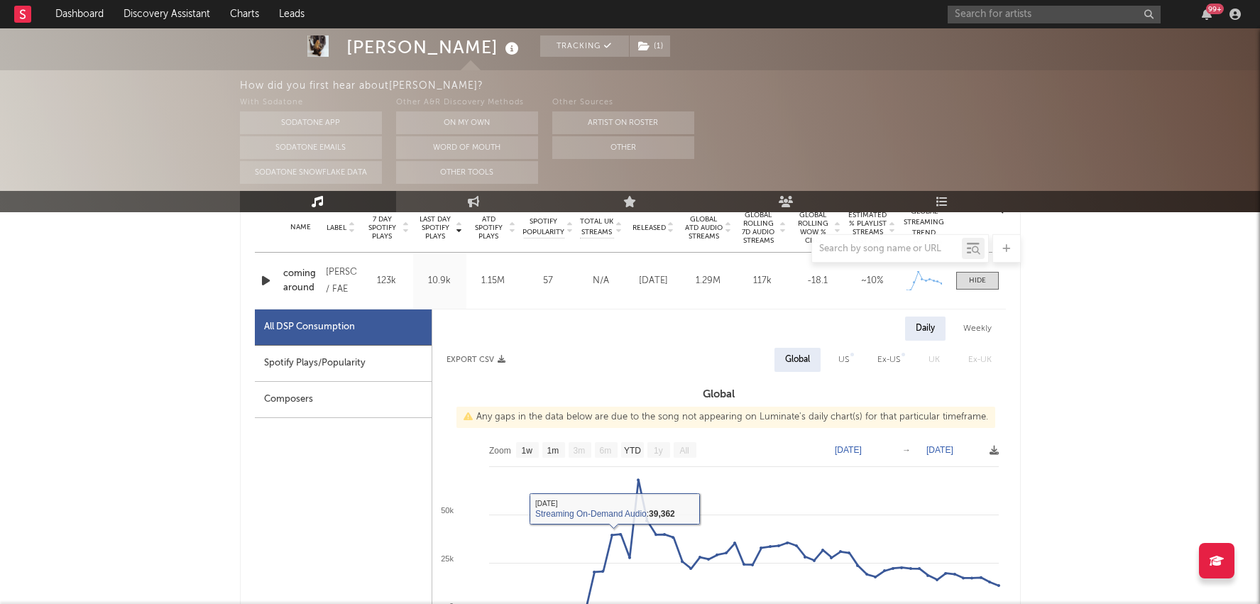
click at [364, 347] on div "Spotify Plays/Popularity" at bounding box center [343, 364] width 177 height 36
select select "1w"
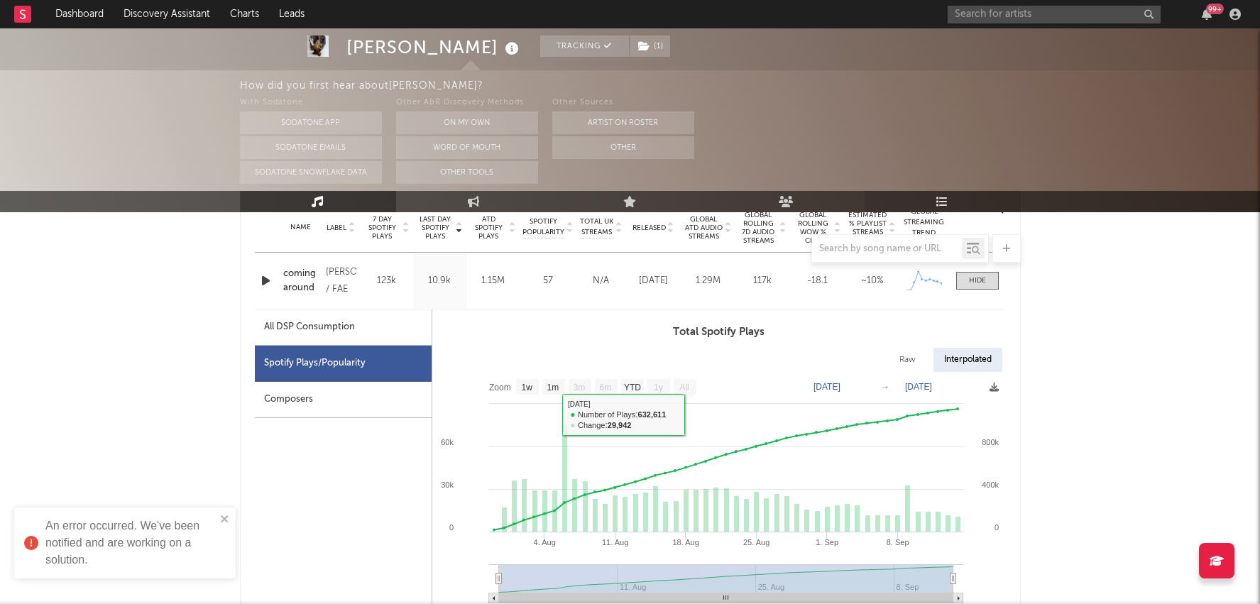
click at [953, 200] on link "Playlists/Charts" at bounding box center [943, 201] width 156 height 21
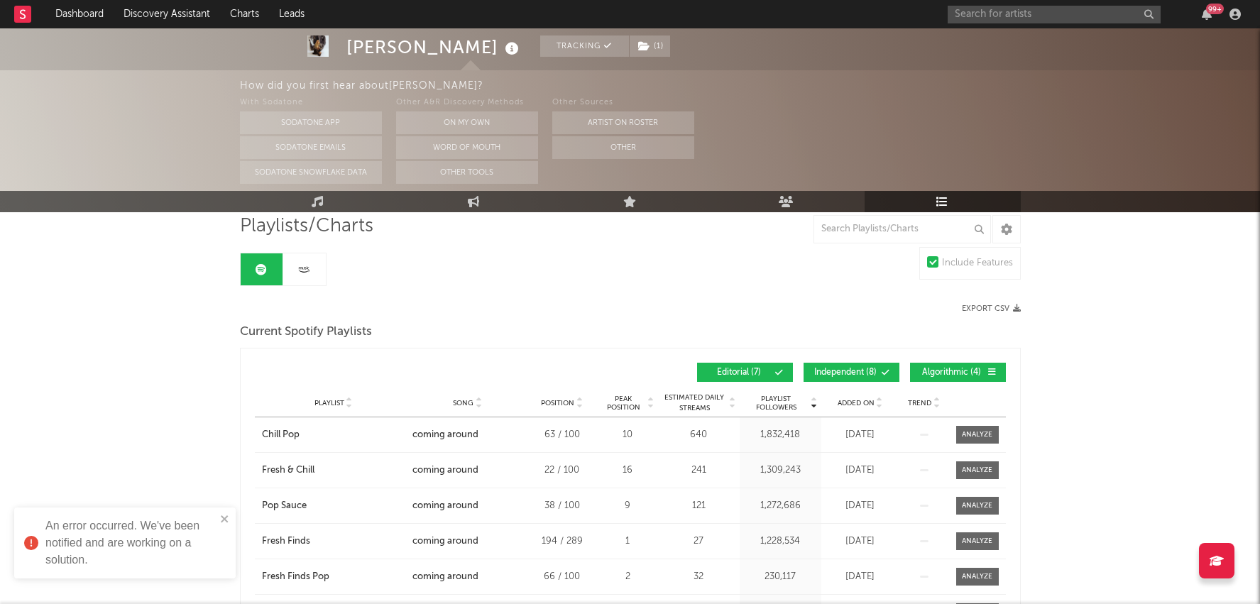
scroll to position [75, 0]
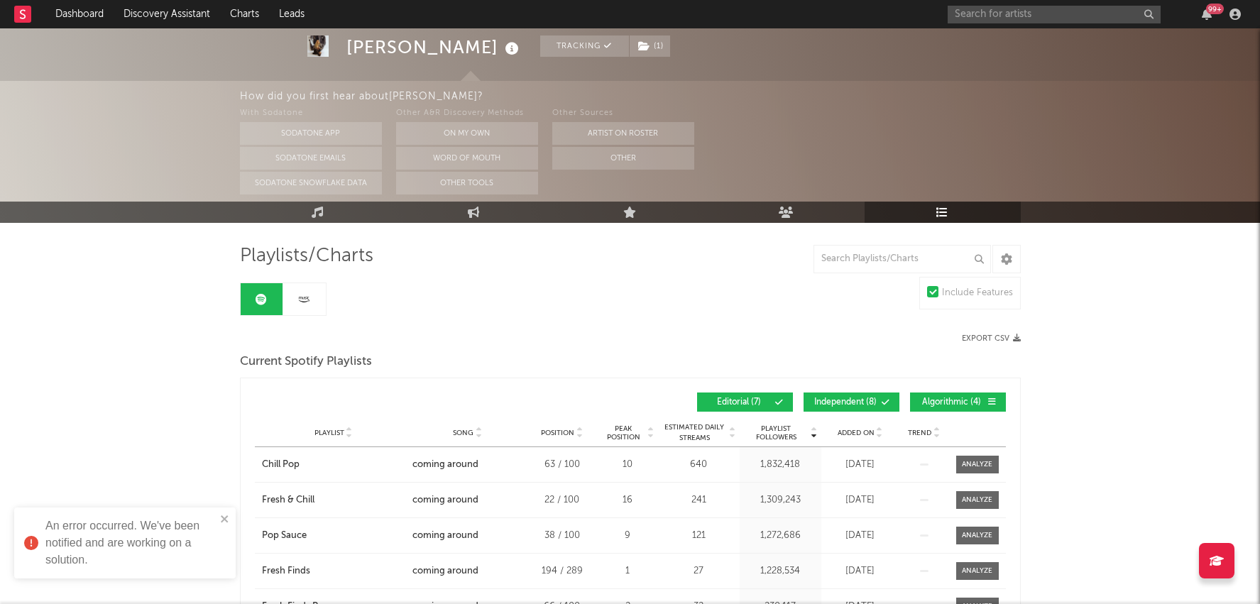
click at [869, 399] on span "Independent ( 8 )" at bounding box center [845, 402] width 65 height 9
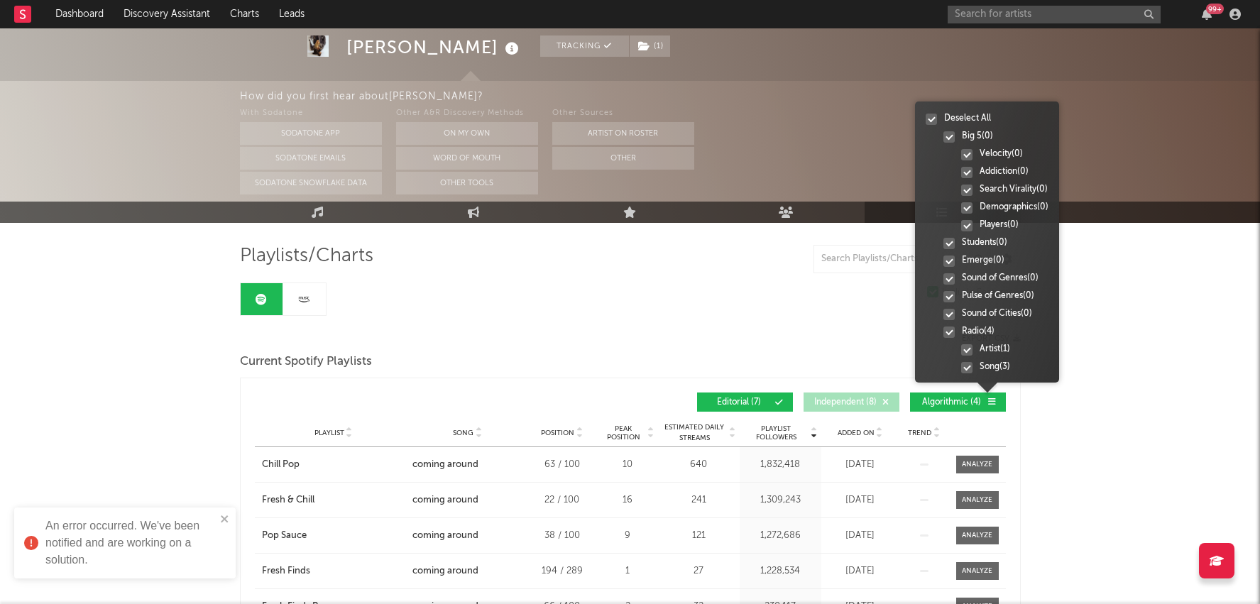
click at [993, 398] on icon at bounding box center [992, 402] width 9 height 9
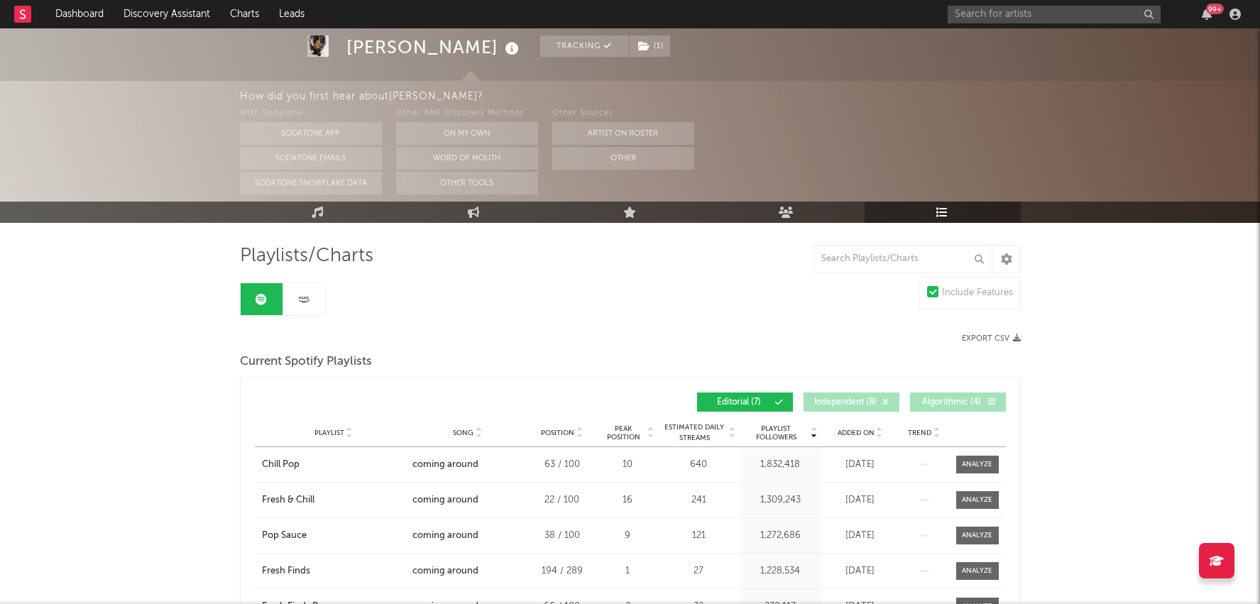
click at [310, 297] on icon at bounding box center [304, 299] width 16 height 11
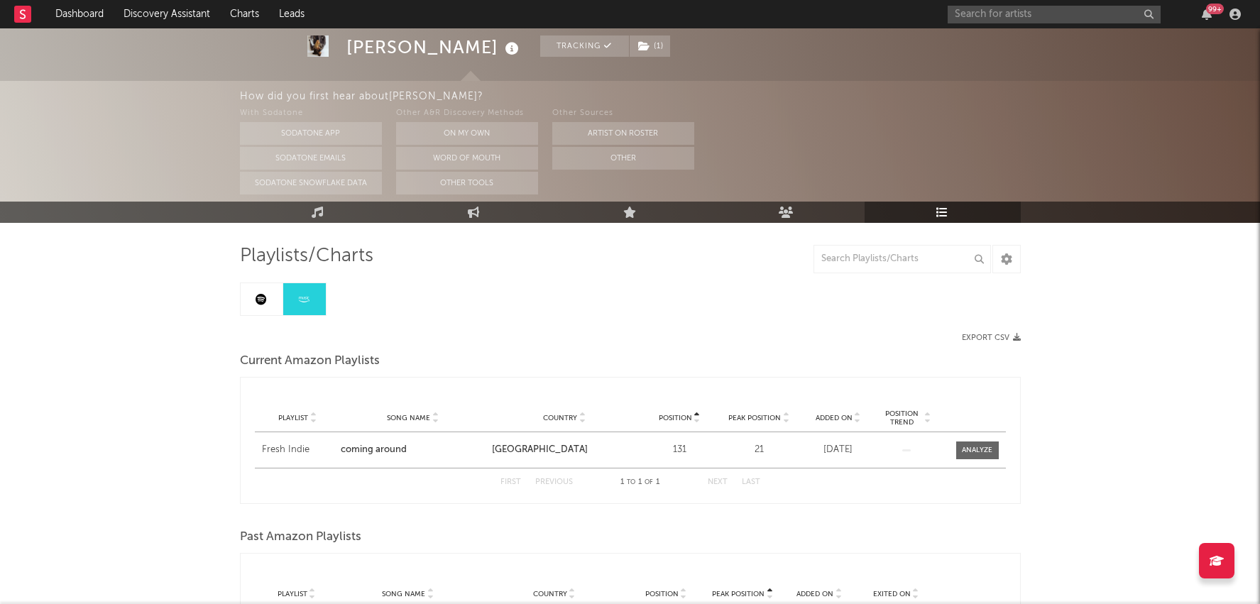
click at [248, 307] on link at bounding box center [262, 299] width 43 height 32
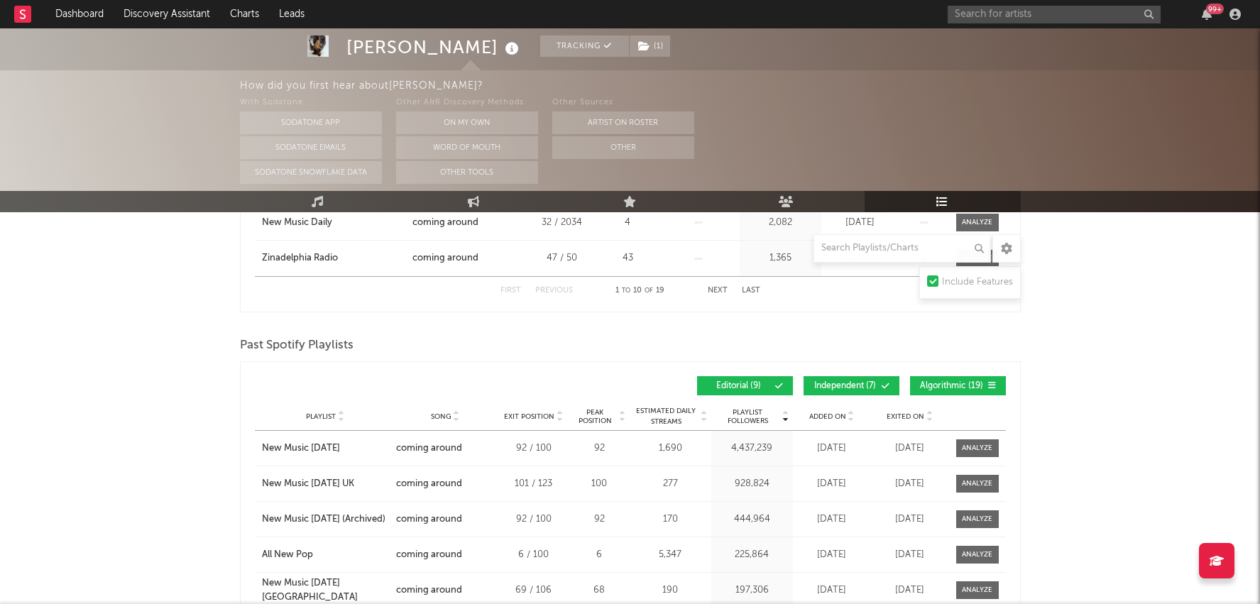
scroll to position [602, 0]
click at [826, 376] on button "Independent ( 7 )" at bounding box center [852, 385] width 96 height 19
click at [981, 383] on span "Algorithmic ( 19 )" at bounding box center [951, 385] width 65 height 9
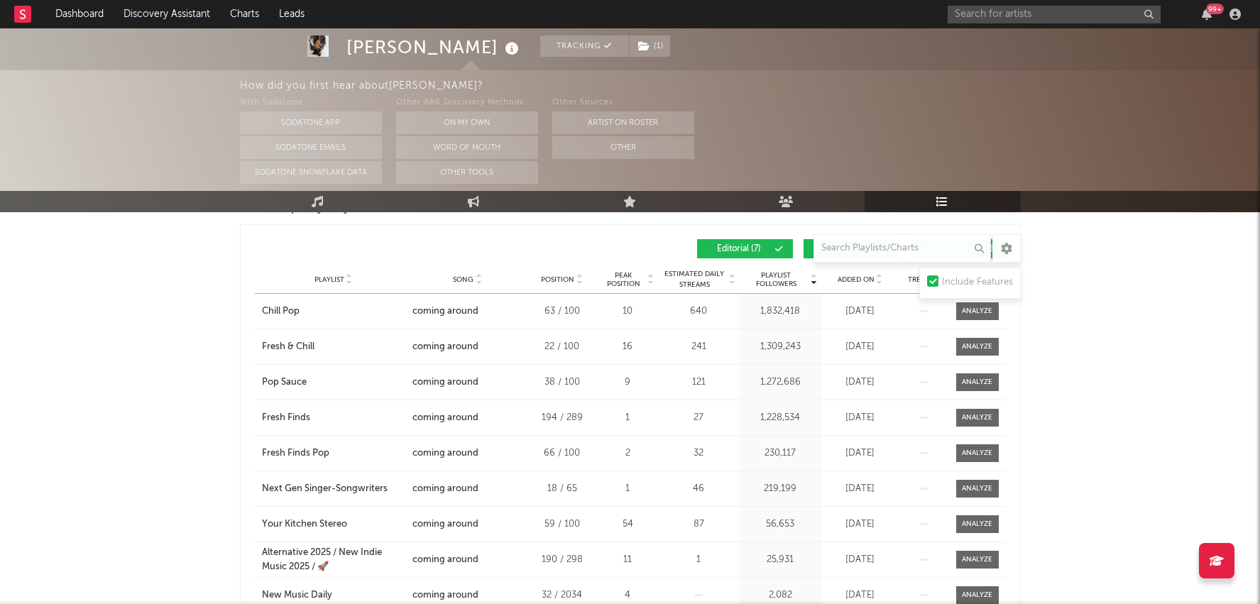
scroll to position [240, 0]
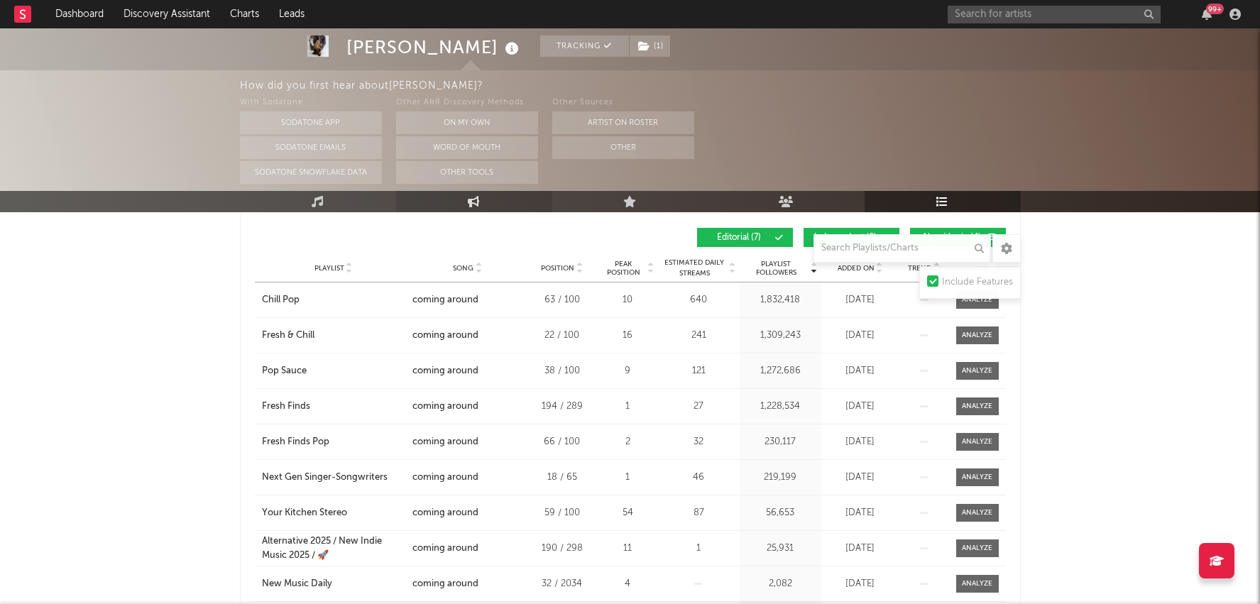
click at [470, 204] on icon at bounding box center [474, 201] width 12 height 11
select select "1w"
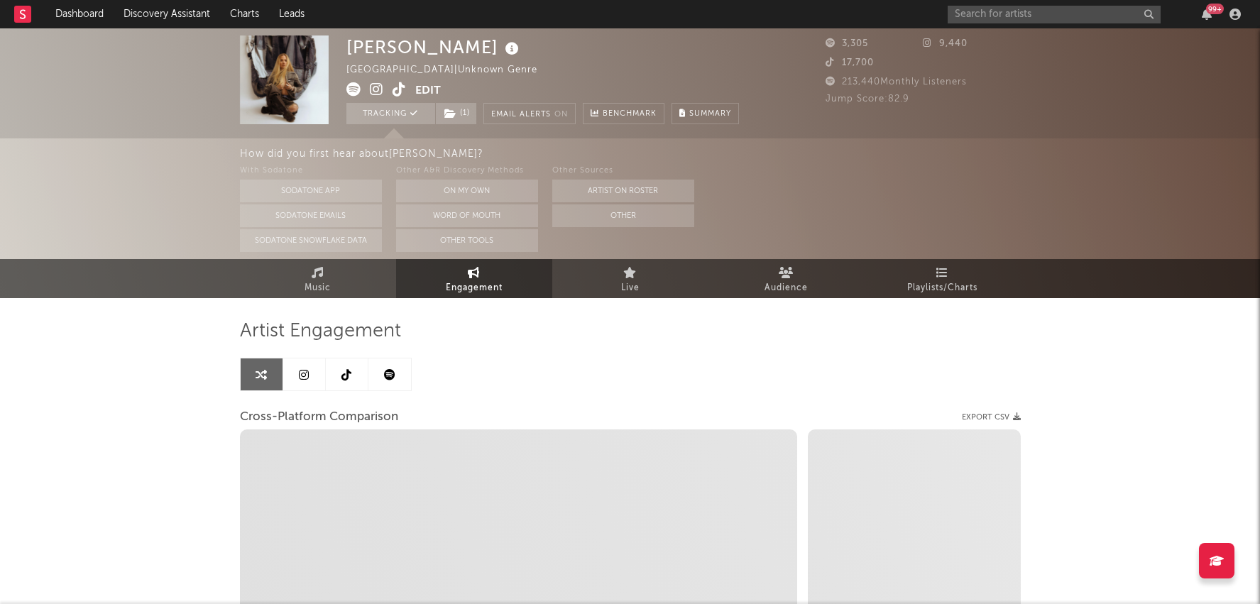
select select "1m"
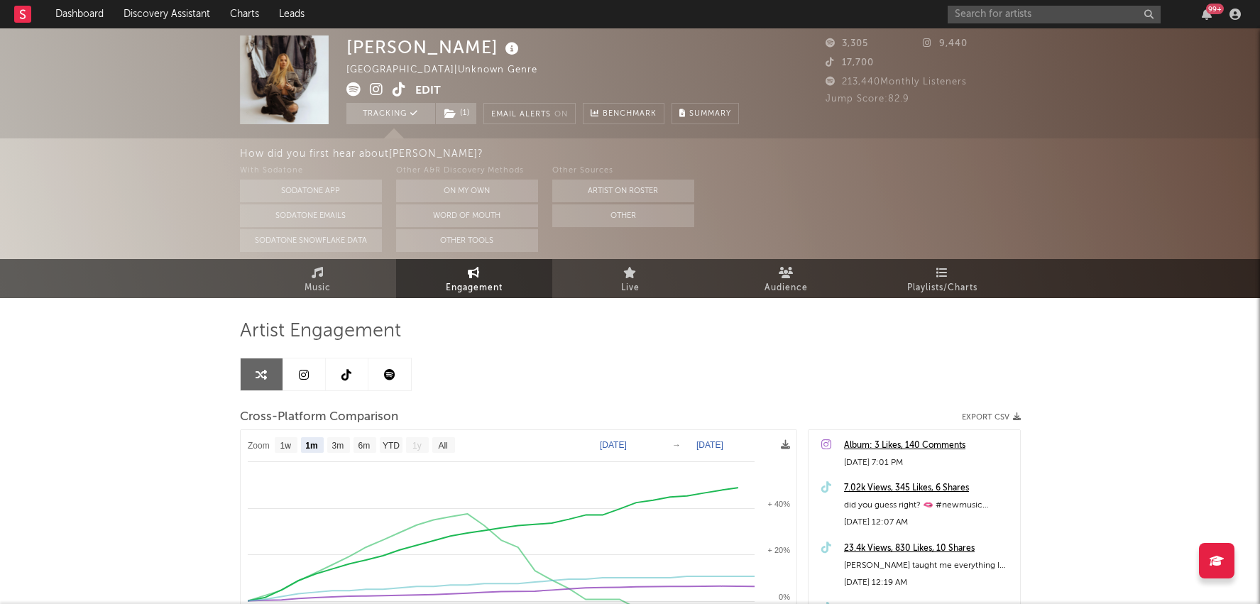
click at [394, 96] on icon at bounding box center [399, 89] width 13 height 14
click at [985, 14] on input "text" at bounding box center [1054, 15] width 213 height 18
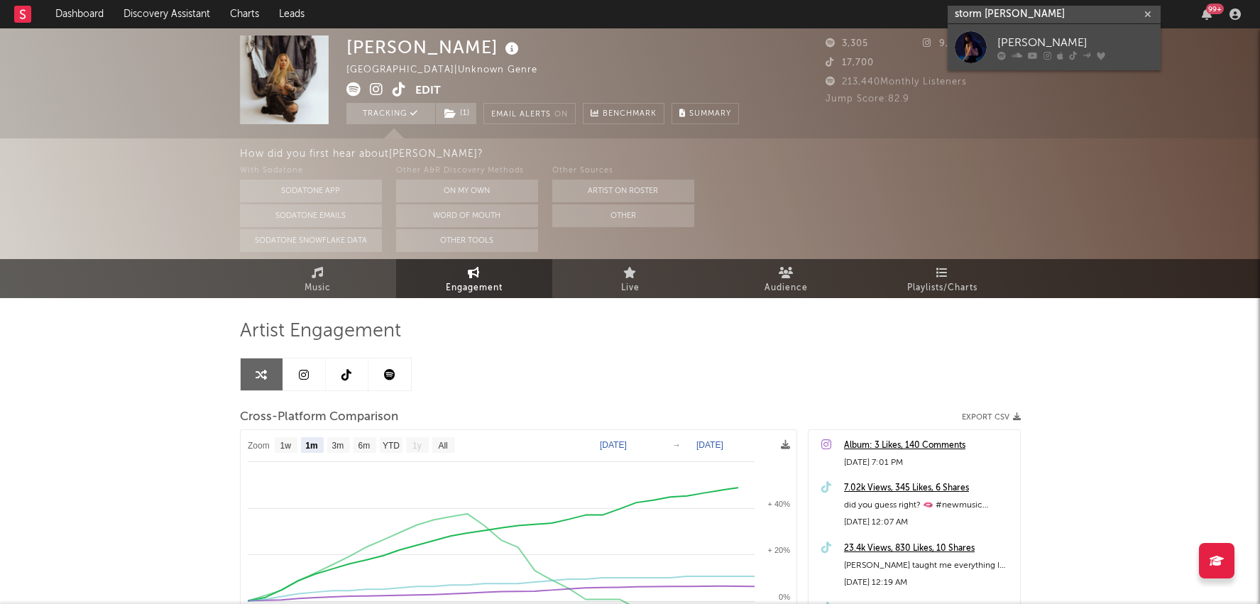
type input "storm henshaw"
click at [1021, 37] on div "Storm Henshaw" at bounding box center [1076, 42] width 156 height 17
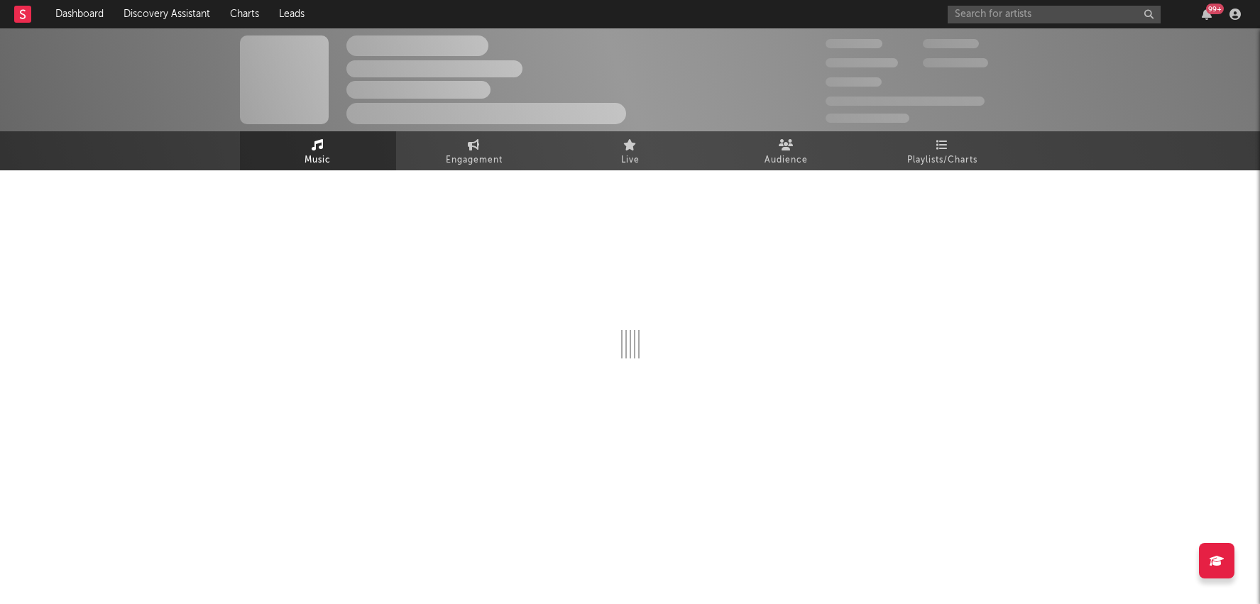
select select "6m"
